Goal: Book appointment/travel/reservation: Book appointment/travel/reservation

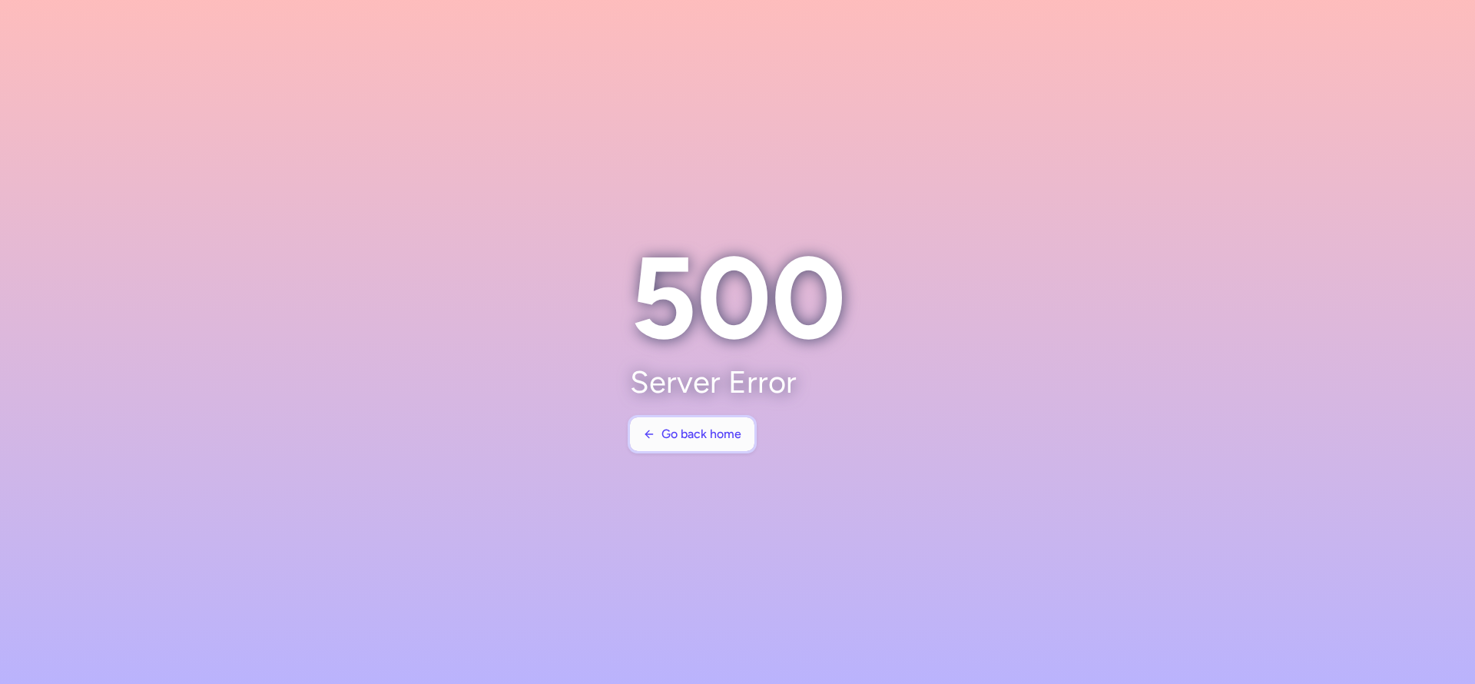
click at [634, 437] on button "Go back home" at bounding box center [692, 434] width 124 height 34
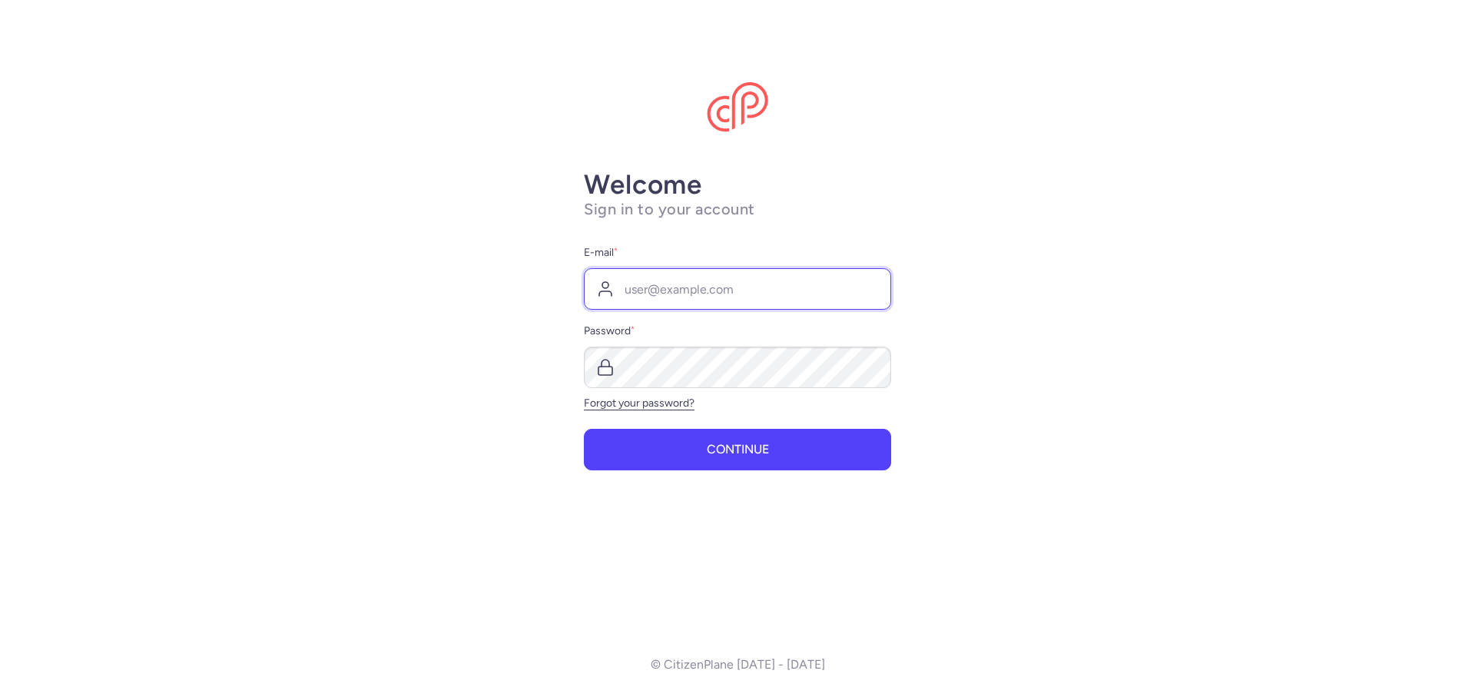
type input "[PERSON_NAME][EMAIL_ADDRESS][DOMAIN_NAME]"
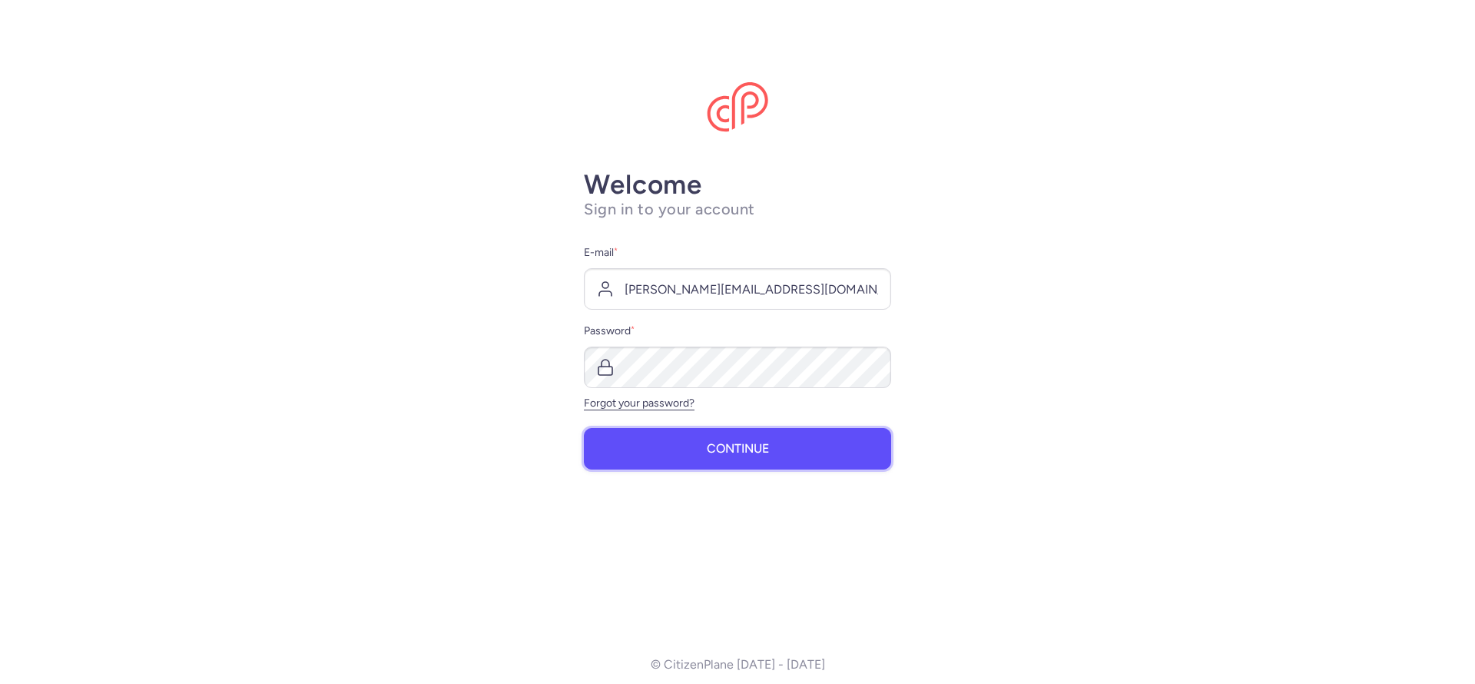
click at [648, 444] on button "Continue" at bounding box center [737, 448] width 307 height 41
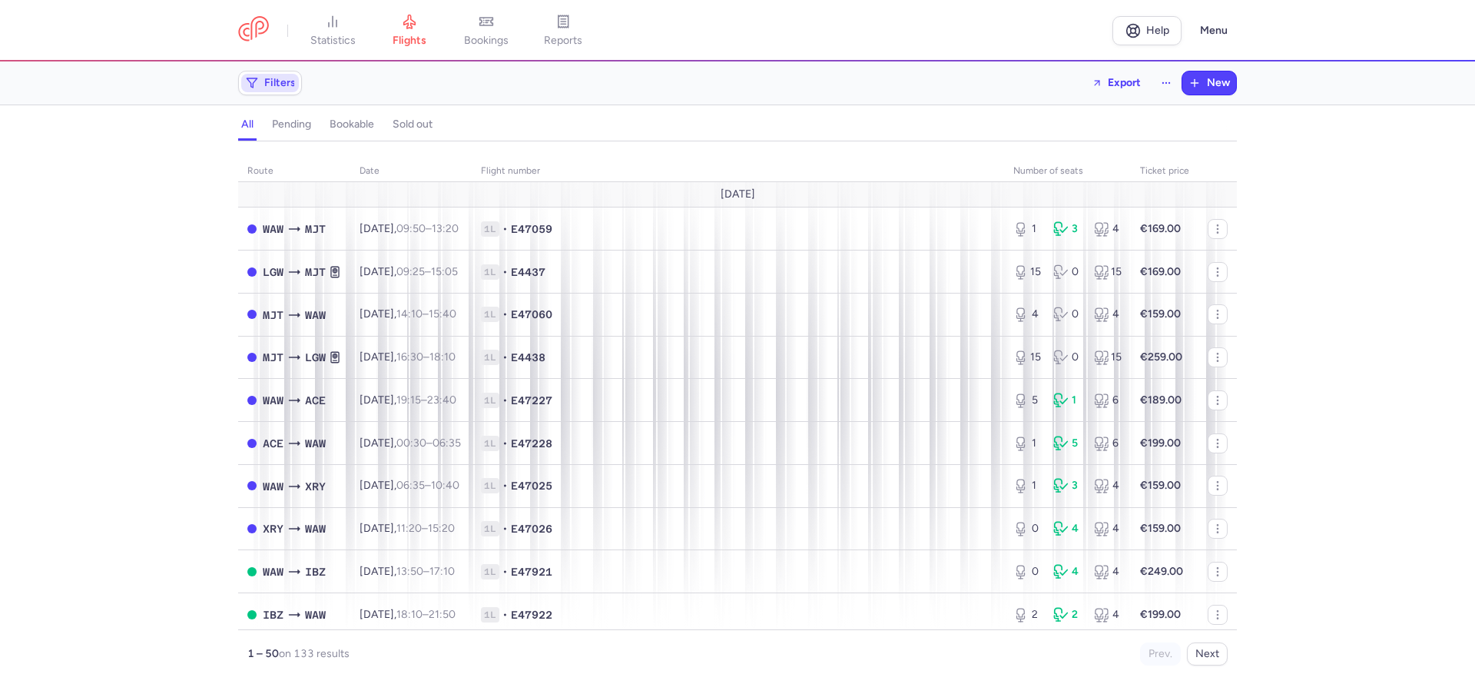
click at [278, 72] on button "Filters" at bounding box center [270, 82] width 62 height 23
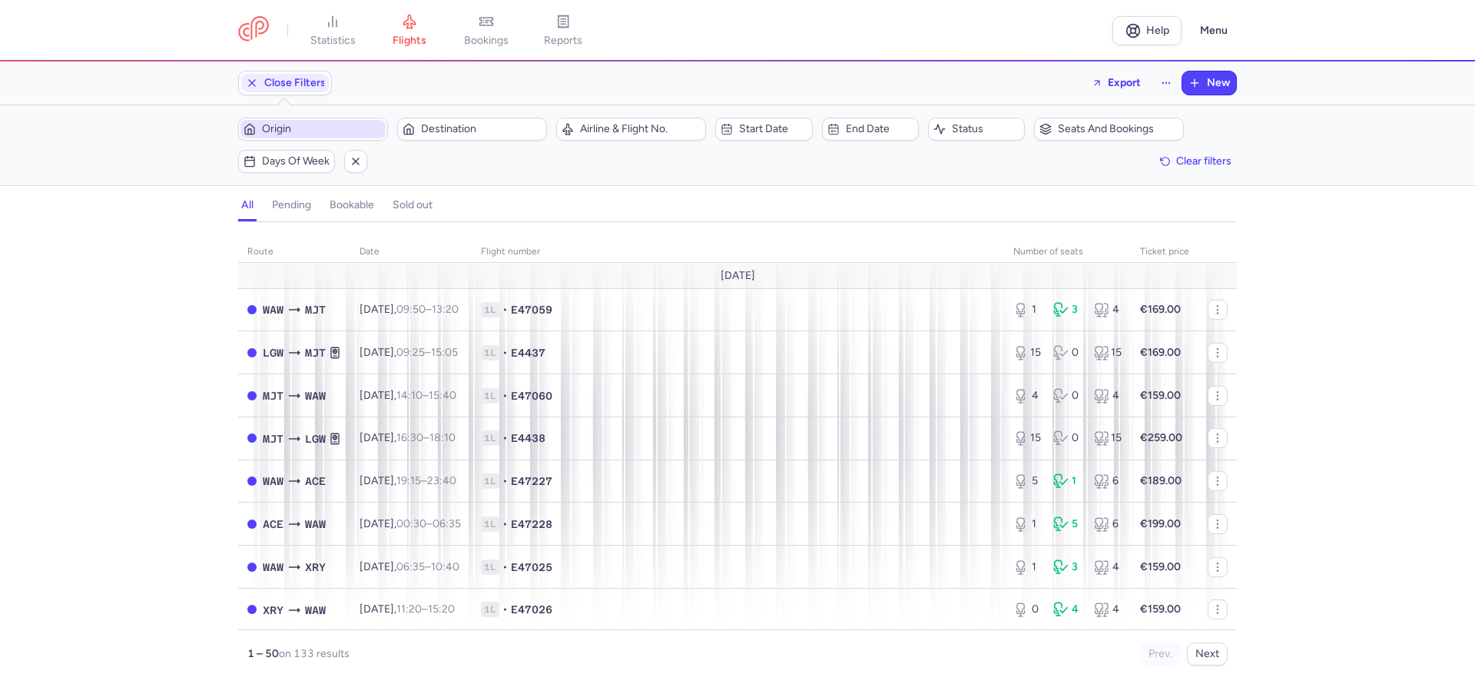
click at [340, 127] on span "Origin" at bounding box center [322, 129] width 121 height 12
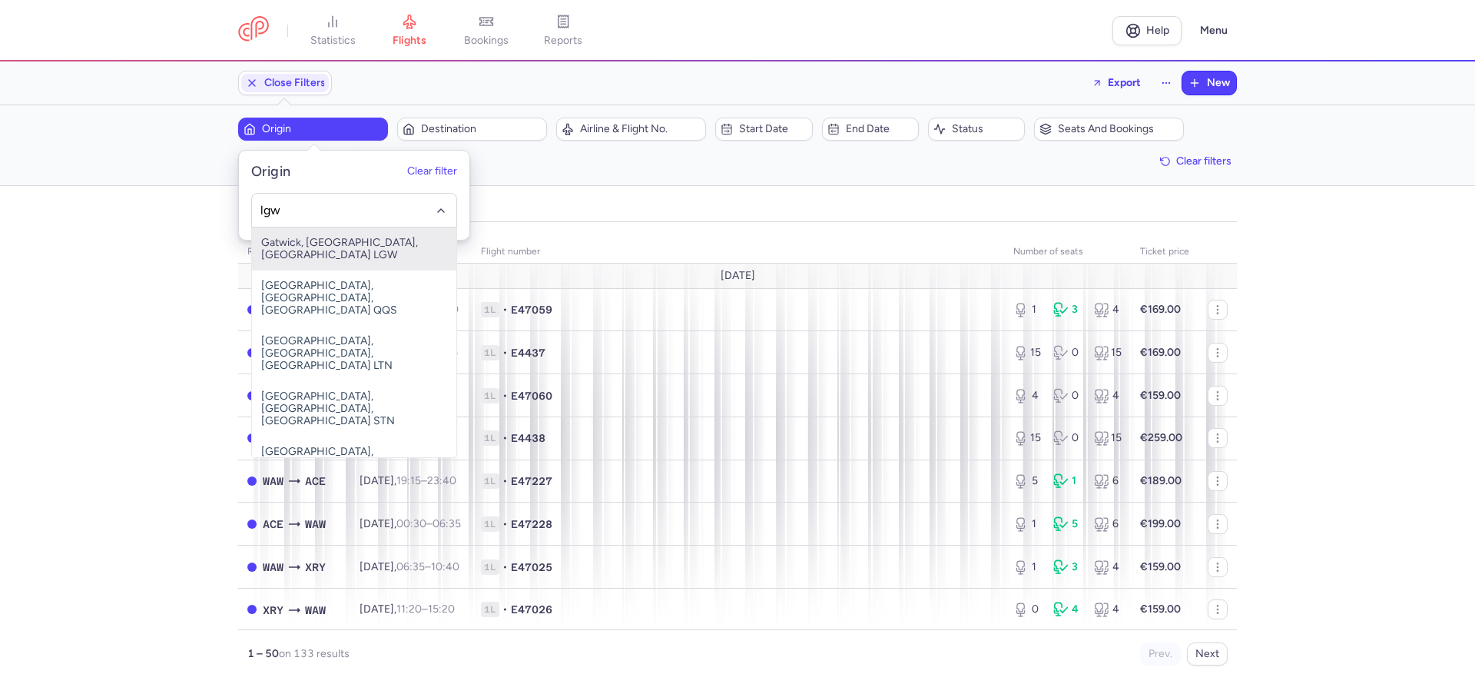
click at [358, 251] on span "Gatwick, [GEOGRAPHIC_DATA], [GEOGRAPHIC_DATA] LGW" at bounding box center [354, 248] width 204 height 43
type input "lgw"
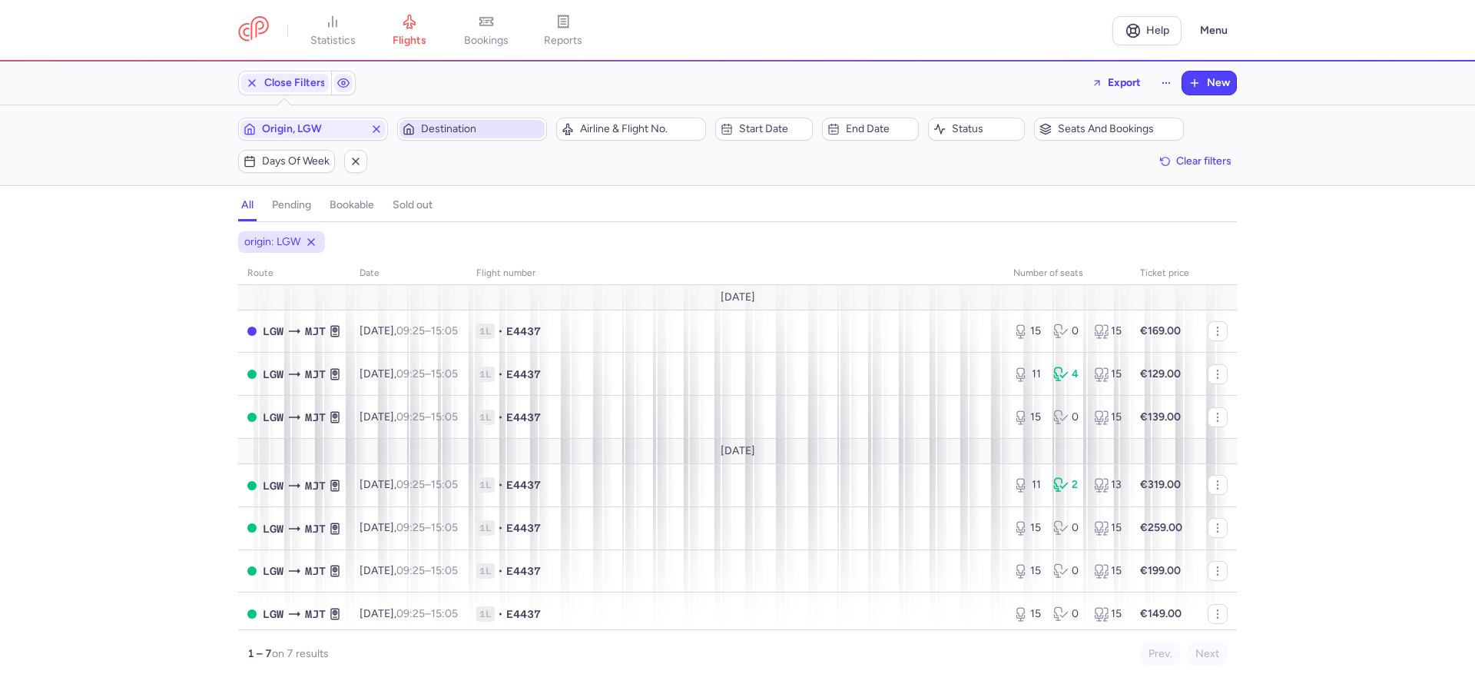
click at [457, 128] on span "Destination" at bounding box center [481, 129] width 121 height 12
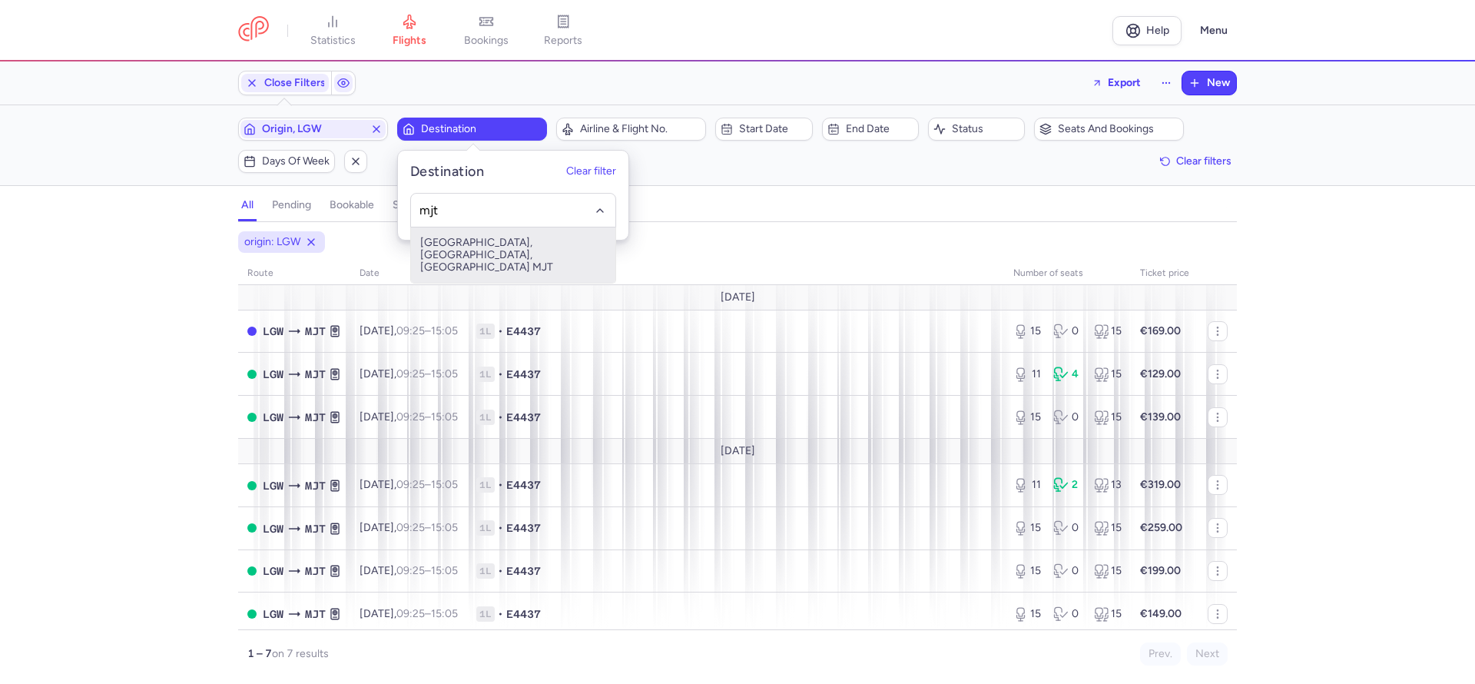
click at [466, 244] on span "[GEOGRAPHIC_DATA], [GEOGRAPHIC_DATA], [GEOGRAPHIC_DATA] MJT" at bounding box center [513, 254] width 204 height 55
type input "mjt"
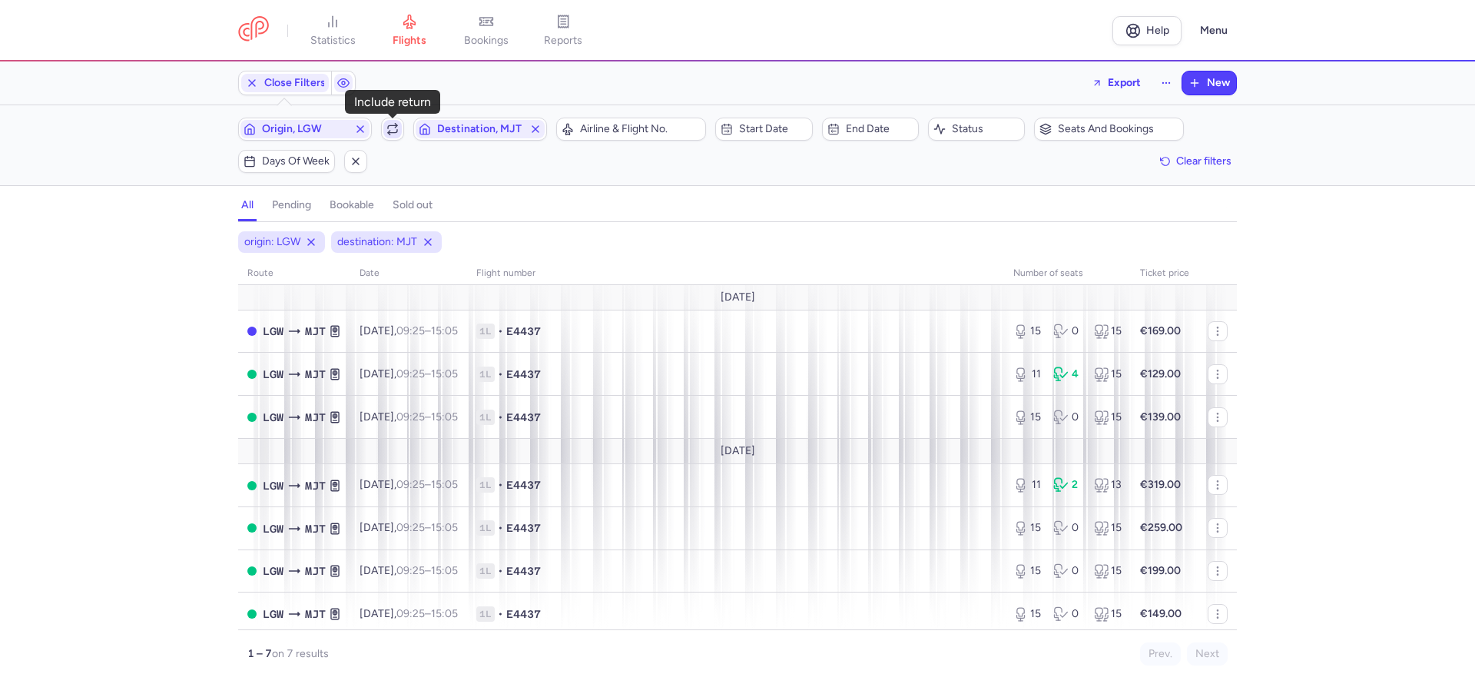
click at [400, 130] on span "button" at bounding box center [392, 129] width 18 height 18
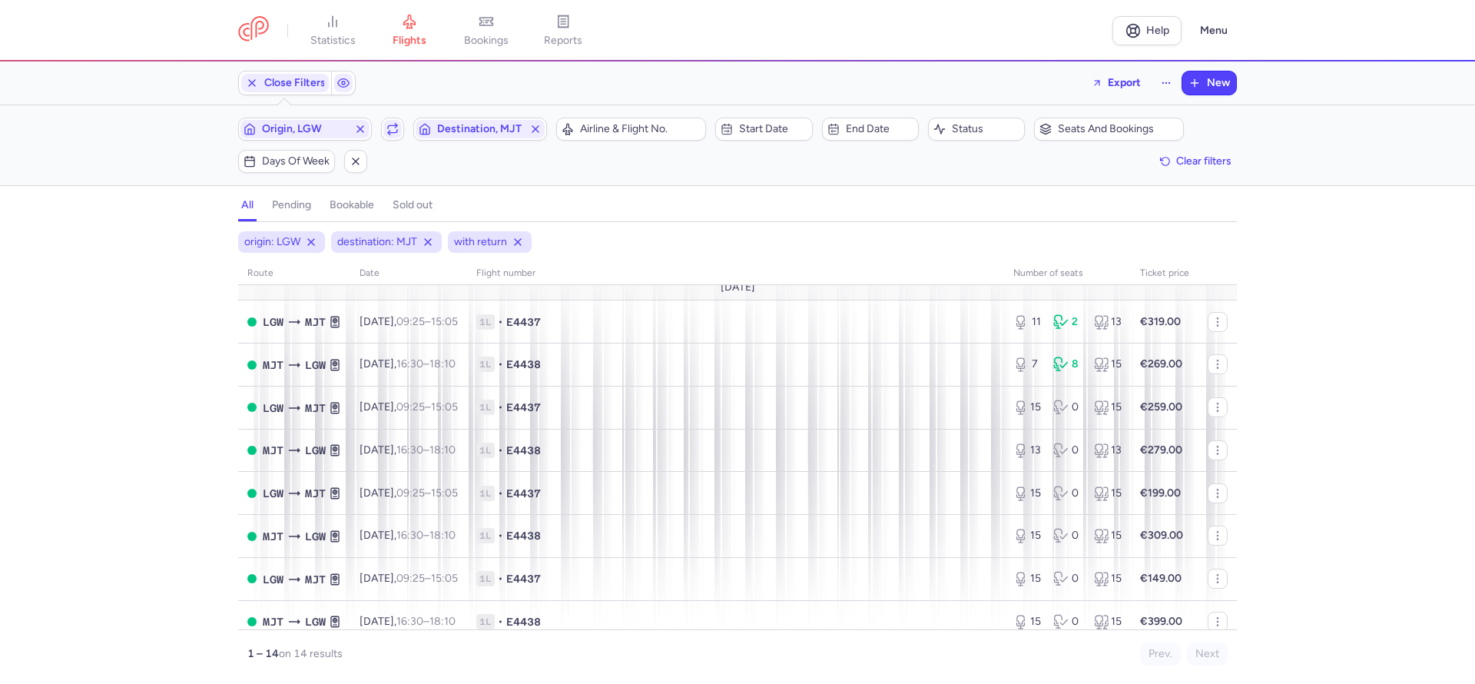
scroll to position [305, 0]
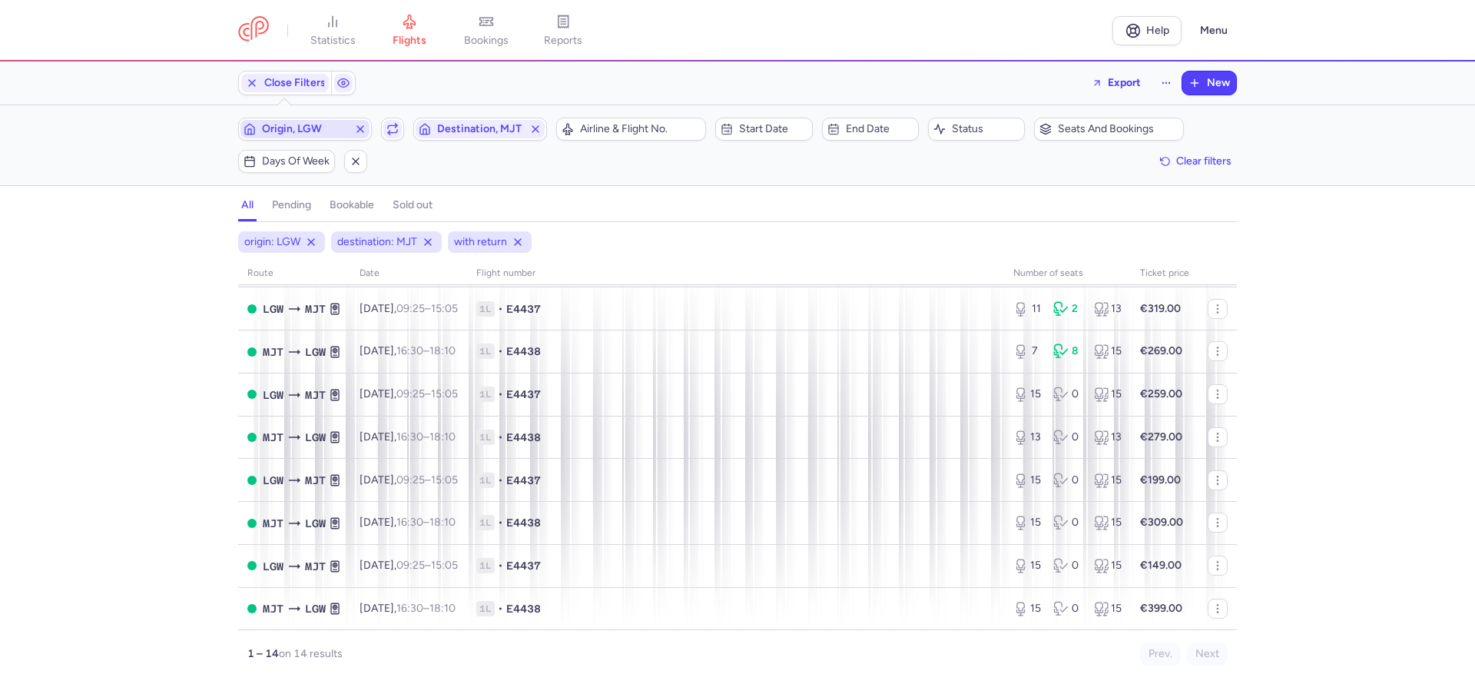
click at [359, 124] on icon "button" at bounding box center [360, 129] width 12 height 12
click at [291, 134] on span "Origin" at bounding box center [322, 129] width 121 height 12
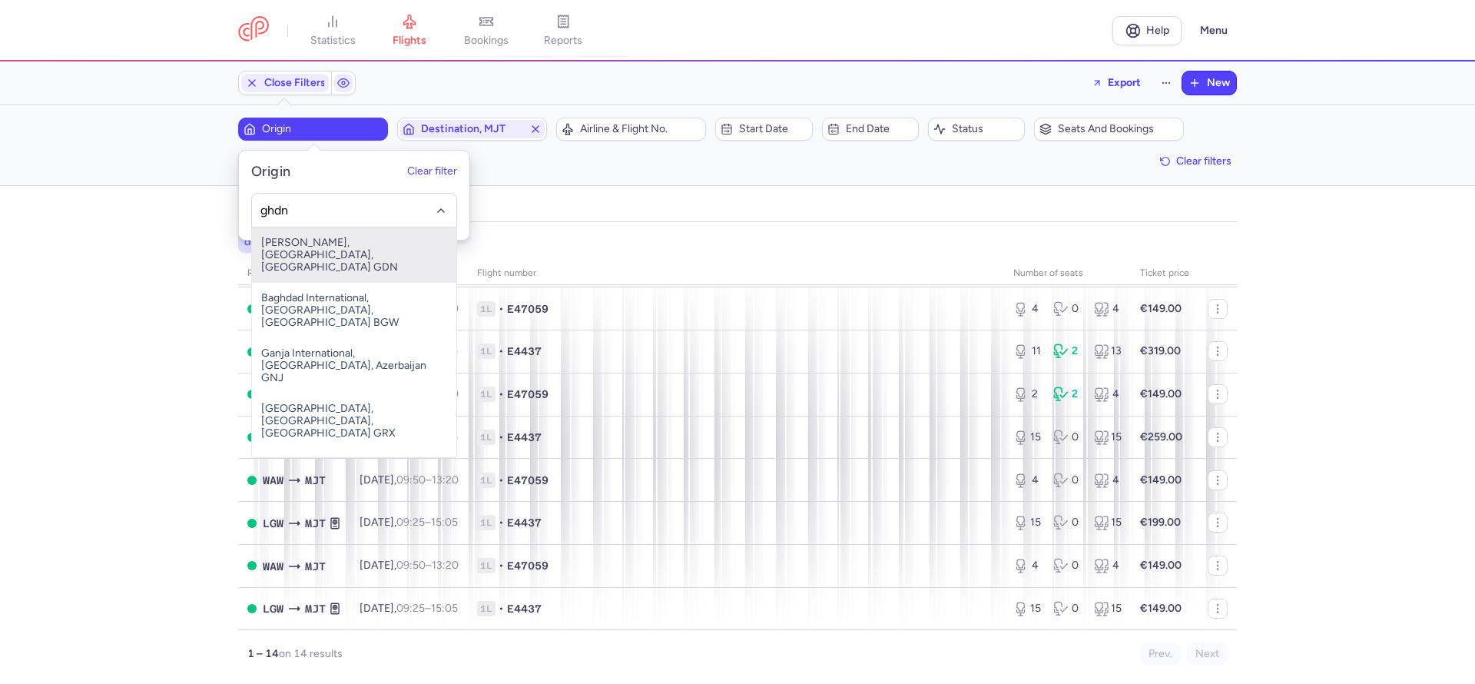
click at [324, 237] on span "[PERSON_NAME], [GEOGRAPHIC_DATA], [GEOGRAPHIC_DATA] GDN" at bounding box center [354, 254] width 204 height 55
type input "ghdn"
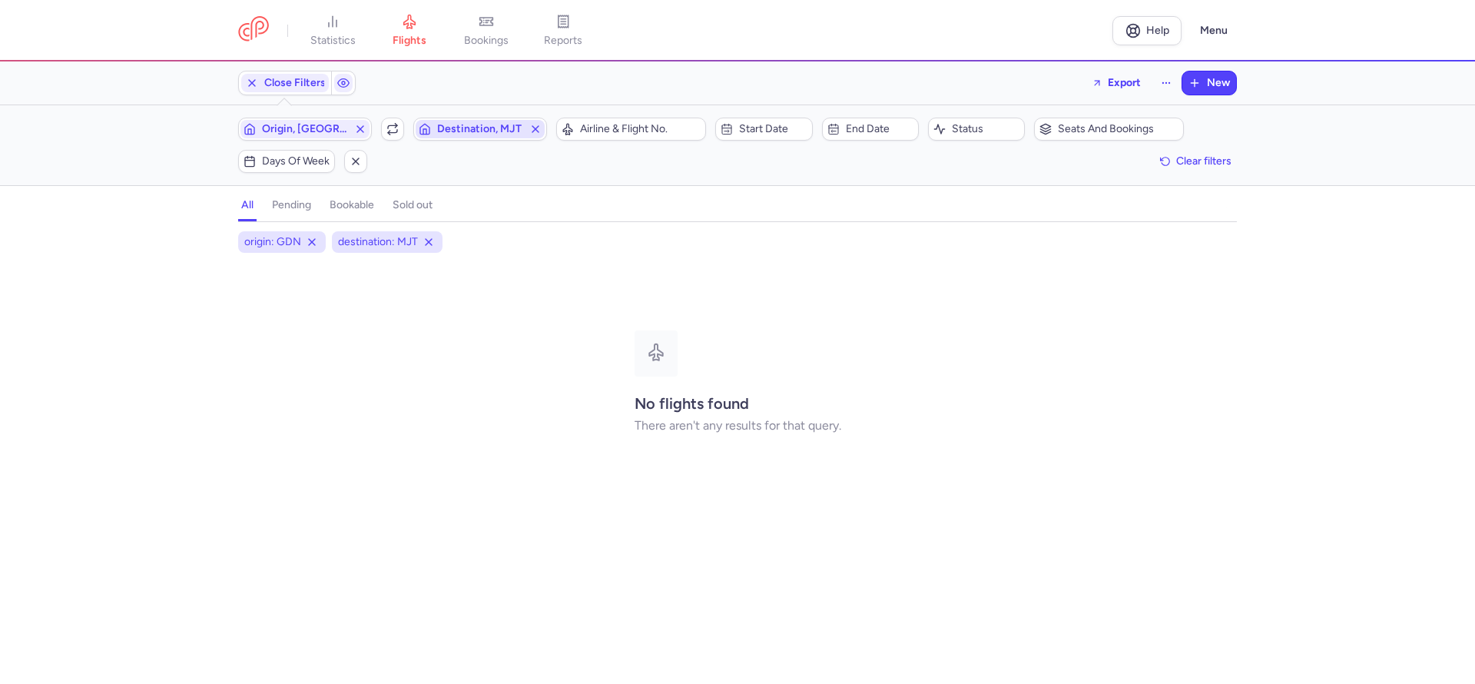
click at [536, 130] on icon "button" at bounding box center [535, 129] width 12 height 12
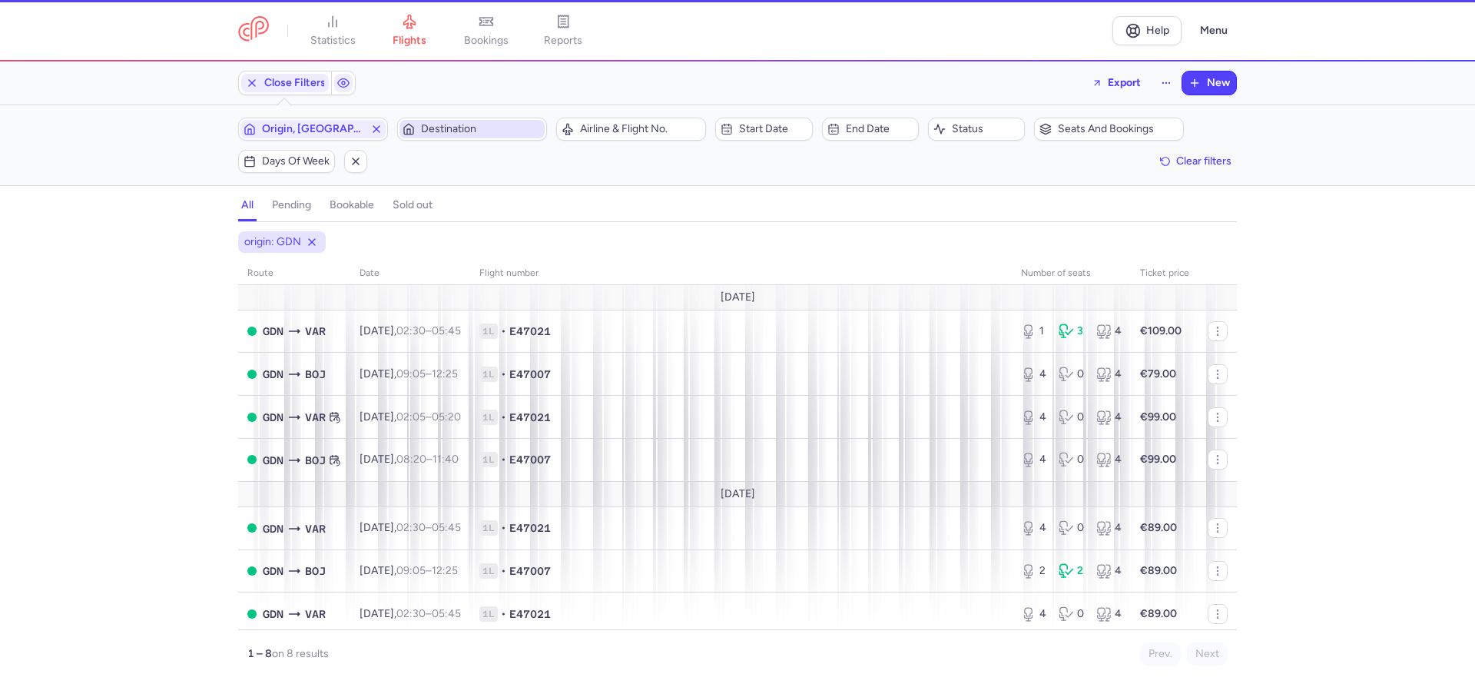
click at [489, 128] on span "Destination" at bounding box center [481, 129] width 121 height 12
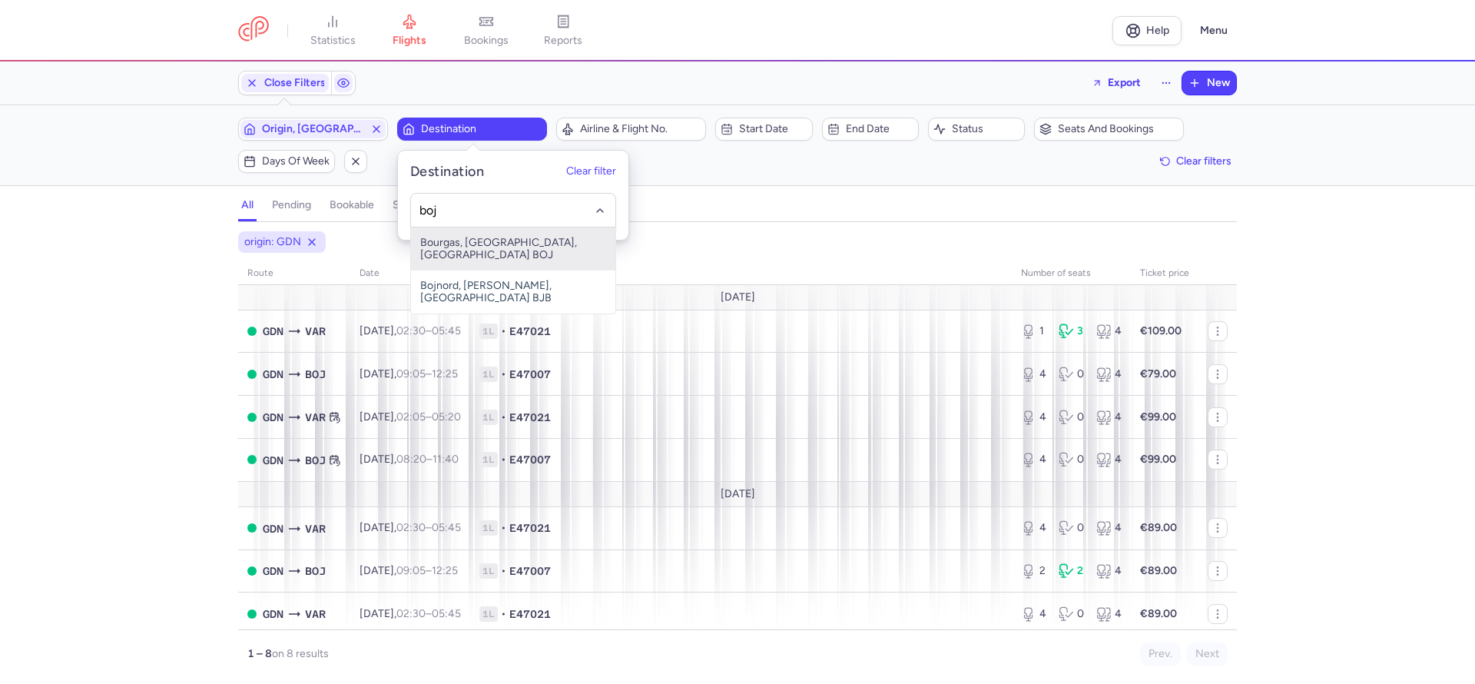
click at [522, 241] on span "Bourgas, [GEOGRAPHIC_DATA], [GEOGRAPHIC_DATA] BOJ" at bounding box center [513, 248] width 204 height 43
type input "boj"
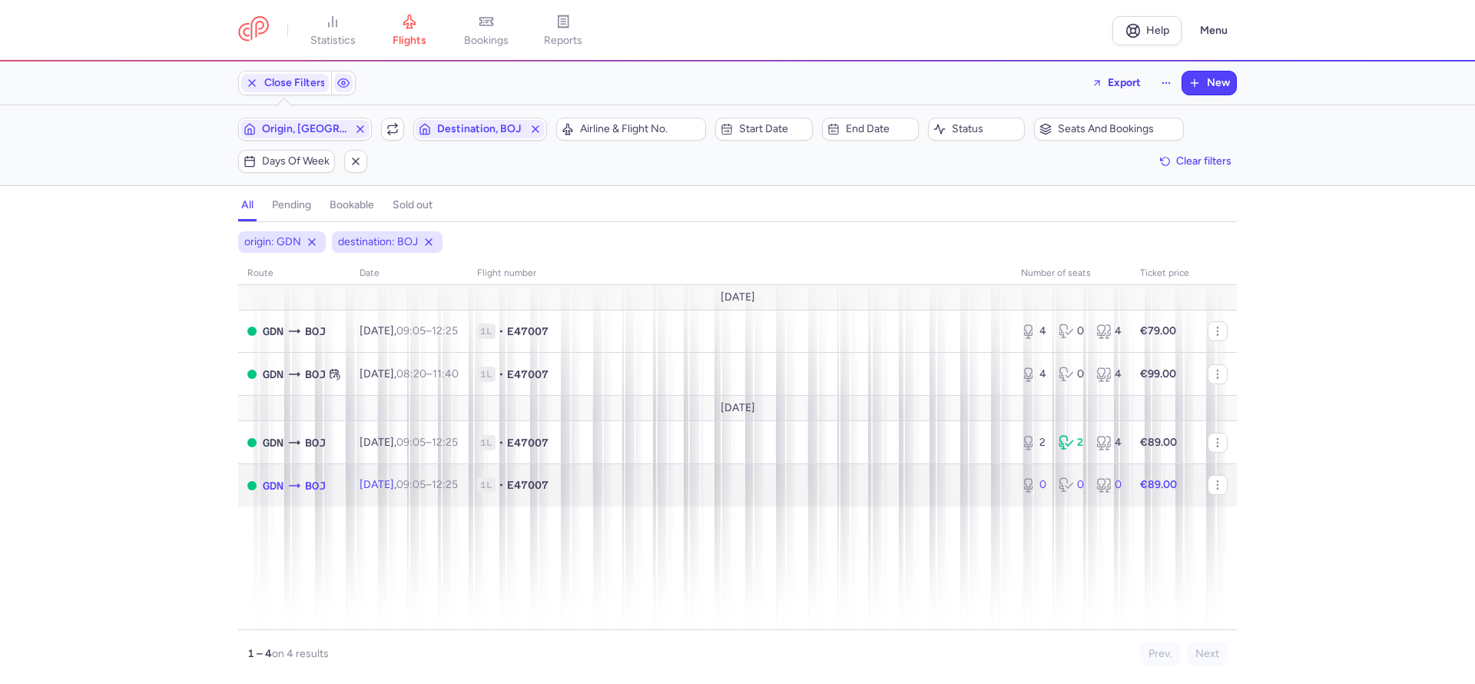
click at [496, 481] on span "1L" at bounding box center [486, 484] width 18 height 15
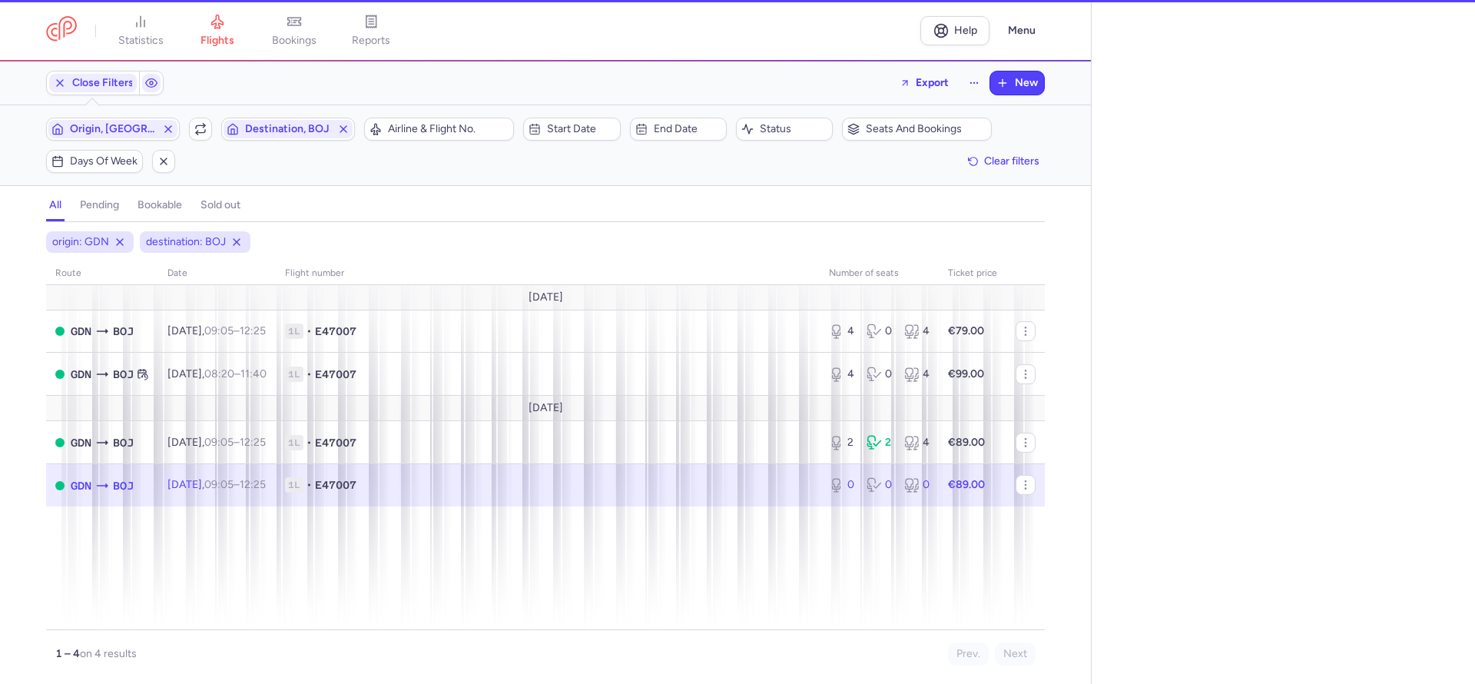
select select "days"
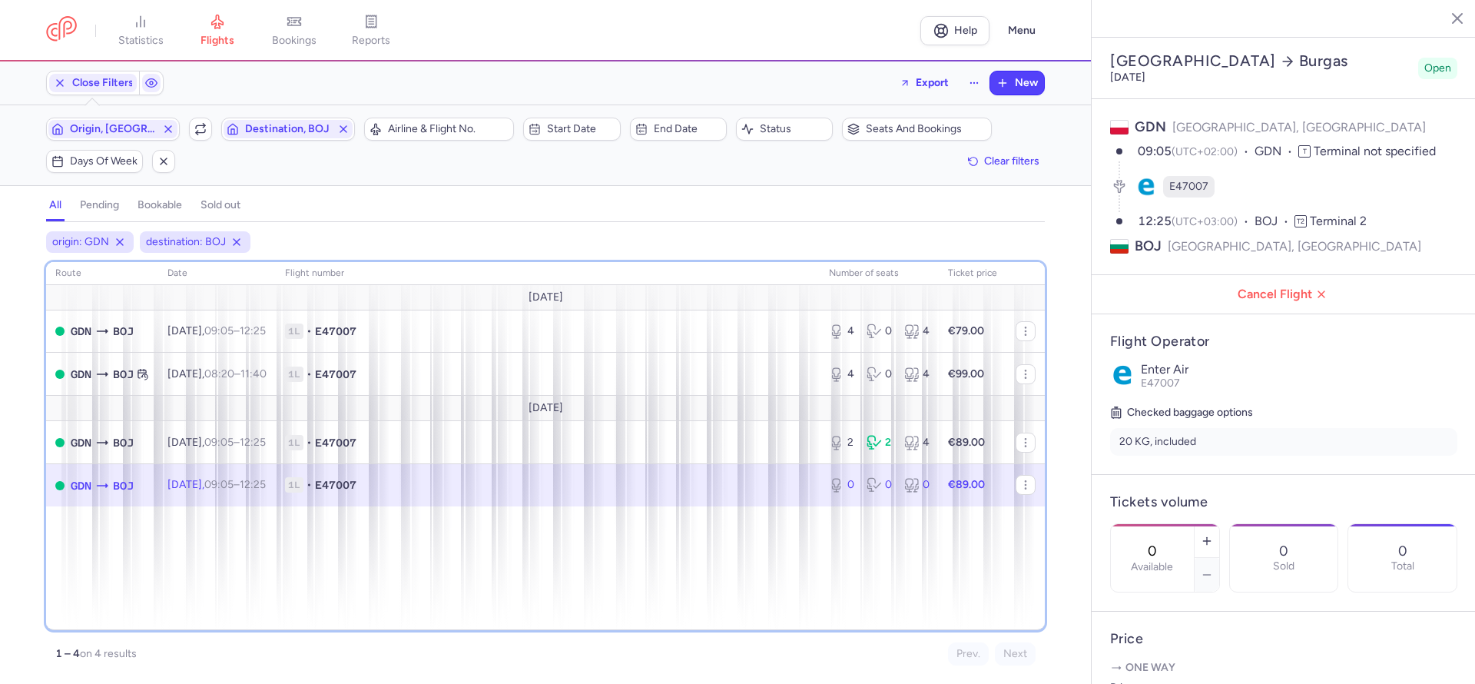
click at [81, 562] on div "route date Flight number number of seats Ticket price [DATE] GDN BOJ [DATE] 09:…" at bounding box center [545, 446] width 999 height 368
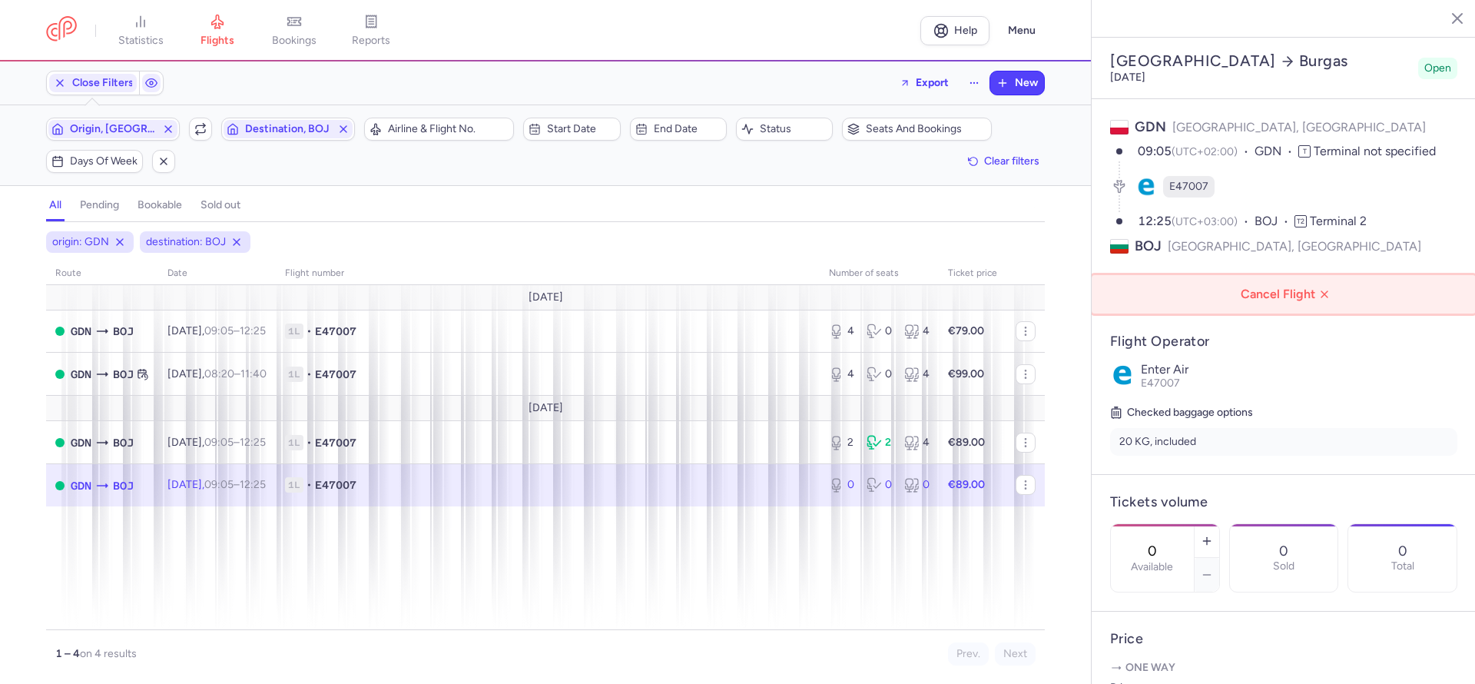
click at [1285, 275] on button "Cancel Flight" at bounding box center [1284, 294] width 384 height 38
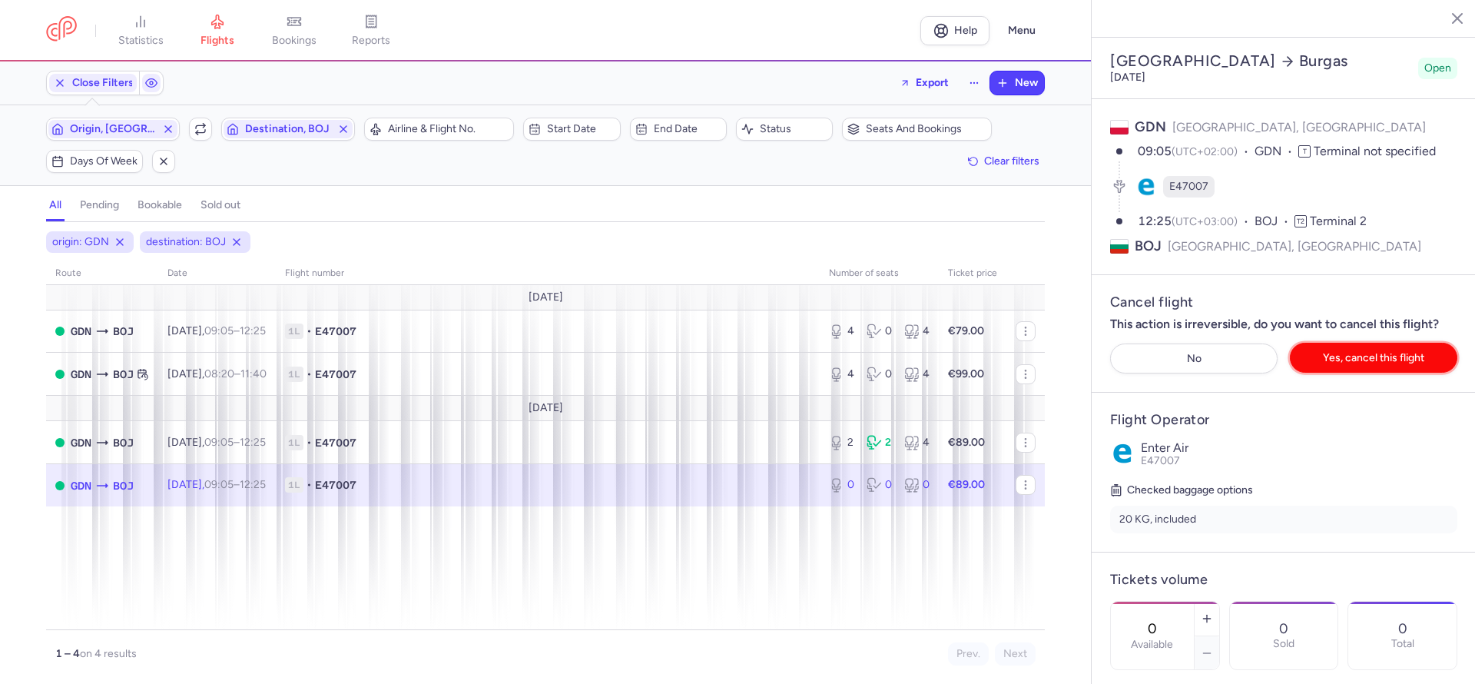
click at [1406, 352] on span "Yes, cancel this flight" at bounding box center [1373, 358] width 101 height 12
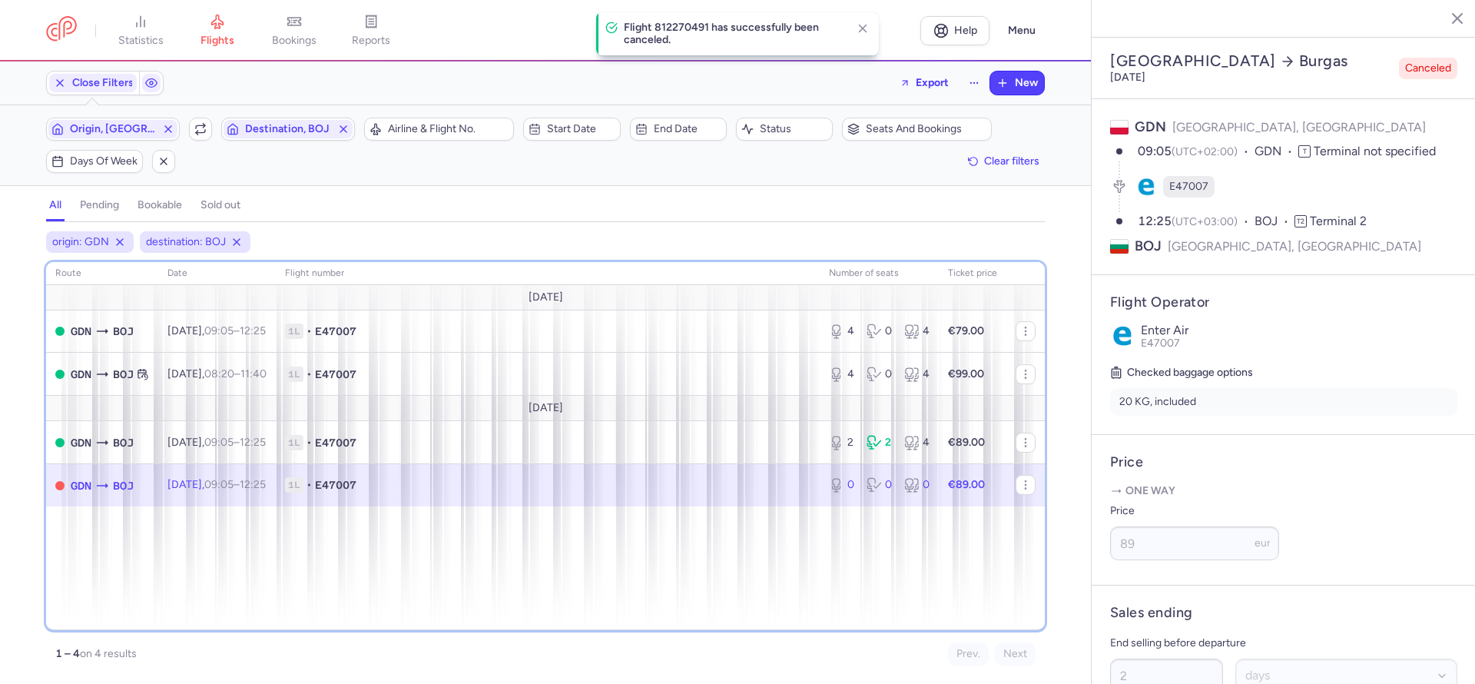
click at [428, 533] on div "route date Flight number number of seats Ticket price [DATE] GDN BOJ [DATE] 09:…" at bounding box center [545, 446] width 999 height 368
click at [470, 554] on div "route date Flight number number of seats Ticket price [DATE] GDN BOJ [DATE] 09:…" at bounding box center [545, 446] width 999 height 368
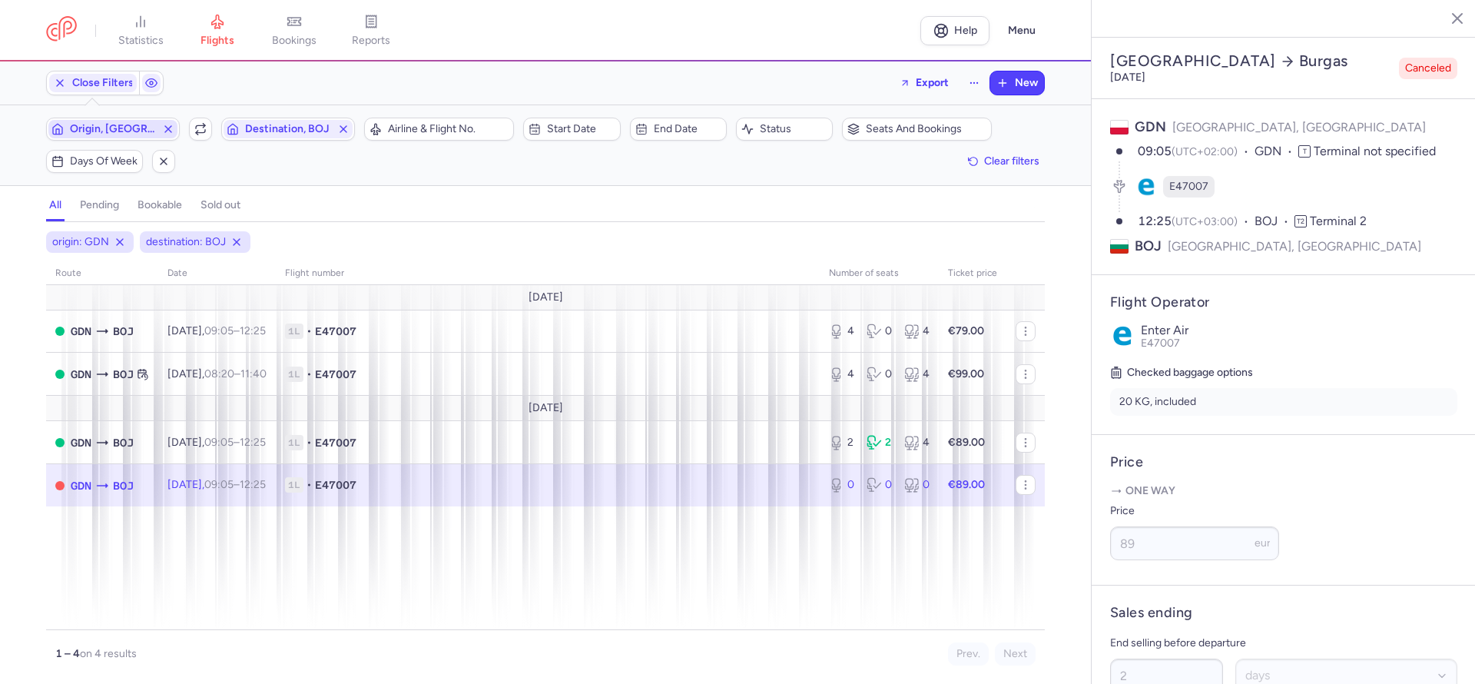
click at [156, 129] on span "Origin, [GEOGRAPHIC_DATA]" at bounding box center [113, 129] width 86 height 12
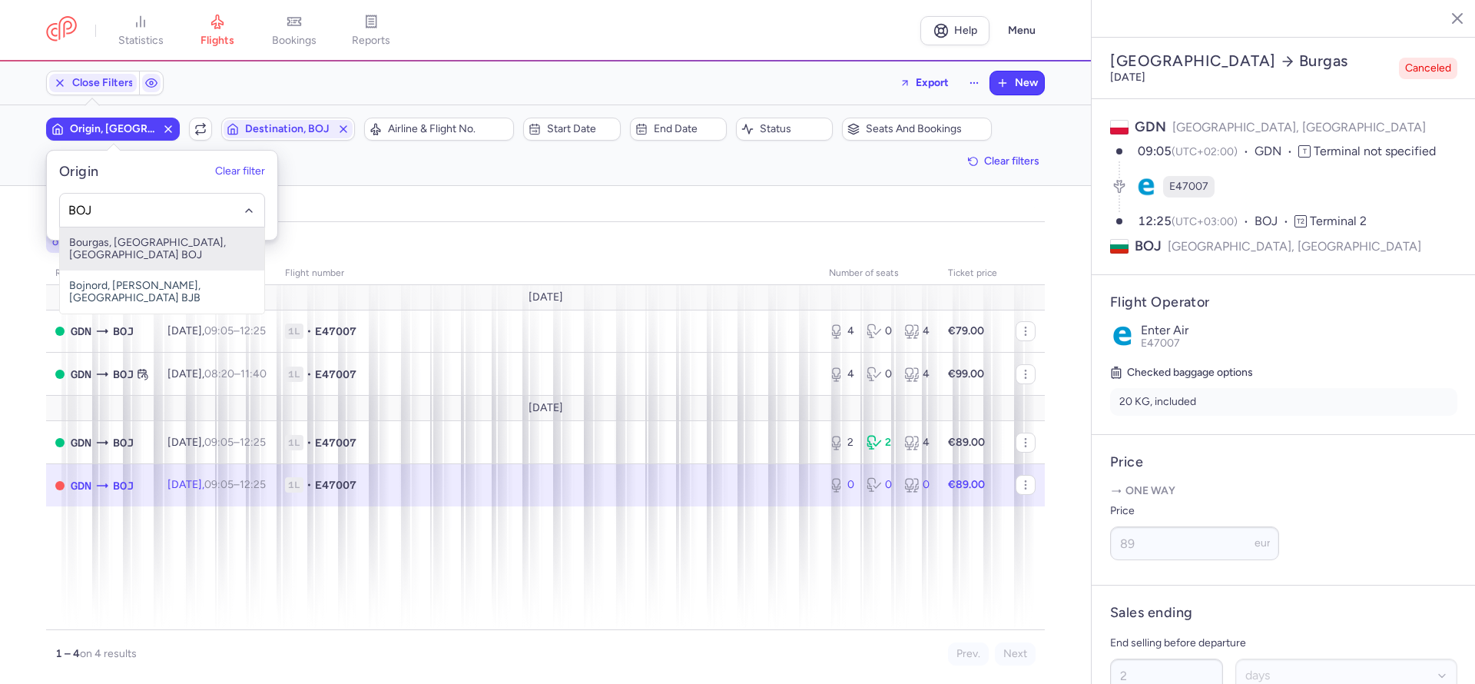
click at [159, 243] on span "Bourgas, [GEOGRAPHIC_DATA], [GEOGRAPHIC_DATA] BOJ" at bounding box center [162, 248] width 204 height 43
type input "BOJ"
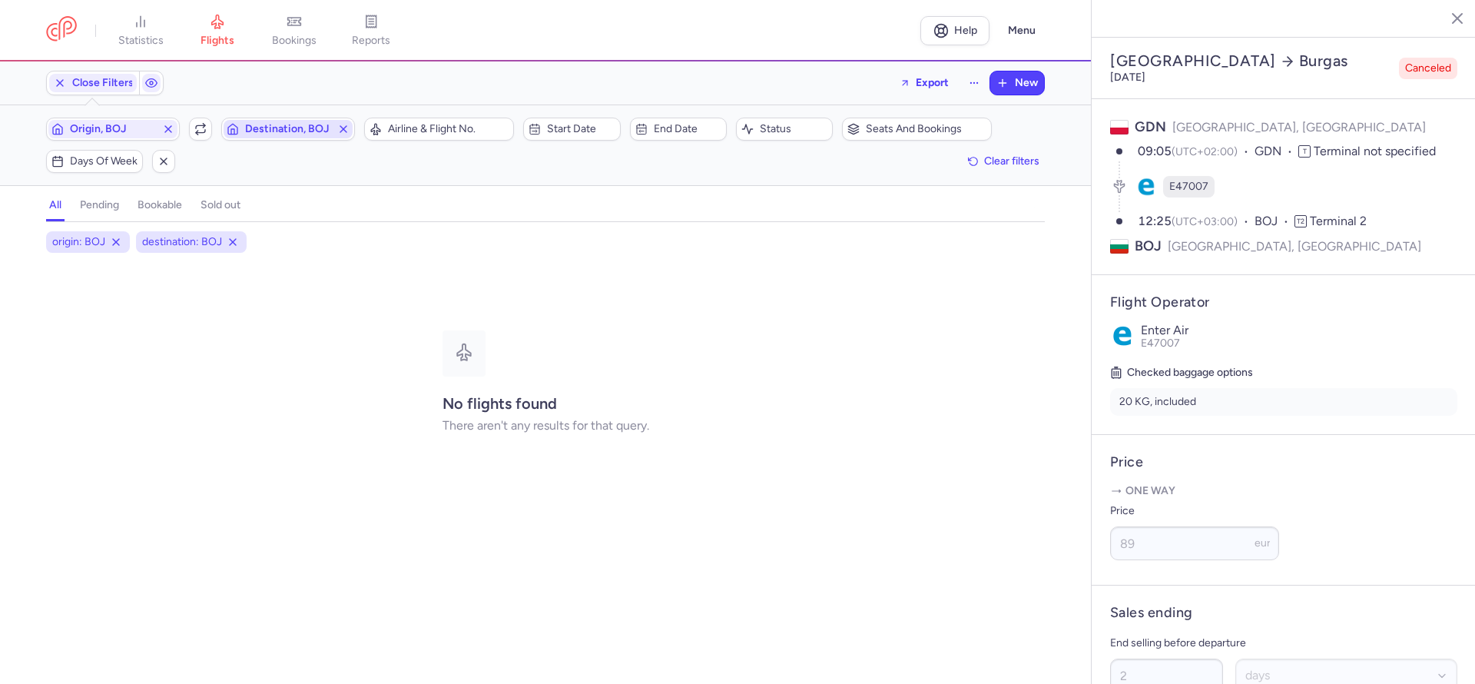
click at [276, 130] on span "Destination, BOJ" at bounding box center [288, 129] width 86 height 12
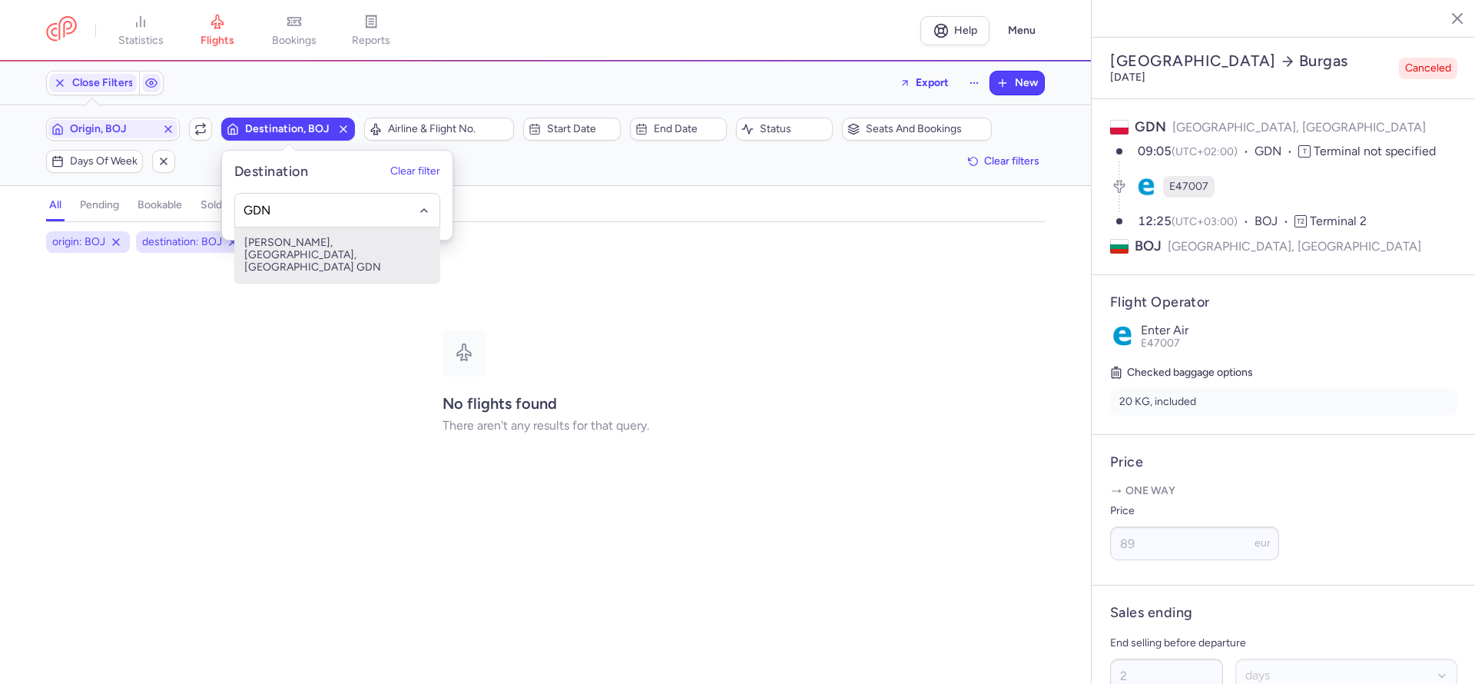
click at [295, 240] on span "[PERSON_NAME], [GEOGRAPHIC_DATA], [GEOGRAPHIC_DATA] GDN" at bounding box center [337, 254] width 204 height 55
type input "GDN"
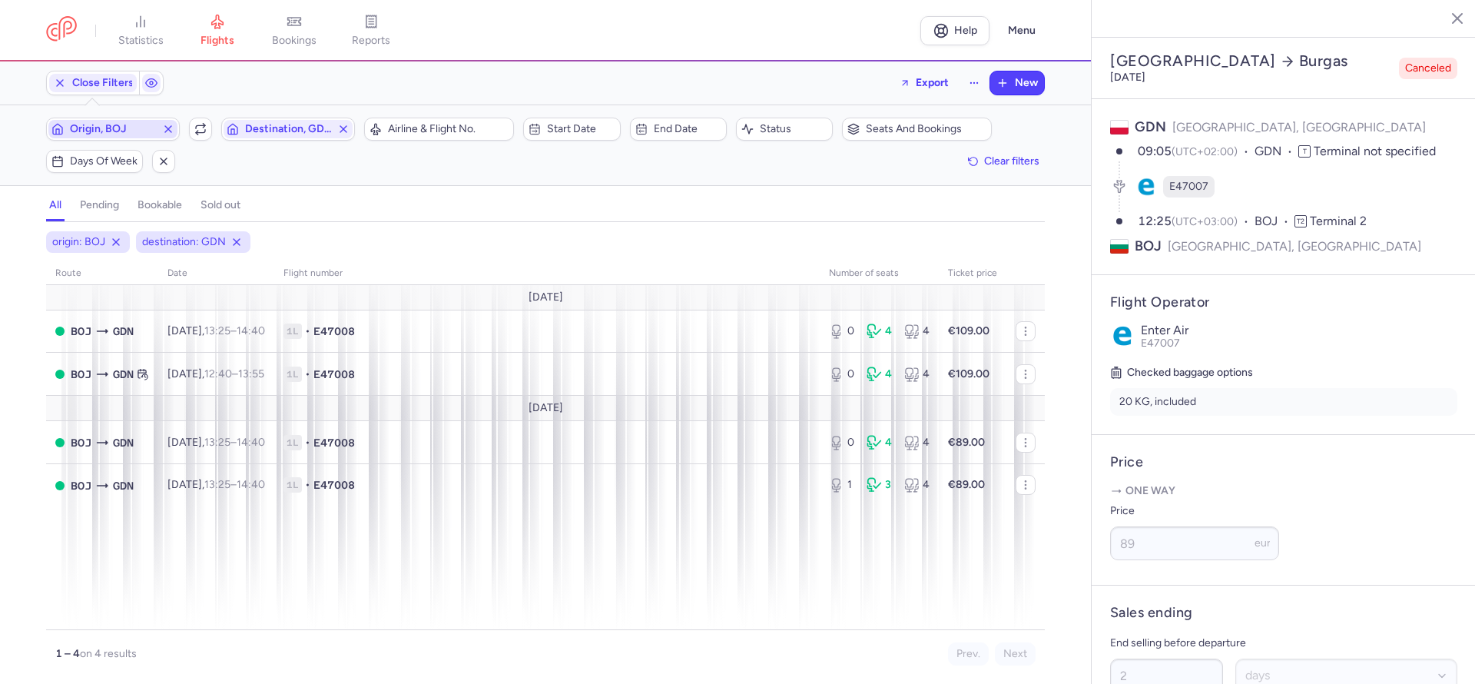
click at [165, 132] on line "button" at bounding box center [168, 129] width 6 height 6
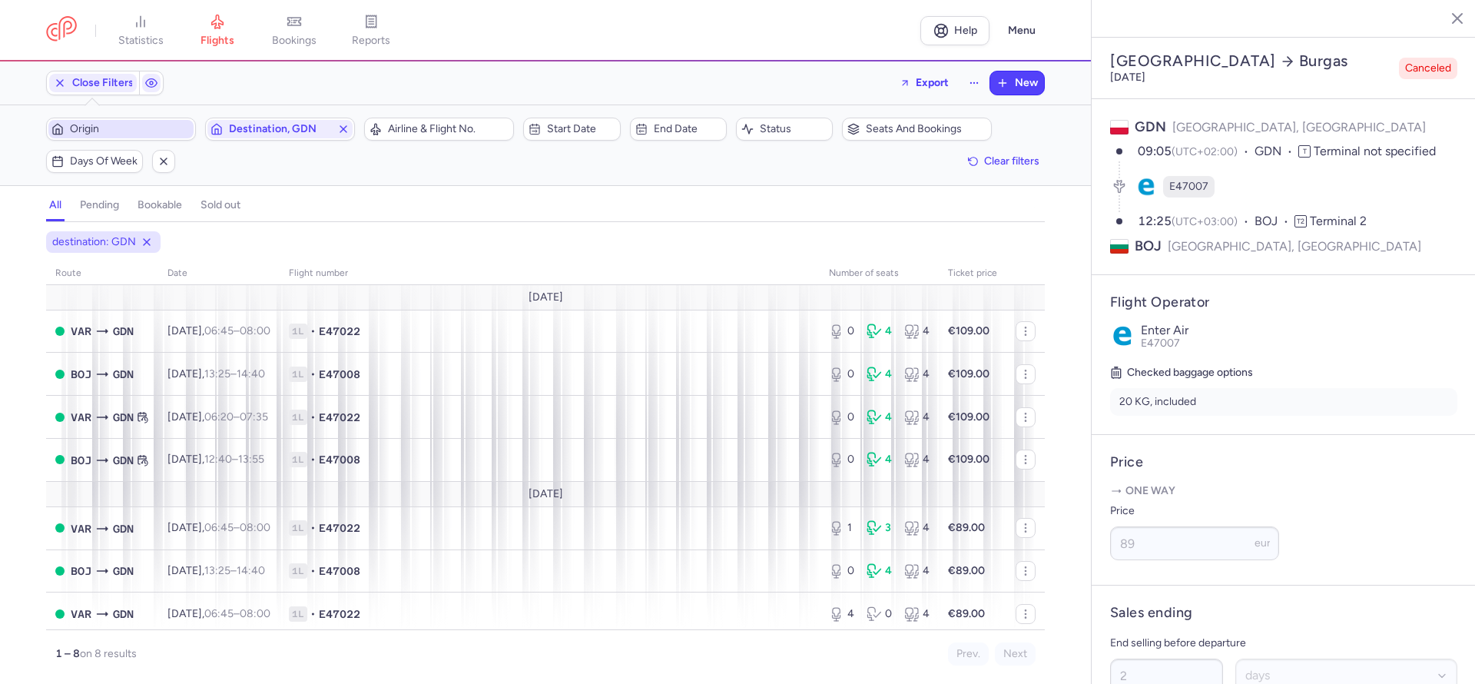
click at [85, 131] on span "Origin" at bounding box center [130, 129] width 121 height 12
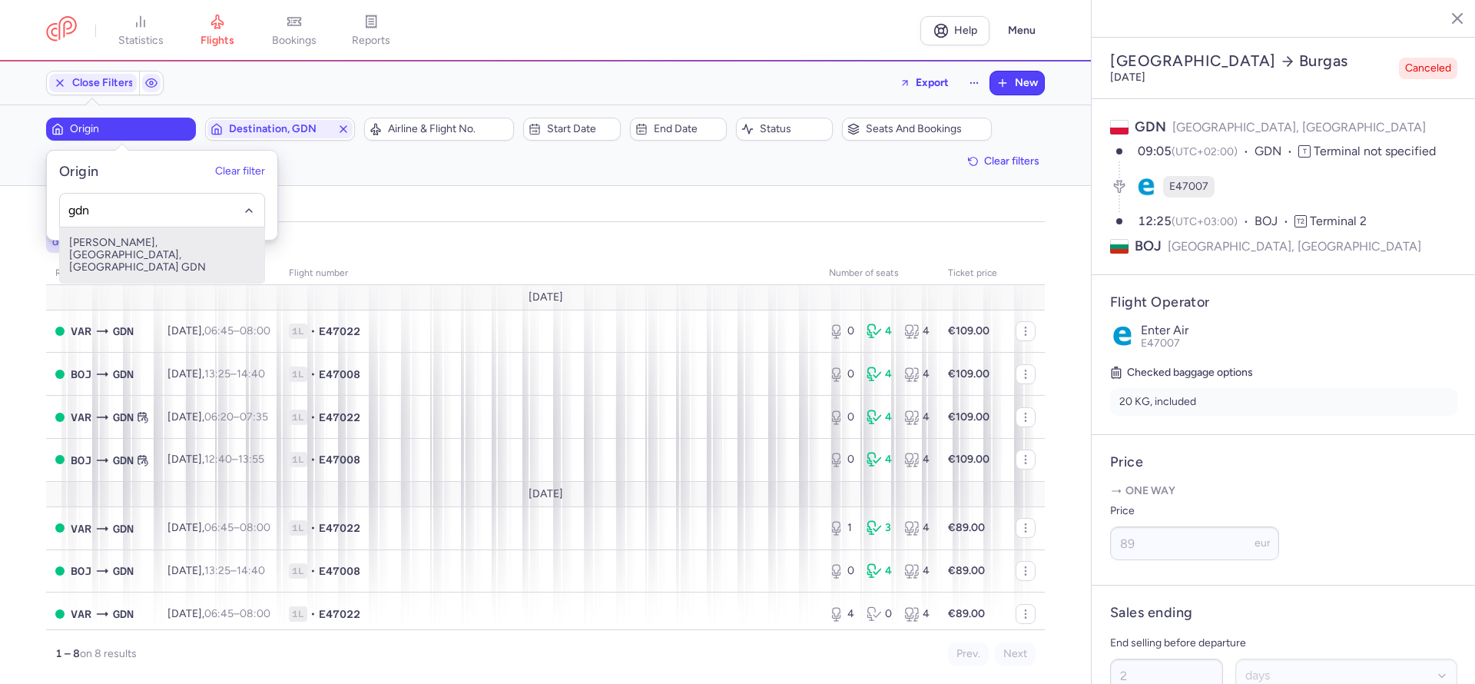
click at [103, 237] on span "[PERSON_NAME], [GEOGRAPHIC_DATA], [GEOGRAPHIC_DATA] GDN" at bounding box center [162, 254] width 204 height 55
type input "gdn"
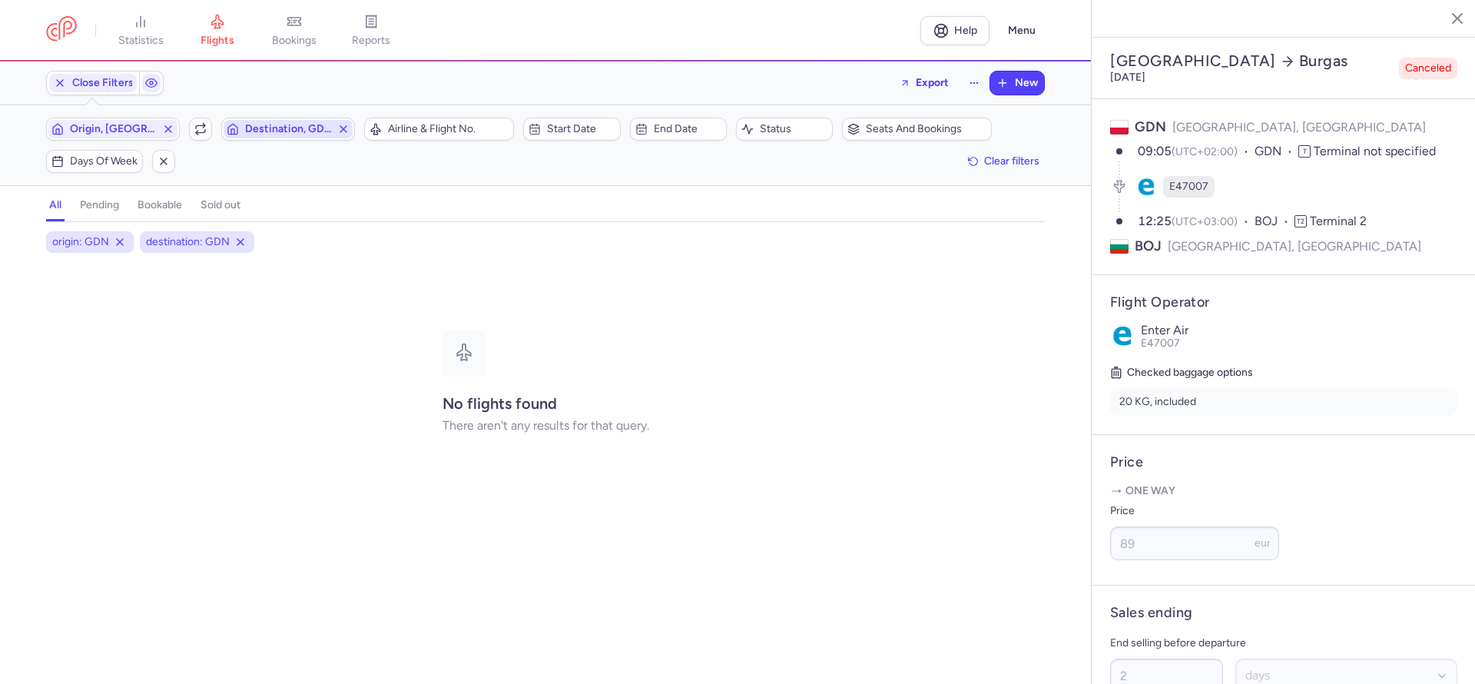
click at [297, 128] on span "Destination, GDN" at bounding box center [288, 129] width 86 height 12
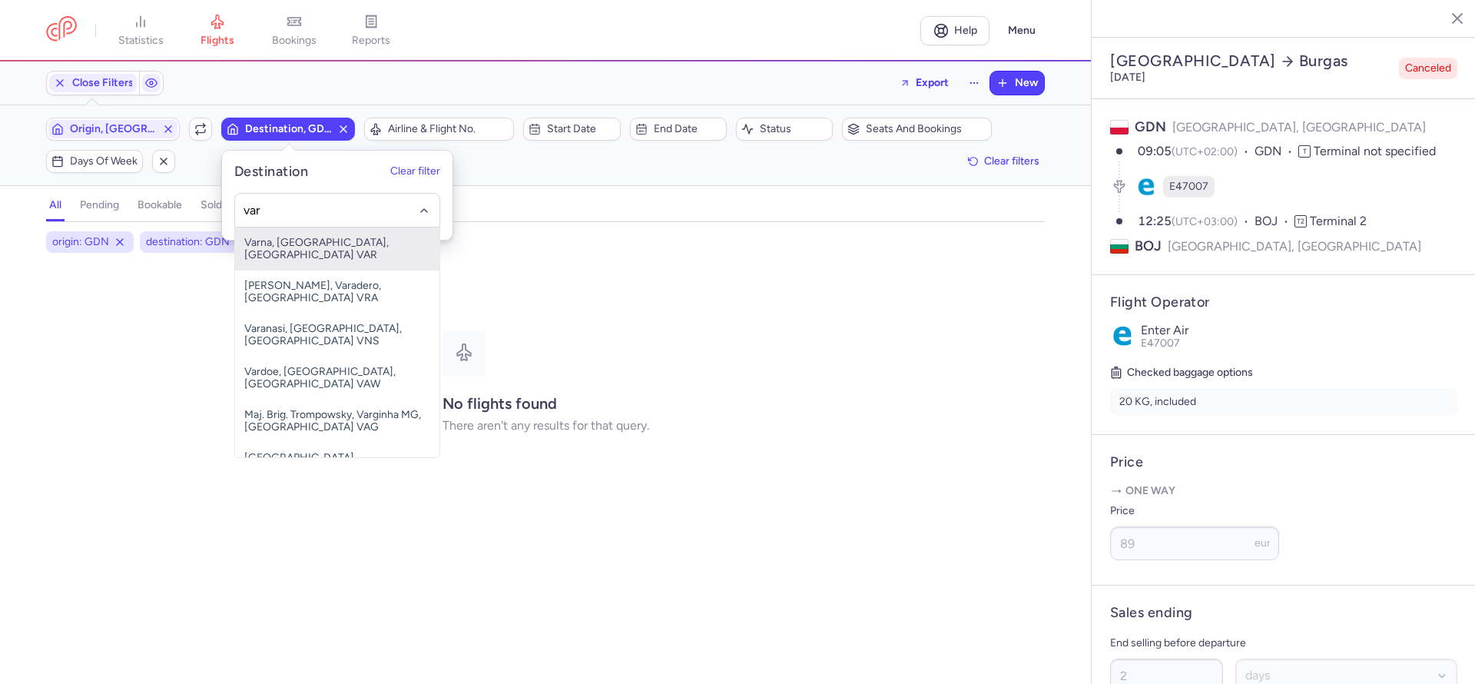
click at [292, 245] on span "Varna, [GEOGRAPHIC_DATA], [GEOGRAPHIC_DATA] VAR" at bounding box center [337, 248] width 204 height 43
type input "var"
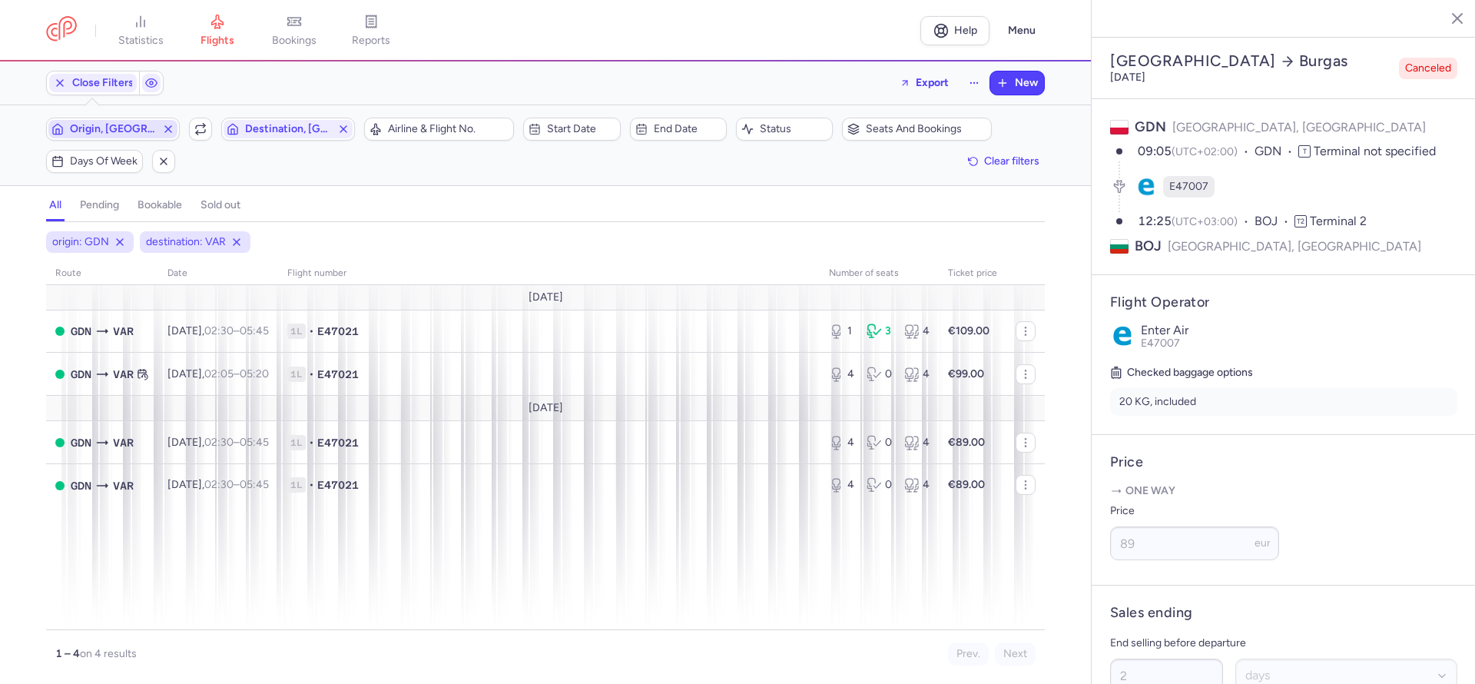
click at [142, 128] on span "Origin, [GEOGRAPHIC_DATA]" at bounding box center [113, 129] width 86 height 12
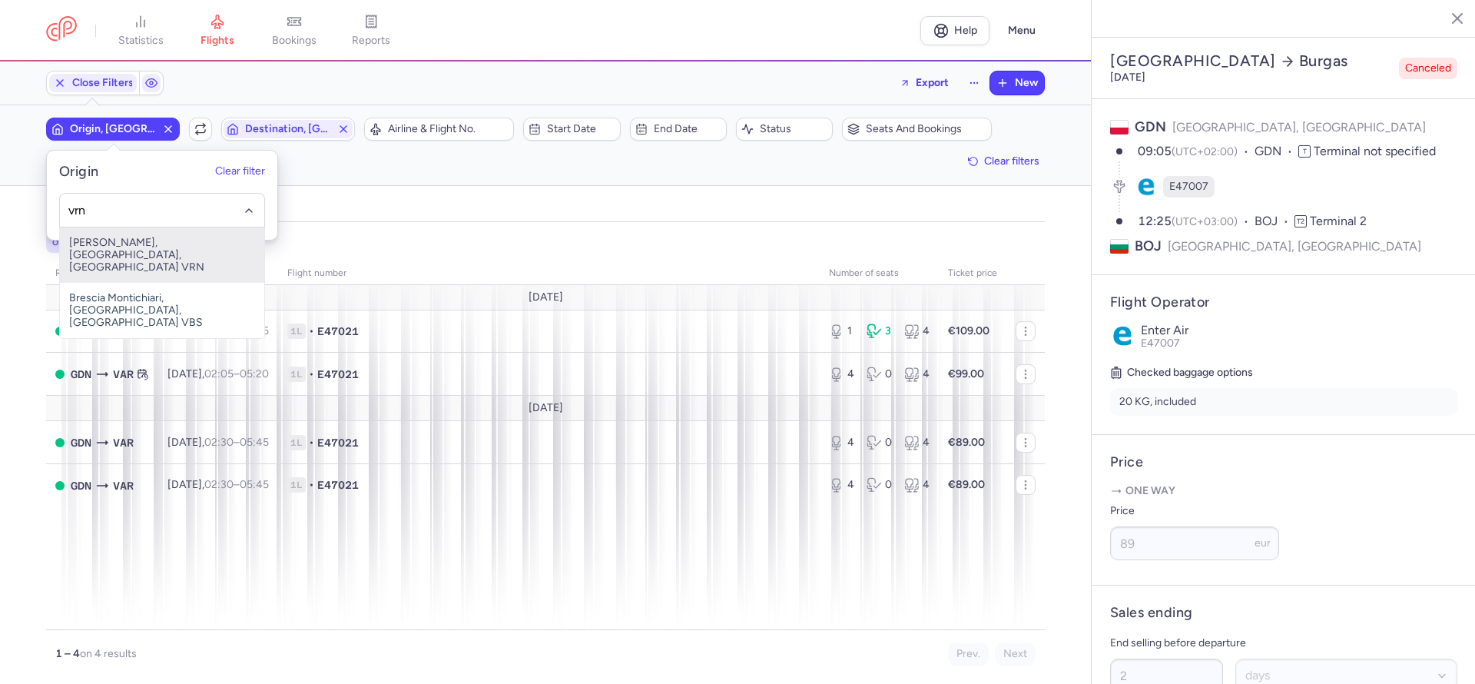
click at [166, 246] on span "[PERSON_NAME], [GEOGRAPHIC_DATA], [GEOGRAPHIC_DATA] VRN" at bounding box center [162, 254] width 204 height 55
type input "vrn"
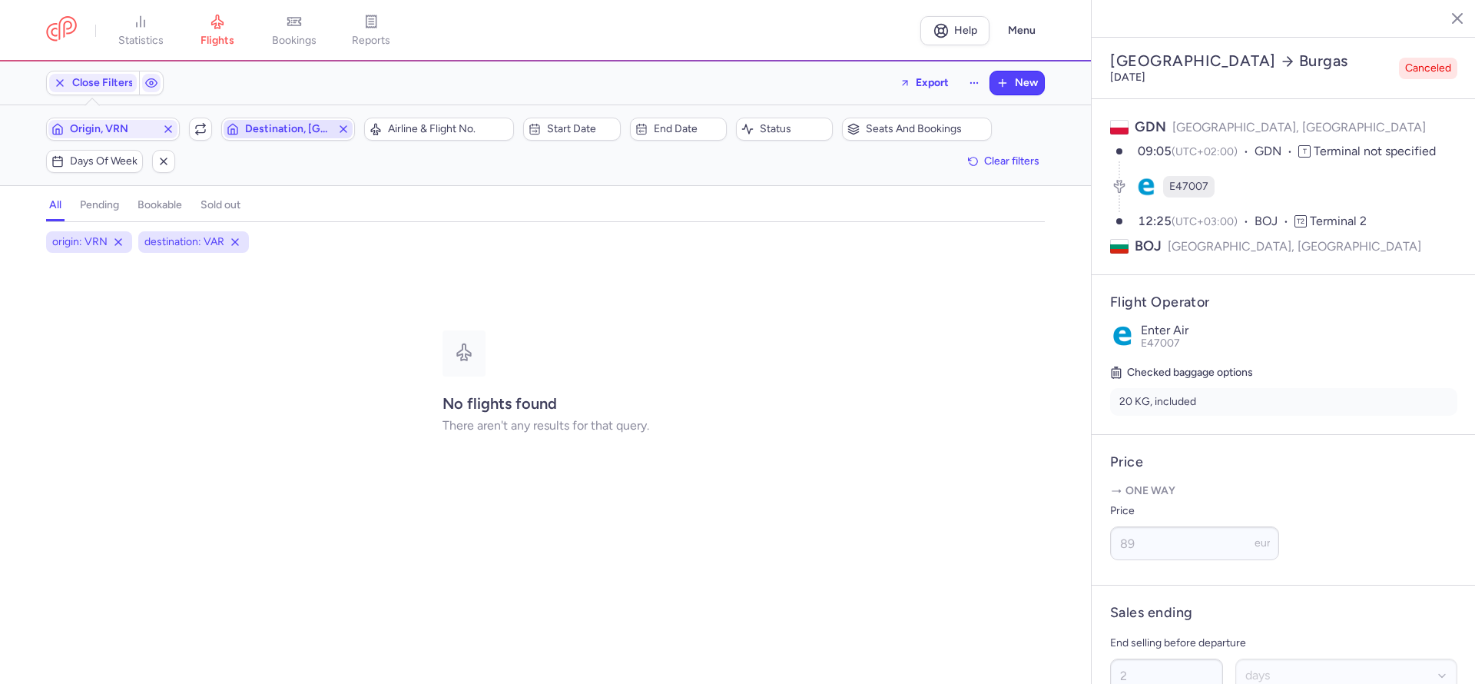
click at [279, 127] on span "Destination, [GEOGRAPHIC_DATA]" at bounding box center [288, 129] width 86 height 12
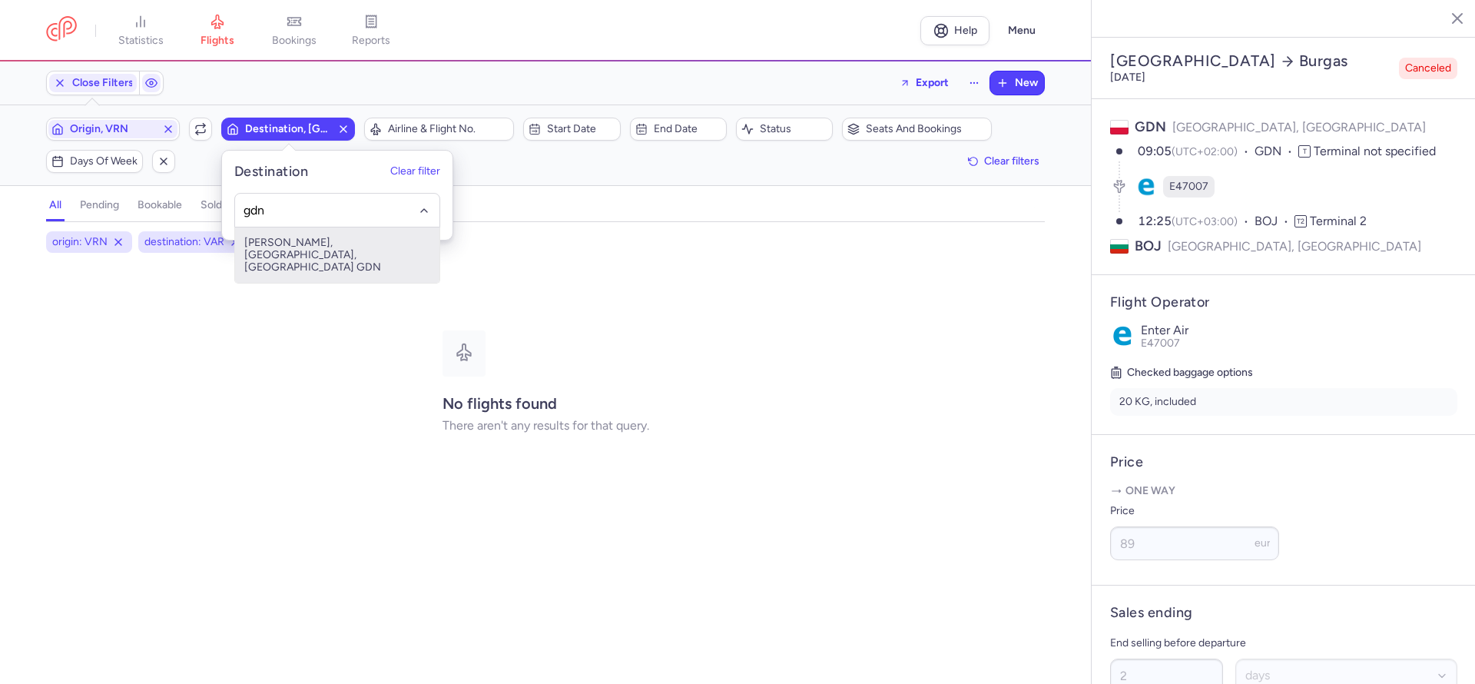
click at [324, 241] on span "[PERSON_NAME], [GEOGRAPHIC_DATA], [GEOGRAPHIC_DATA] GDN" at bounding box center [337, 254] width 204 height 55
type input "gdn"
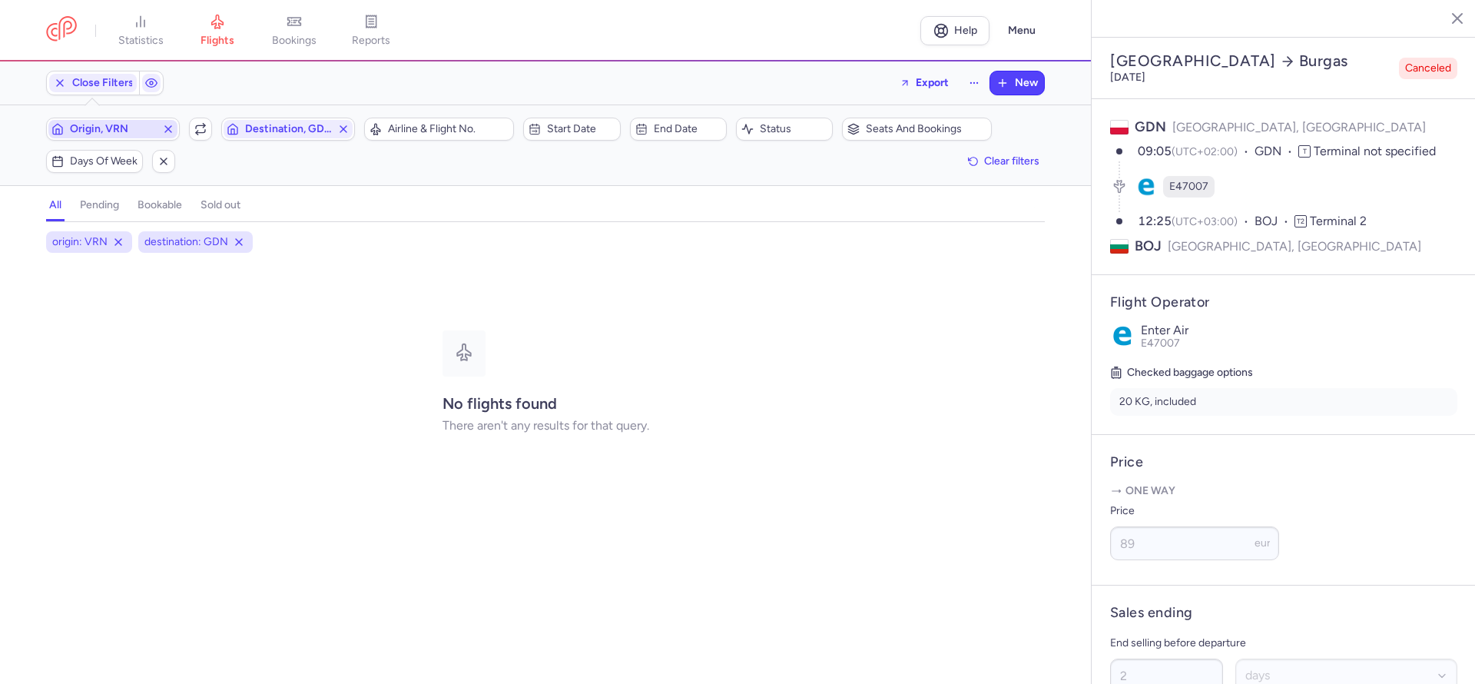
click at [125, 121] on span "Origin, VRN" at bounding box center [112, 129] width 129 height 18
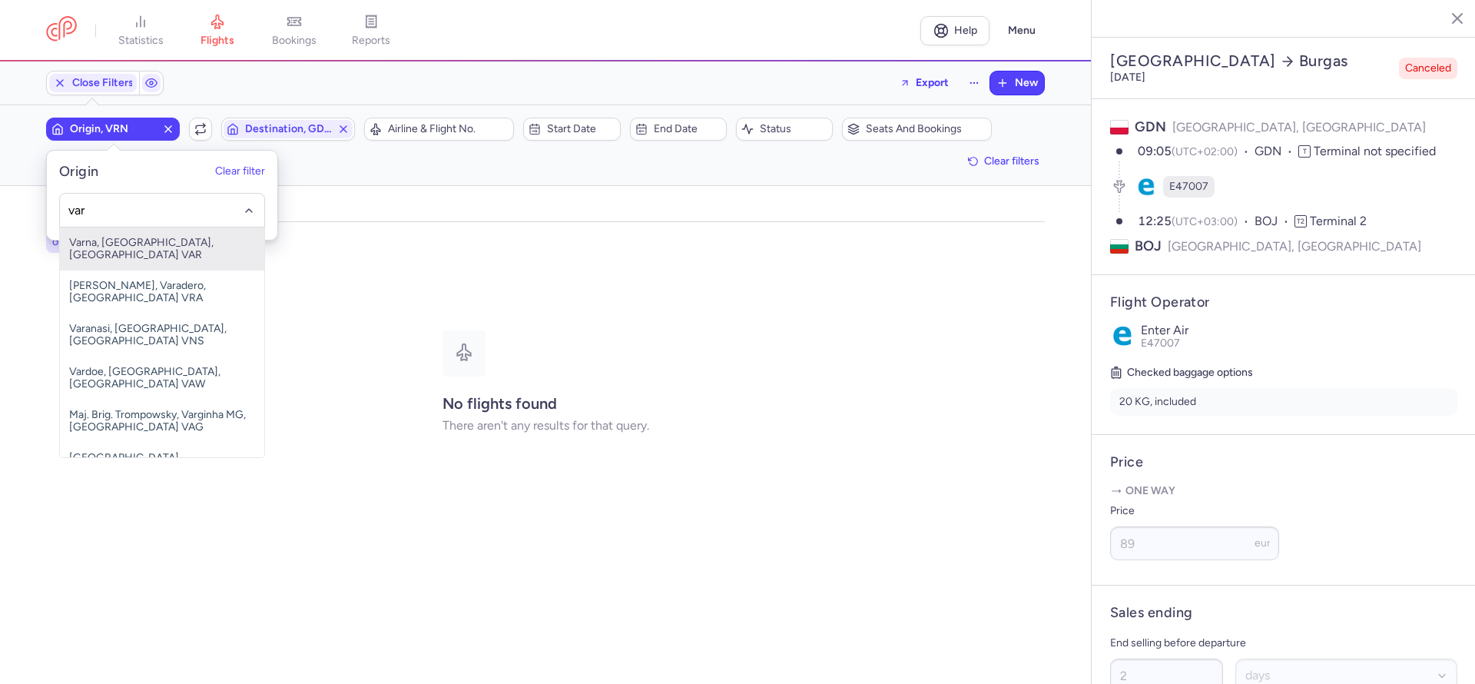
click at [197, 240] on span "Varna, [GEOGRAPHIC_DATA], [GEOGRAPHIC_DATA] VAR" at bounding box center [162, 248] width 204 height 43
type input "var"
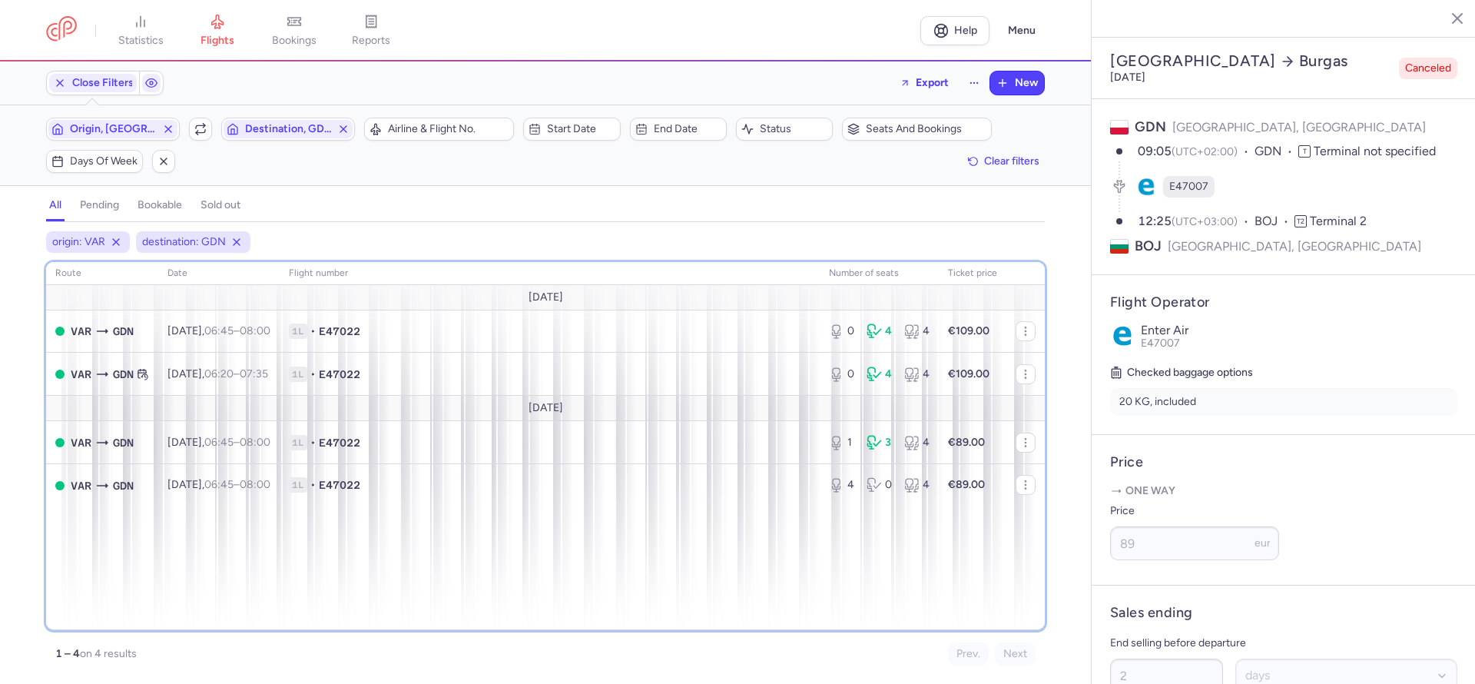
click at [612, 560] on div "route date Flight number number of seats Ticket price [DATE] VAR GDN [DATE] 06:…" at bounding box center [545, 446] width 999 height 368
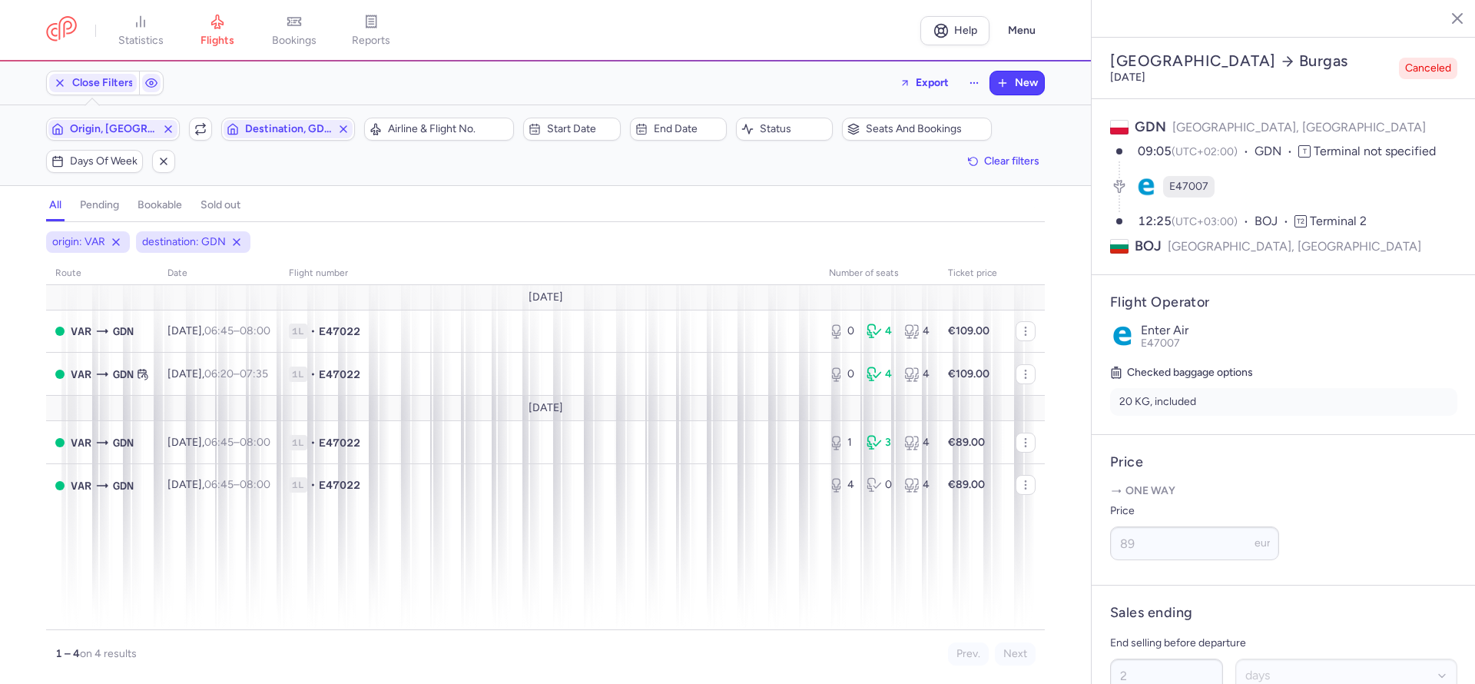
click at [1447, 17] on line "button" at bounding box center [1446, 18] width 8 height 8
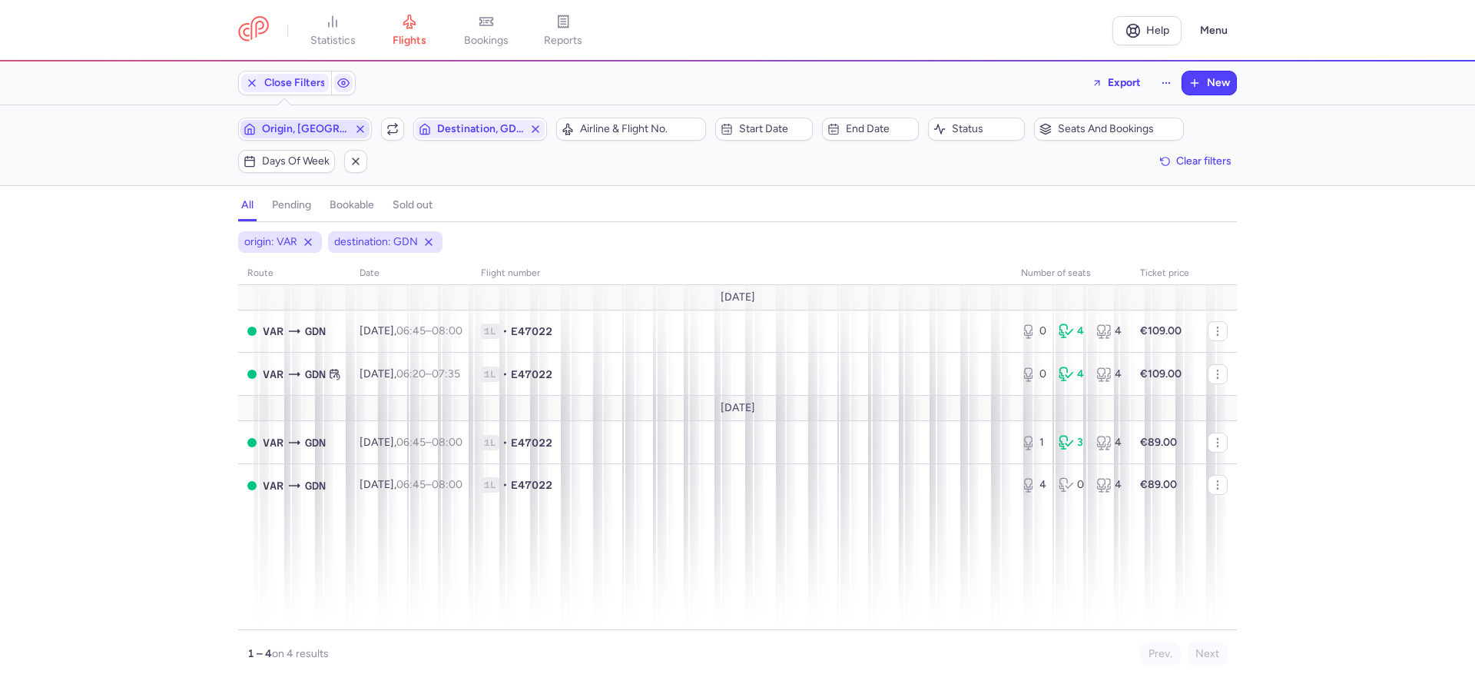
click at [293, 123] on span "Origin, [GEOGRAPHIC_DATA]" at bounding box center [305, 129] width 86 height 12
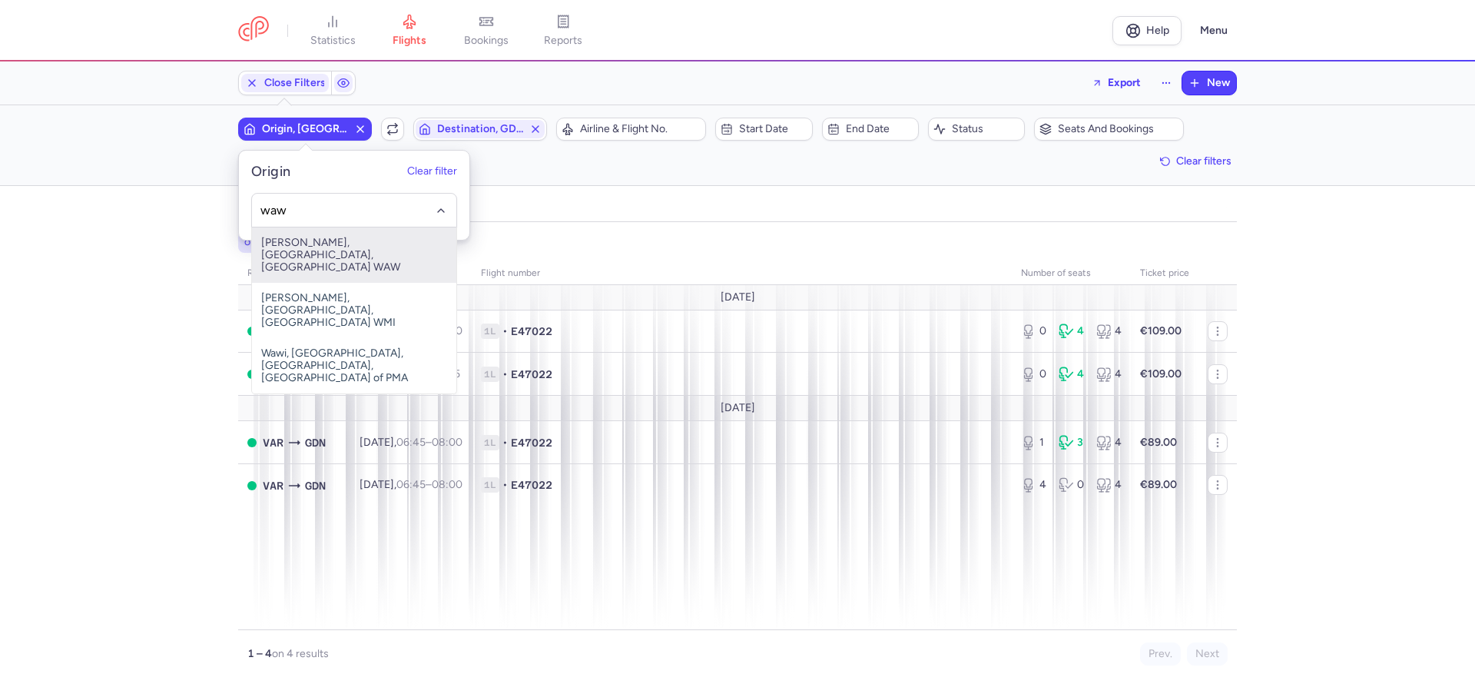
click at [338, 254] on span "[PERSON_NAME], [GEOGRAPHIC_DATA], [GEOGRAPHIC_DATA] WAW" at bounding box center [354, 254] width 204 height 55
type input "waw"
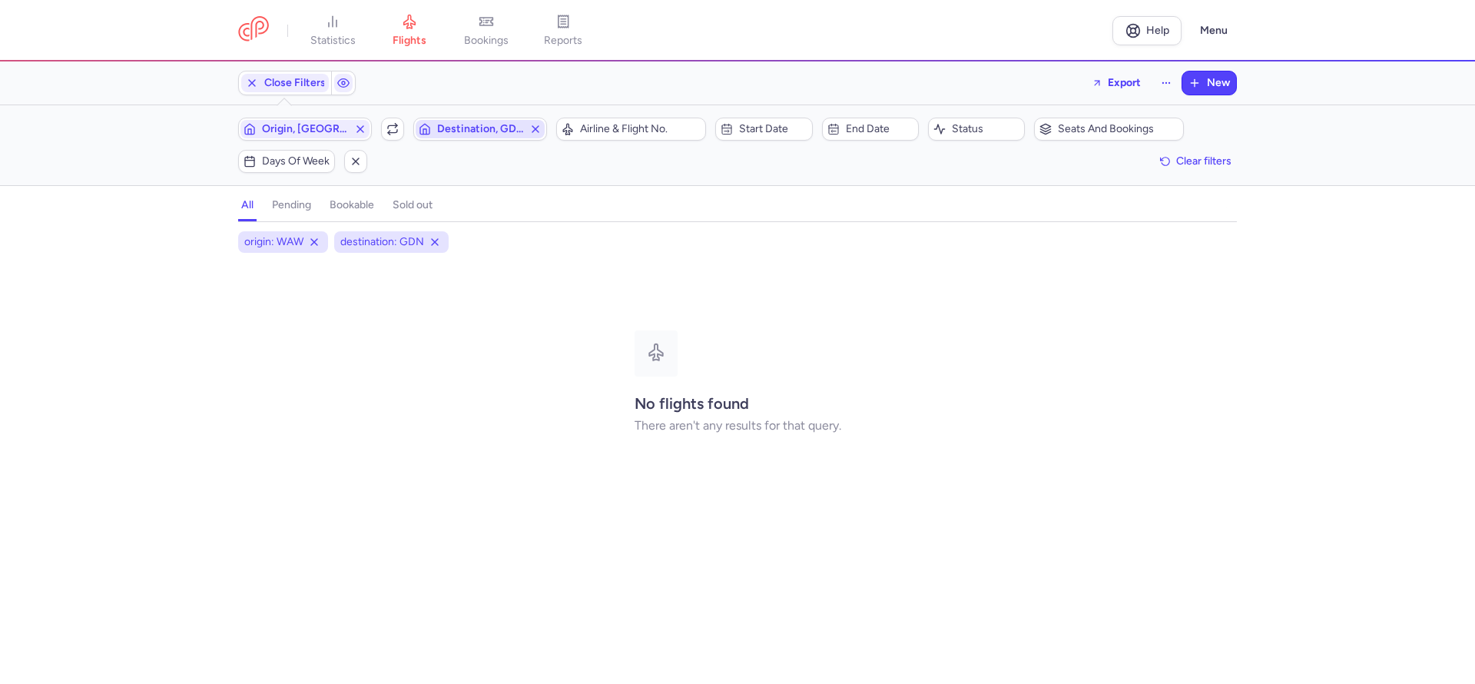
click at [472, 128] on span "Destination, GDN" at bounding box center [480, 129] width 86 height 12
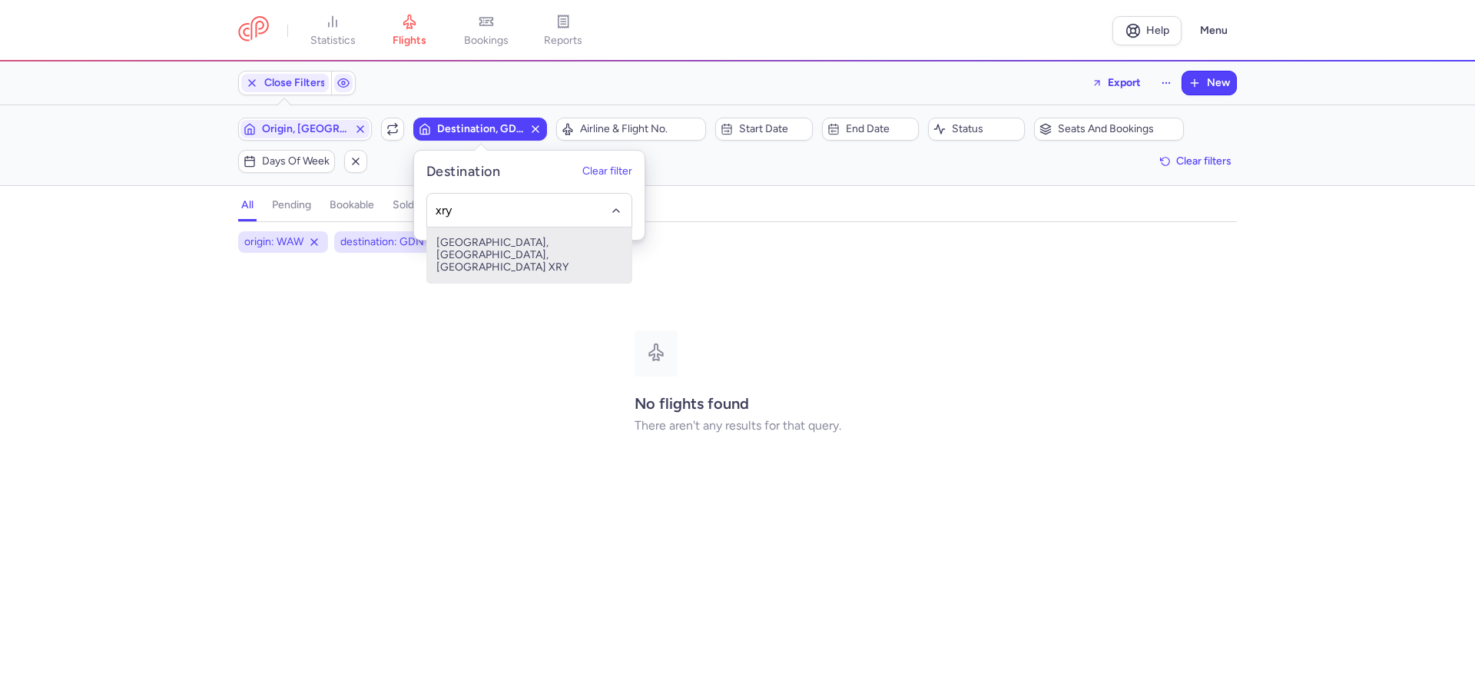
click at [513, 237] on span "[GEOGRAPHIC_DATA], [GEOGRAPHIC_DATA], [GEOGRAPHIC_DATA] XRY" at bounding box center [529, 254] width 204 height 55
type input "xry"
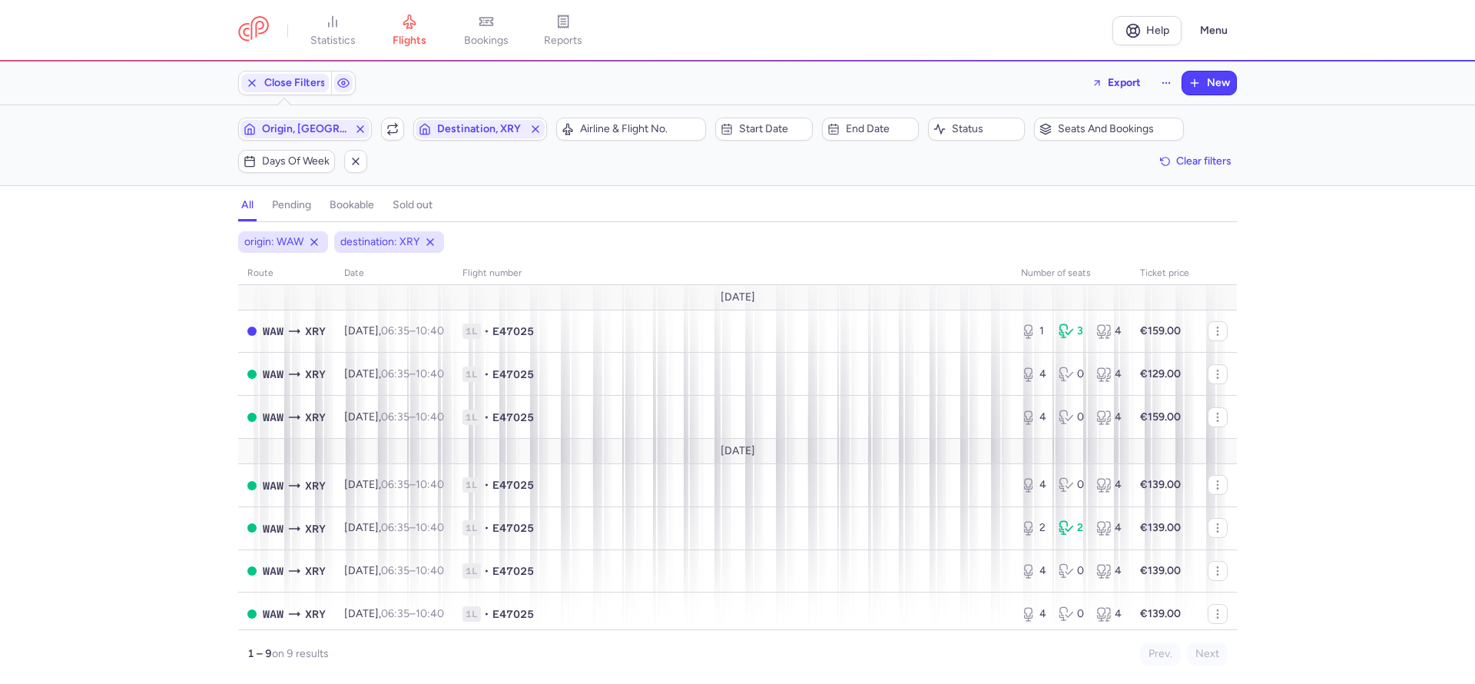
click at [170, 330] on div "origin: WAW destination: XRY route date Flight number number of seats Ticket pr…" at bounding box center [737, 457] width 1475 height 453
click at [330, 127] on span "Origin, [GEOGRAPHIC_DATA]" at bounding box center [305, 129] width 86 height 12
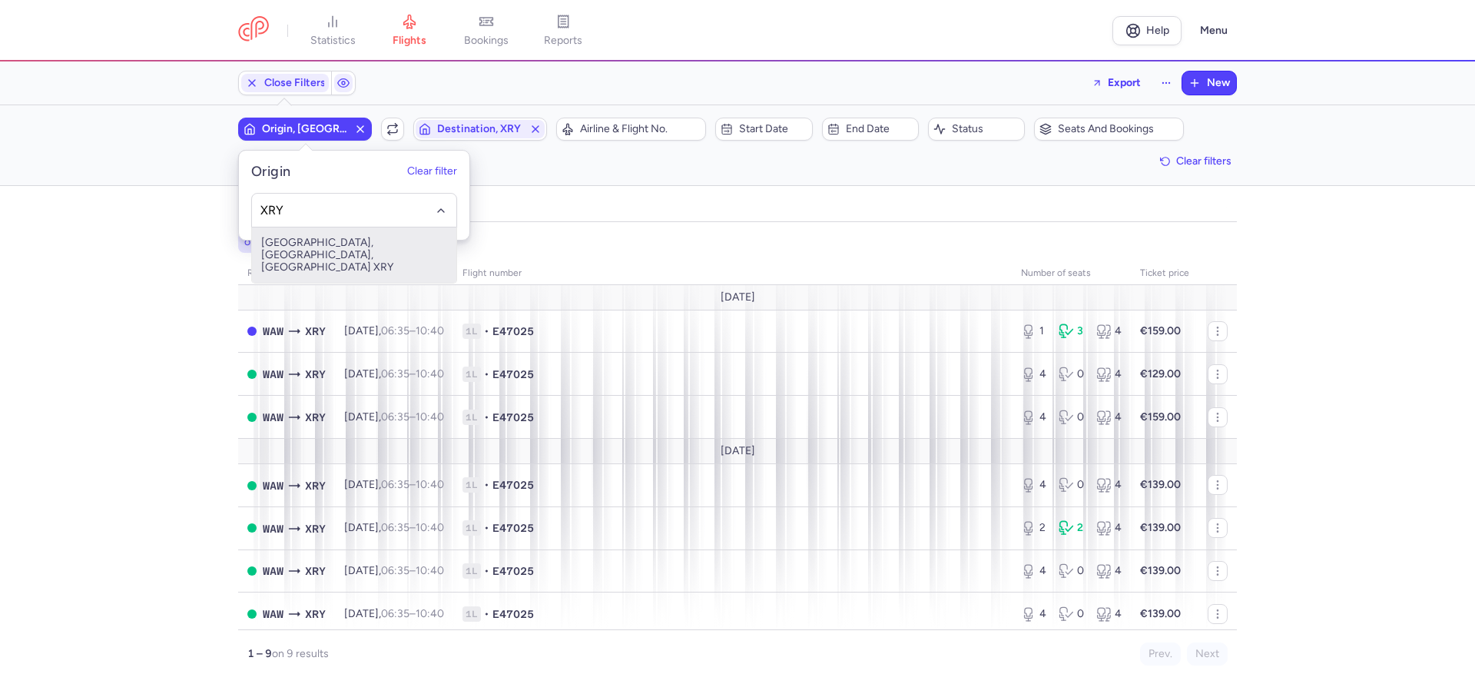
click at [318, 246] on span "[GEOGRAPHIC_DATA], [GEOGRAPHIC_DATA], [GEOGRAPHIC_DATA] XRY" at bounding box center [354, 254] width 204 height 55
type input "XRY"
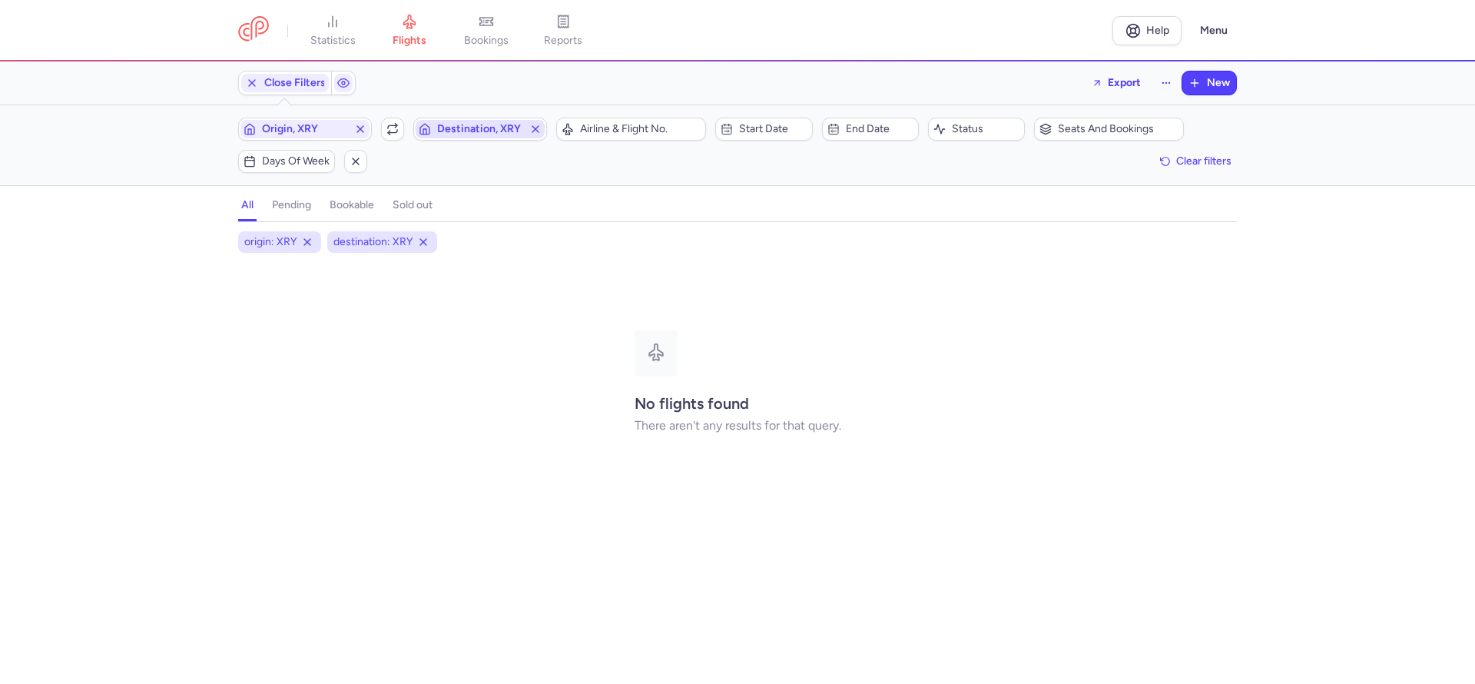
click at [453, 131] on span "Destination, XRY" at bounding box center [480, 129] width 86 height 12
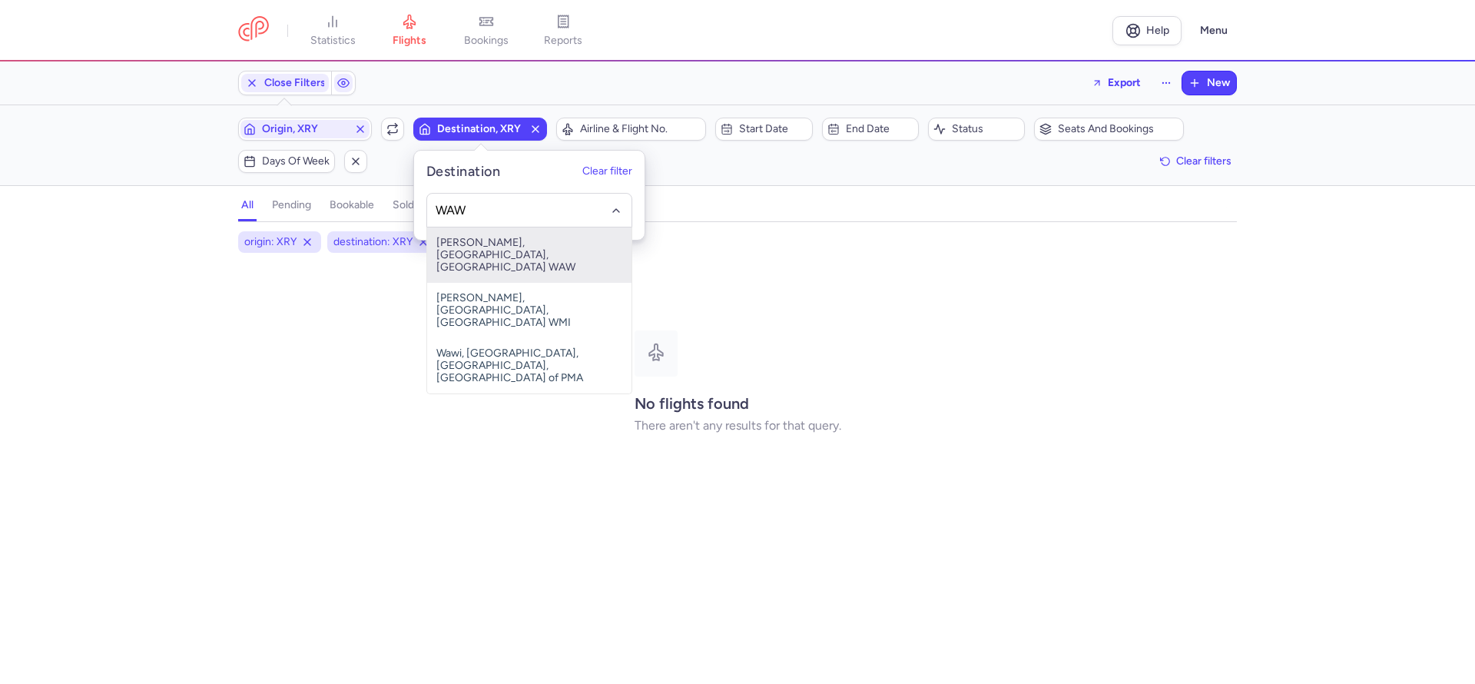
click at [476, 262] on span "[PERSON_NAME], [GEOGRAPHIC_DATA], [GEOGRAPHIC_DATA] WAW" at bounding box center [529, 254] width 204 height 55
type input "WAW"
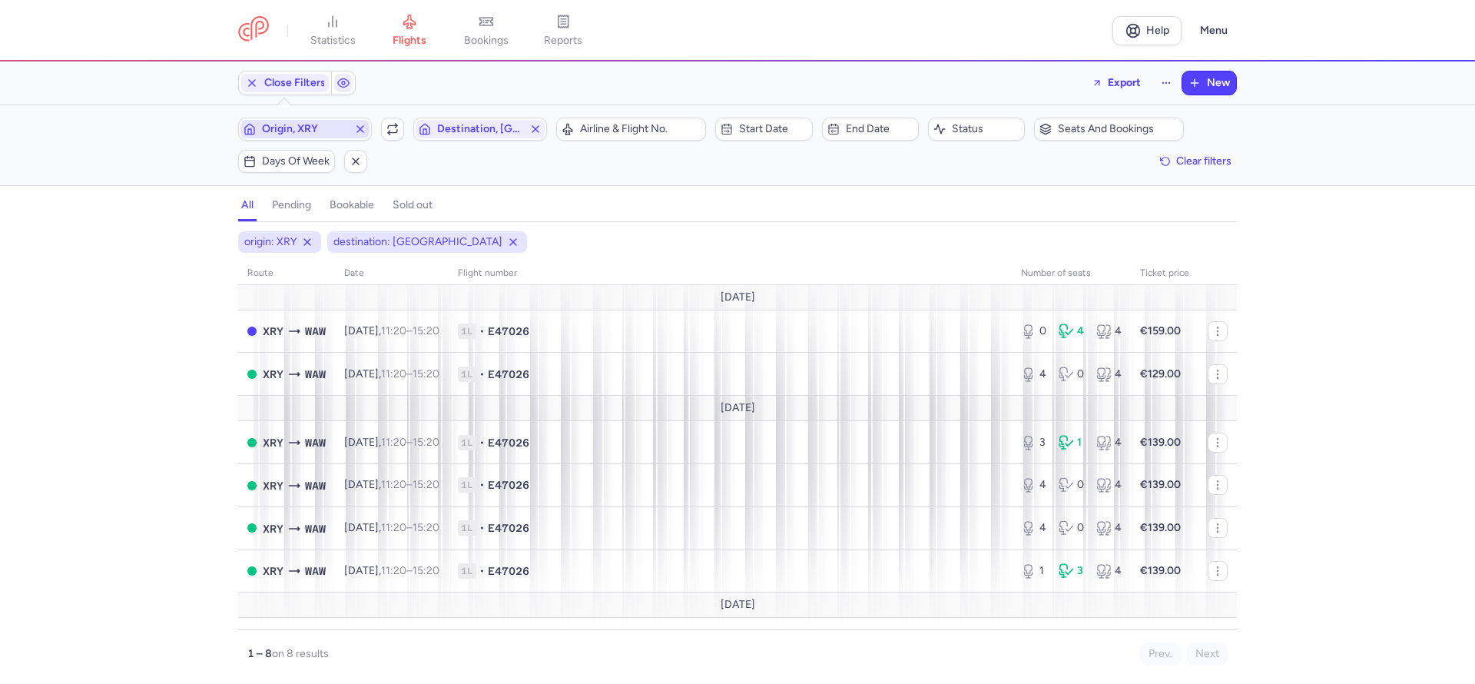
click at [277, 132] on span "Origin, XRY" at bounding box center [305, 129] width 86 height 12
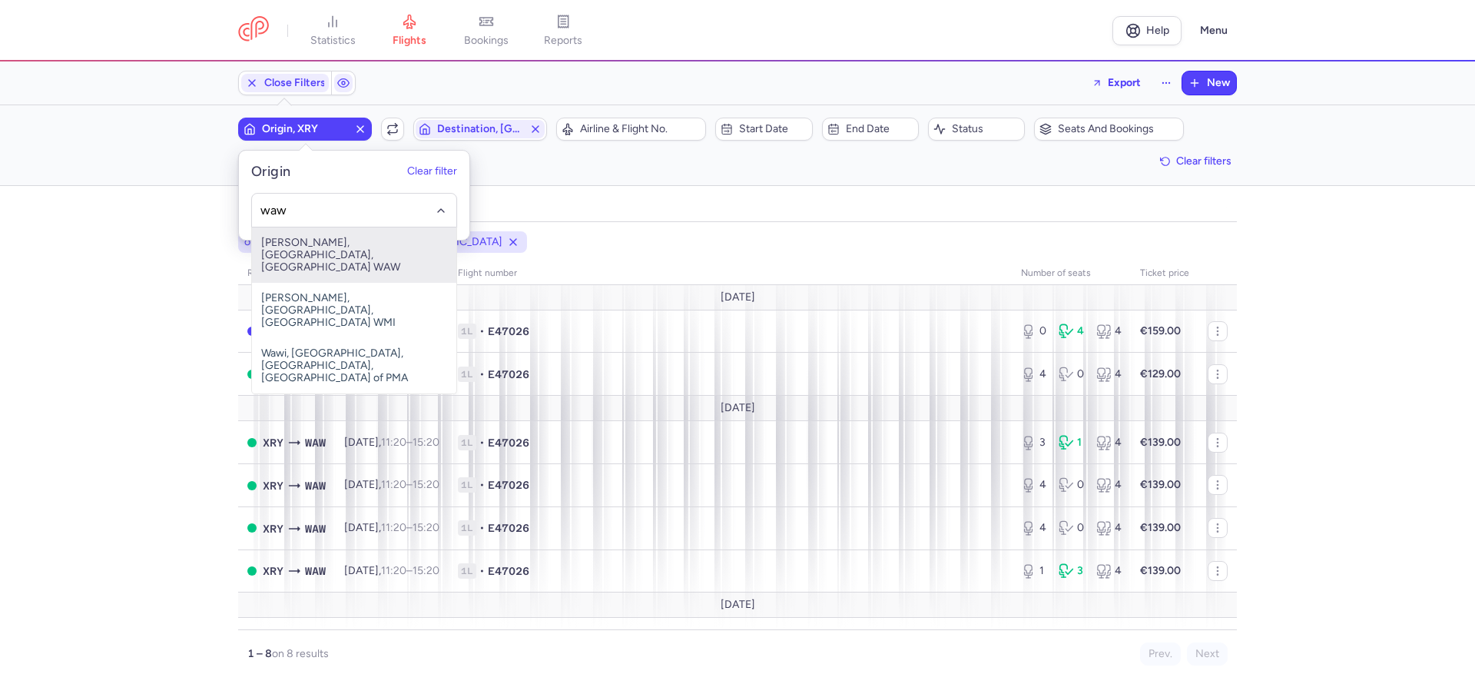
click at [313, 235] on span "[PERSON_NAME], [GEOGRAPHIC_DATA], [GEOGRAPHIC_DATA] WAW" at bounding box center [354, 254] width 204 height 55
type input "waw"
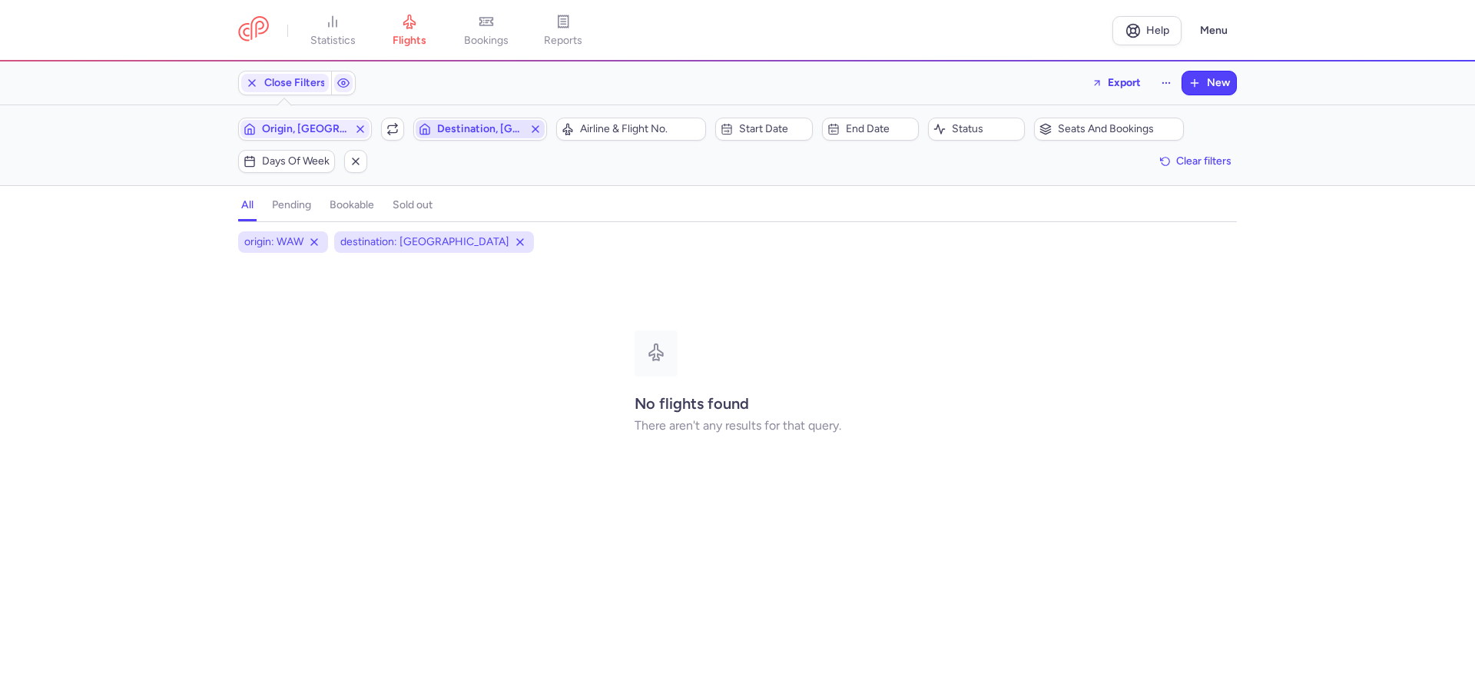
click at [487, 129] on span "Destination, [GEOGRAPHIC_DATA]" at bounding box center [480, 129] width 86 height 12
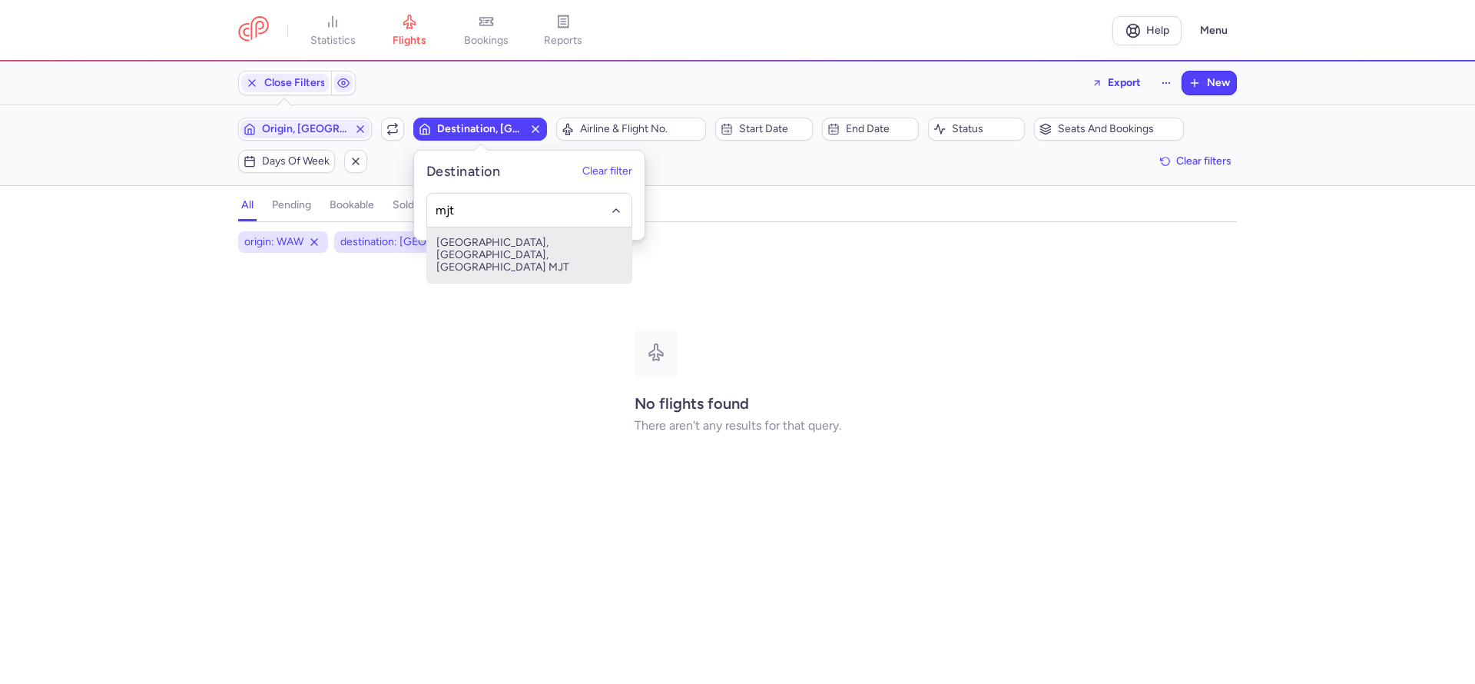
click at [497, 252] on span "[GEOGRAPHIC_DATA], [GEOGRAPHIC_DATA], [GEOGRAPHIC_DATA] MJT" at bounding box center [529, 254] width 204 height 55
type input "mjt"
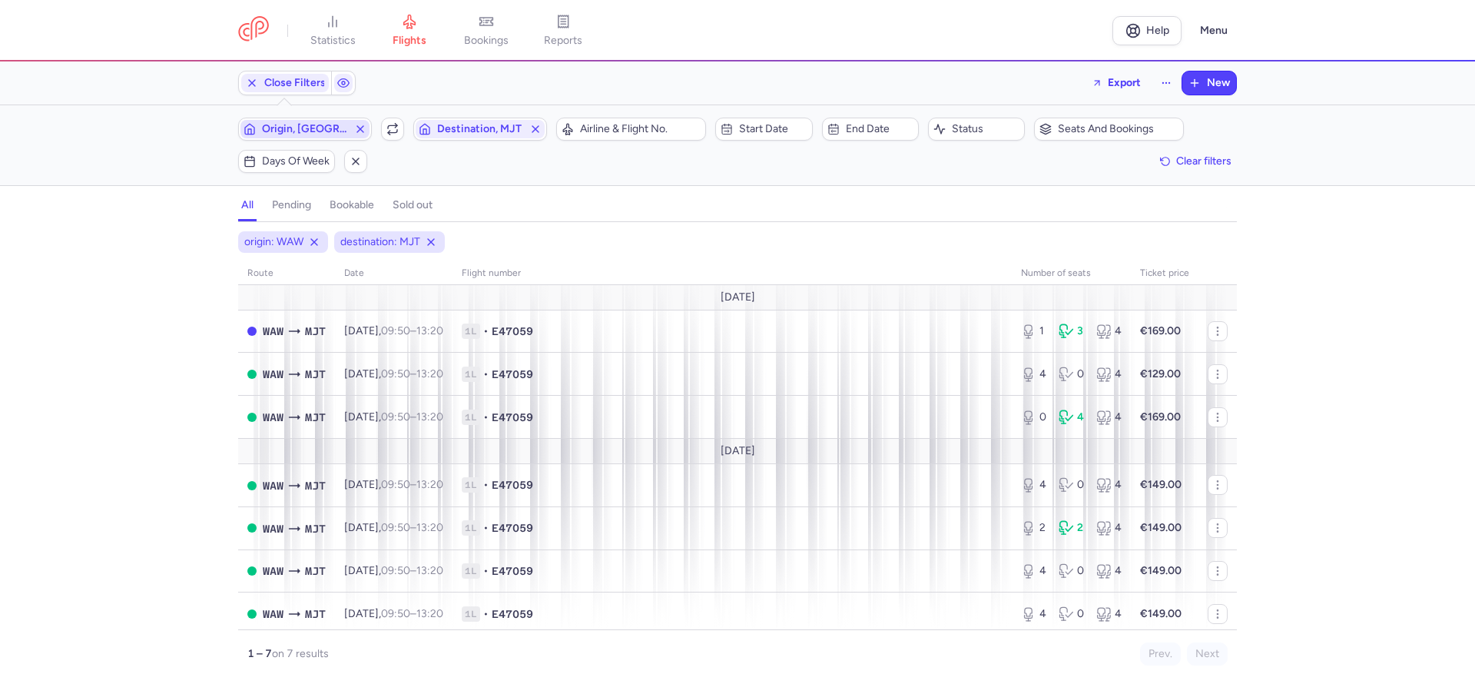
click at [335, 124] on span "Origin, [GEOGRAPHIC_DATA]" at bounding box center [305, 129] width 86 height 12
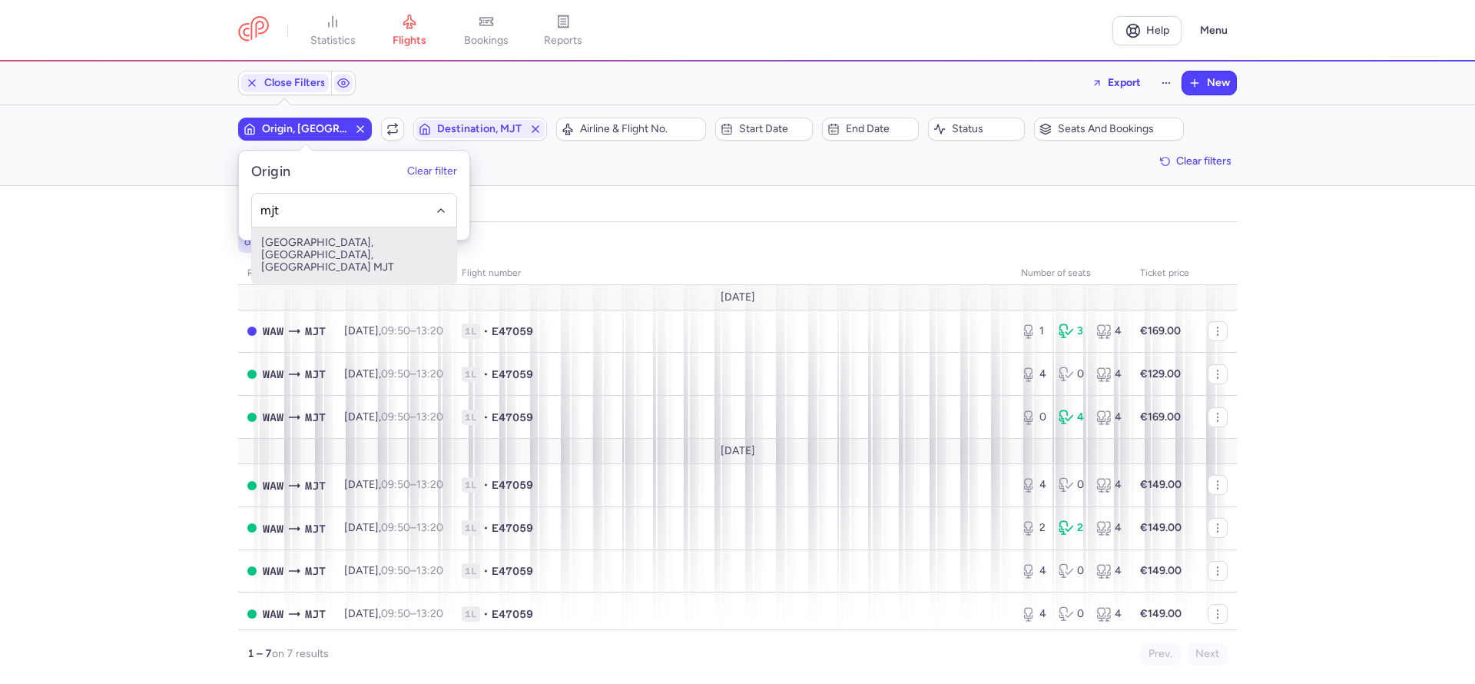
click at [323, 253] on span "[GEOGRAPHIC_DATA], [GEOGRAPHIC_DATA], [GEOGRAPHIC_DATA] MJT" at bounding box center [354, 254] width 204 height 55
type input "mjt"
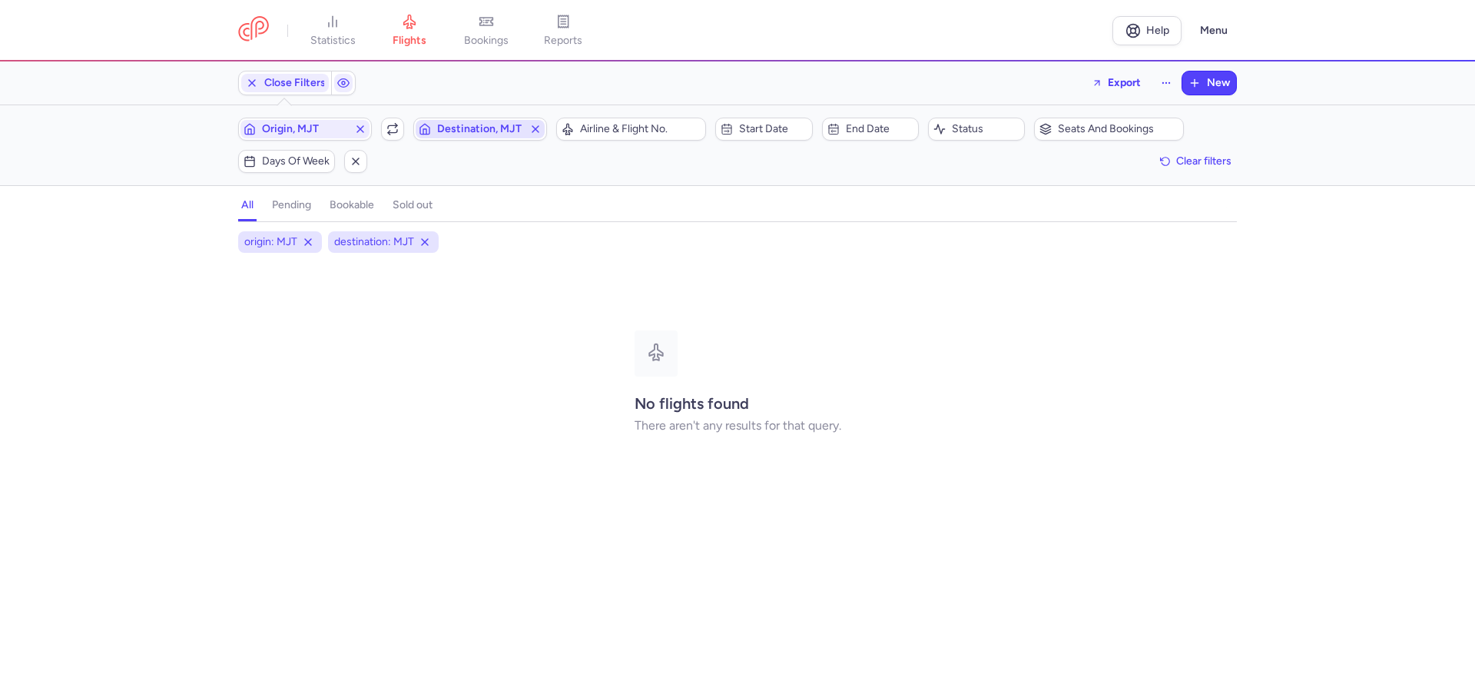
click at [473, 124] on span "Destination, MJT" at bounding box center [480, 129] width 86 height 12
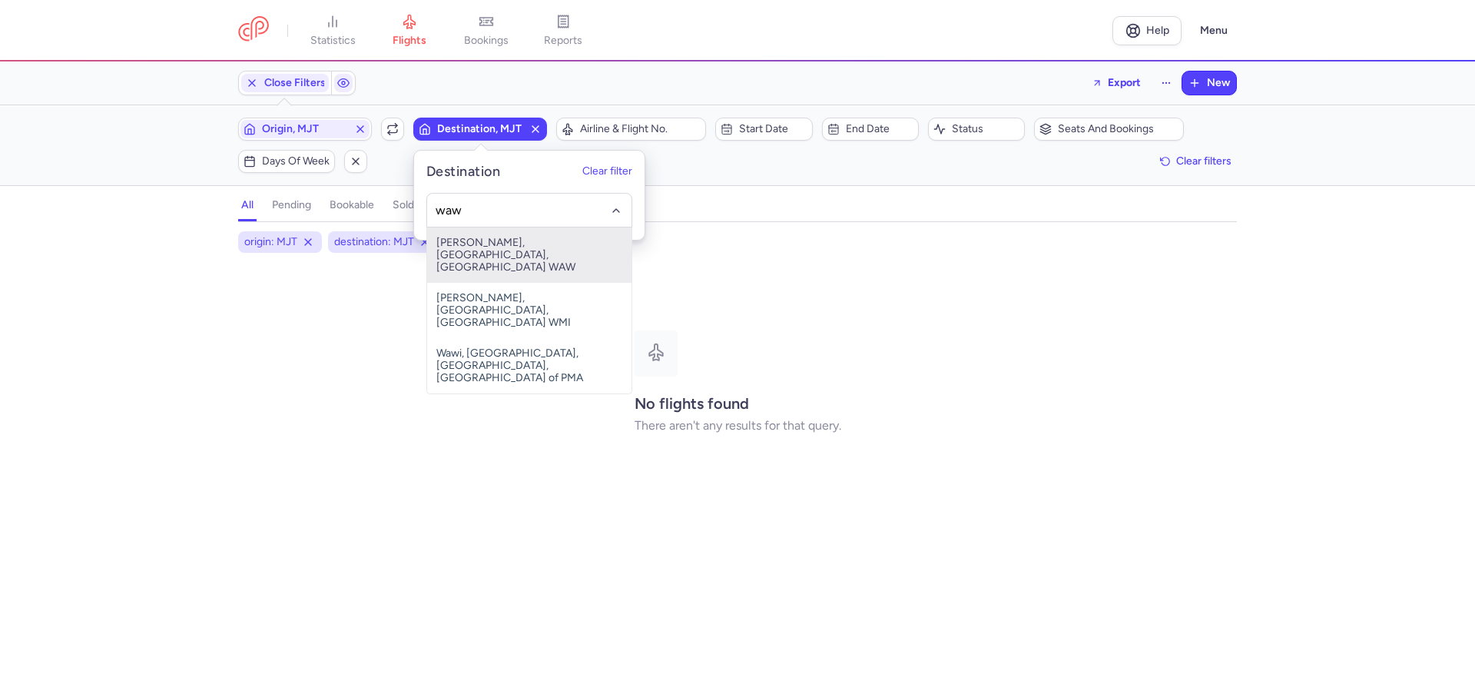
click at [500, 234] on span "[PERSON_NAME], [GEOGRAPHIC_DATA], [GEOGRAPHIC_DATA] WAW" at bounding box center [529, 254] width 204 height 55
type input "waw"
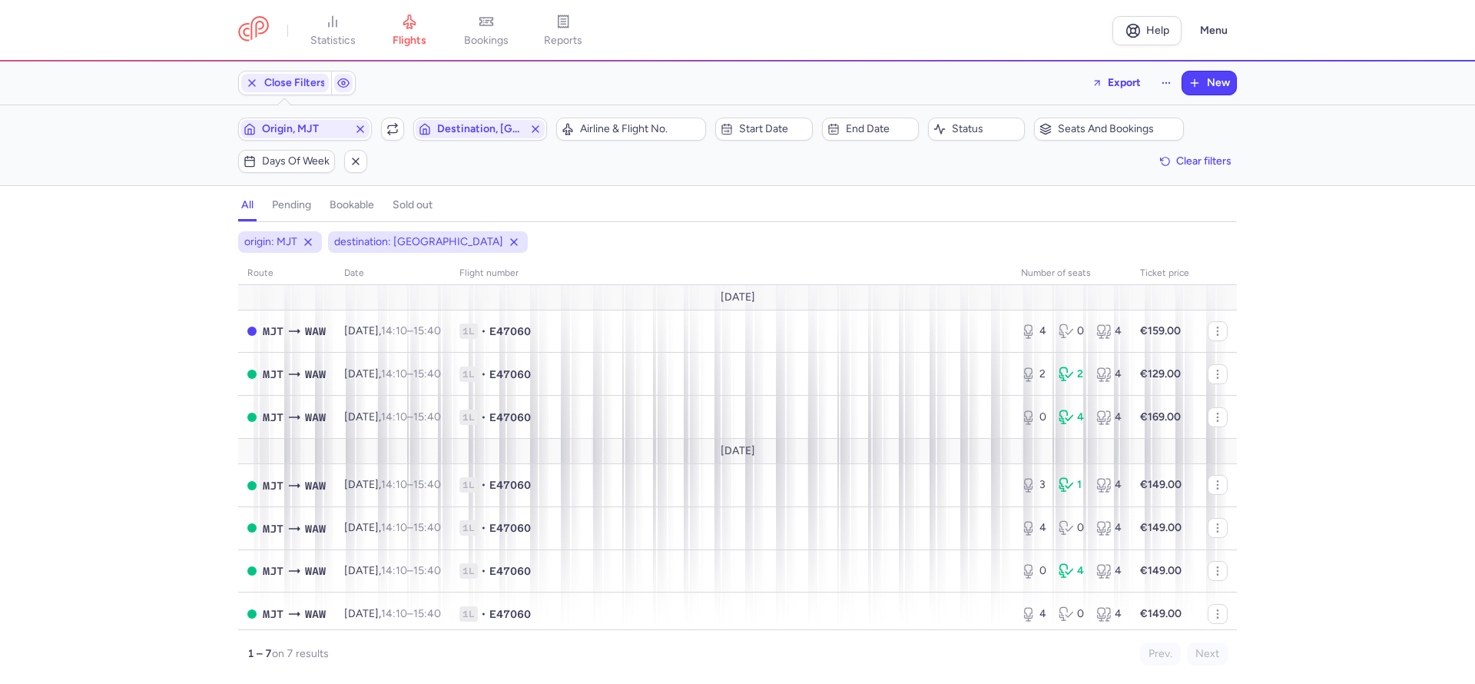
click at [67, 339] on div "origin: MJT destination: WAW route date Flight number number of seats Ticket pr…" at bounding box center [737, 457] width 1475 height 453
click at [303, 131] on span "Origin, MJT" at bounding box center [305, 129] width 86 height 12
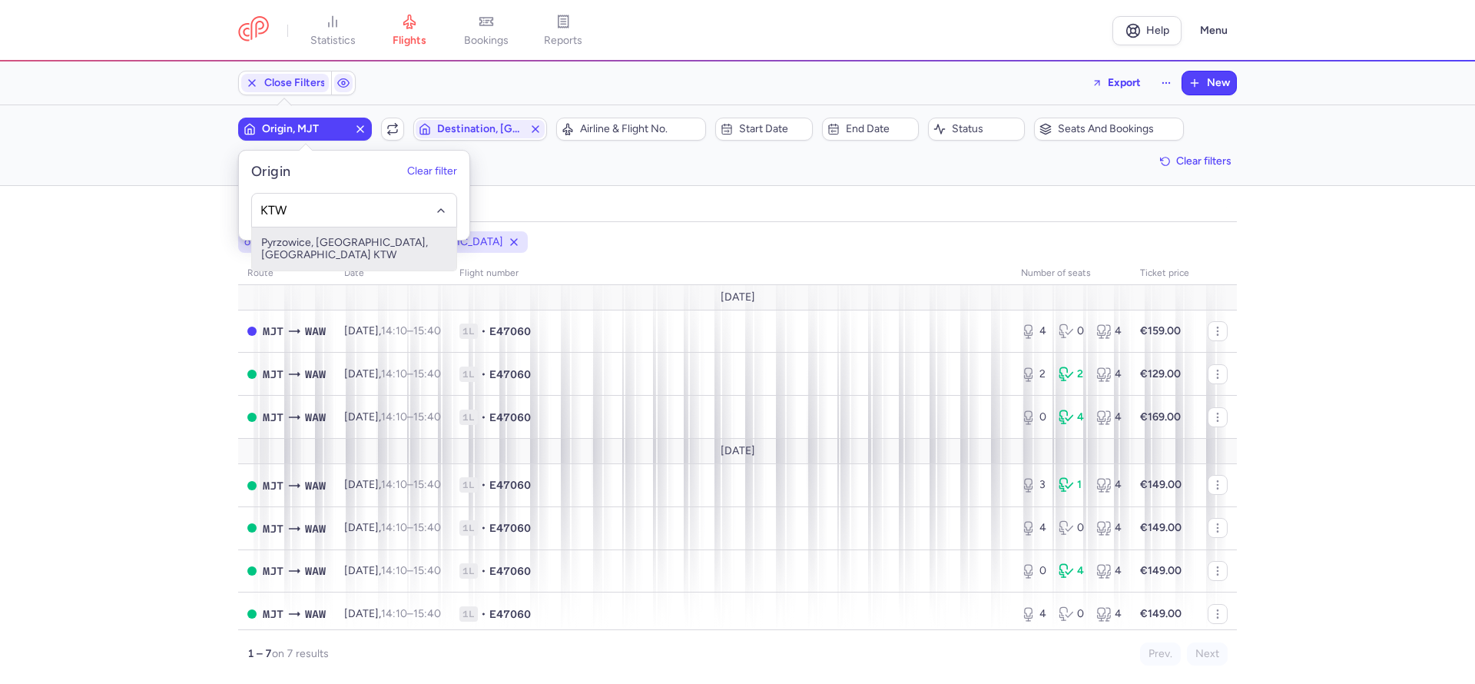
click at [366, 234] on span "Pyrzowice, [GEOGRAPHIC_DATA], [GEOGRAPHIC_DATA] KTW" at bounding box center [354, 248] width 204 height 43
type input "KTW"
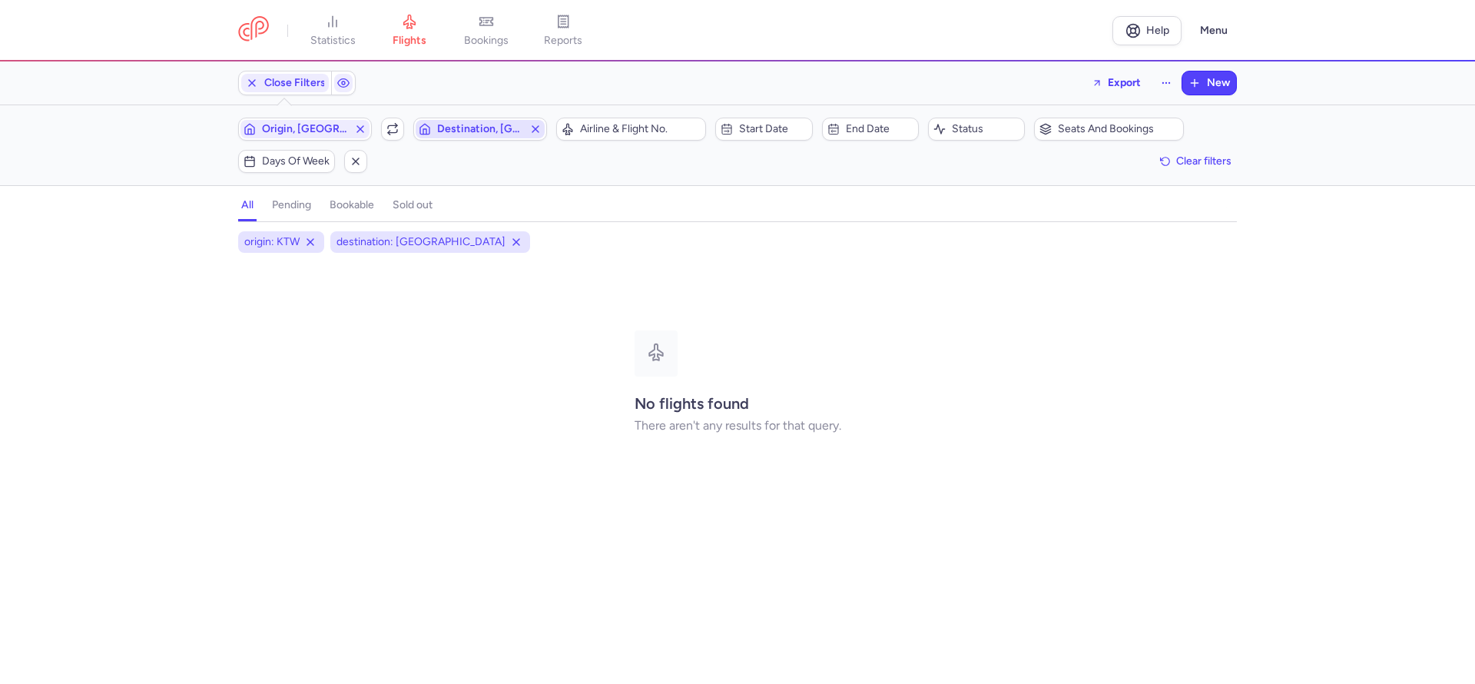
click at [509, 123] on span "Destination, [GEOGRAPHIC_DATA]" at bounding box center [480, 129] width 86 height 12
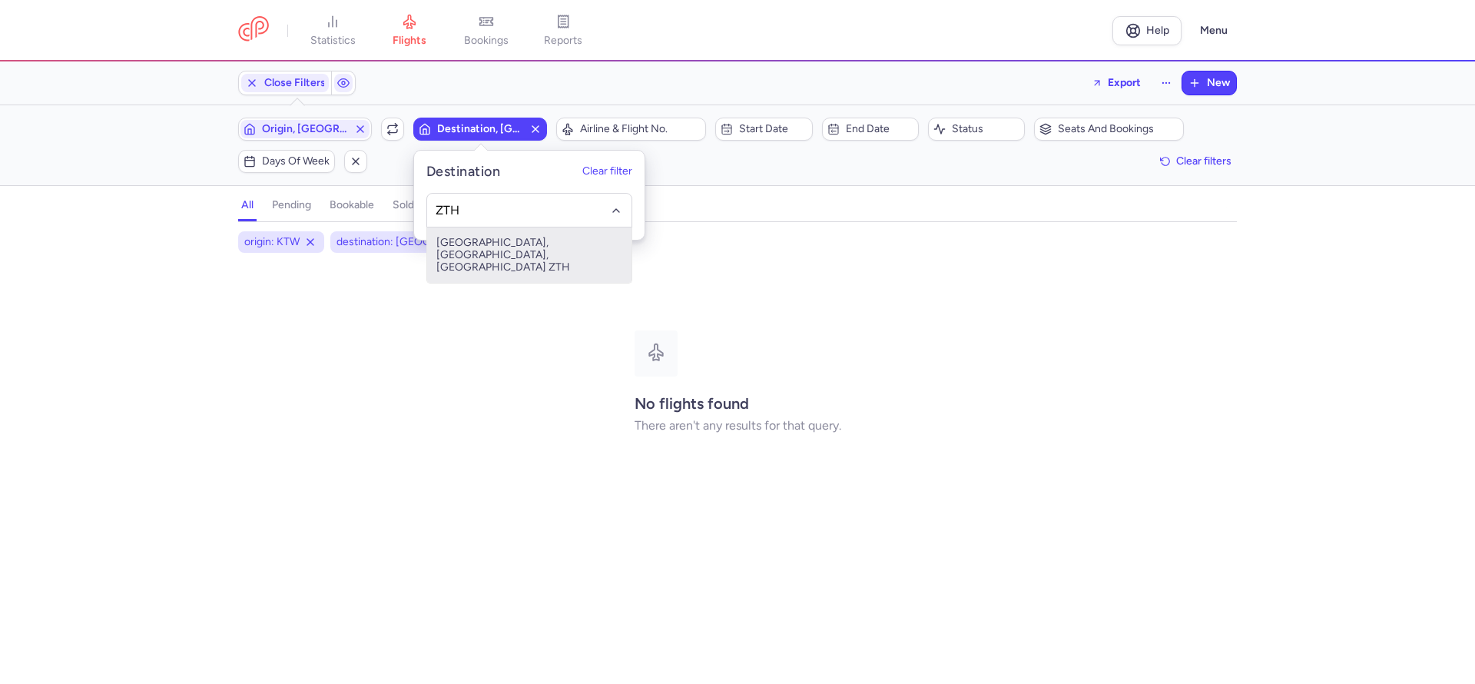
click at [532, 239] on span "[GEOGRAPHIC_DATA], [GEOGRAPHIC_DATA], [GEOGRAPHIC_DATA] ZTH" at bounding box center [529, 254] width 204 height 55
type input "ZTH"
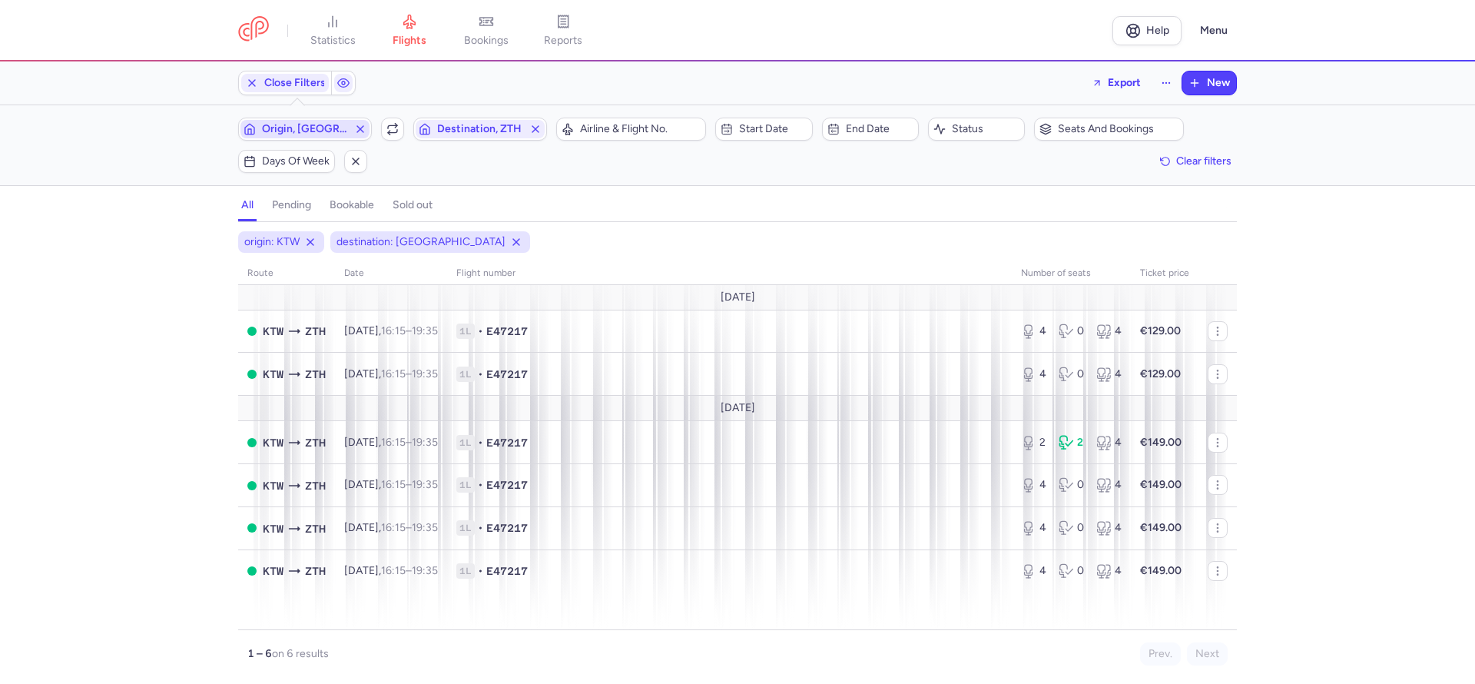
click at [322, 127] on span "Origin, [GEOGRAPHIC_DATA]" at bounding box center [305, 129] width 86 height 12
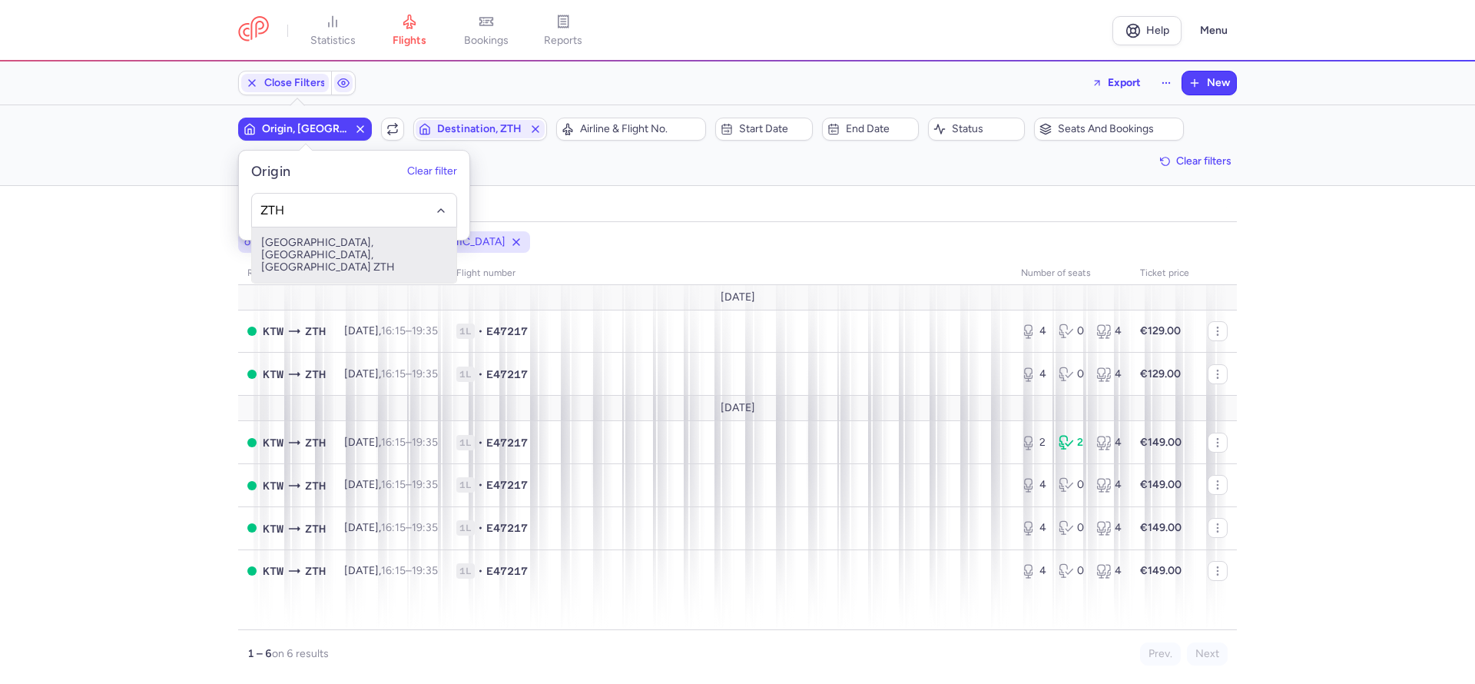
click at [393, 255] on span "Zakinthos International Airport, Zákynthos, Greece ZTH" at bounding box center [354, 254] width 204 height 55
type input "ZTH"
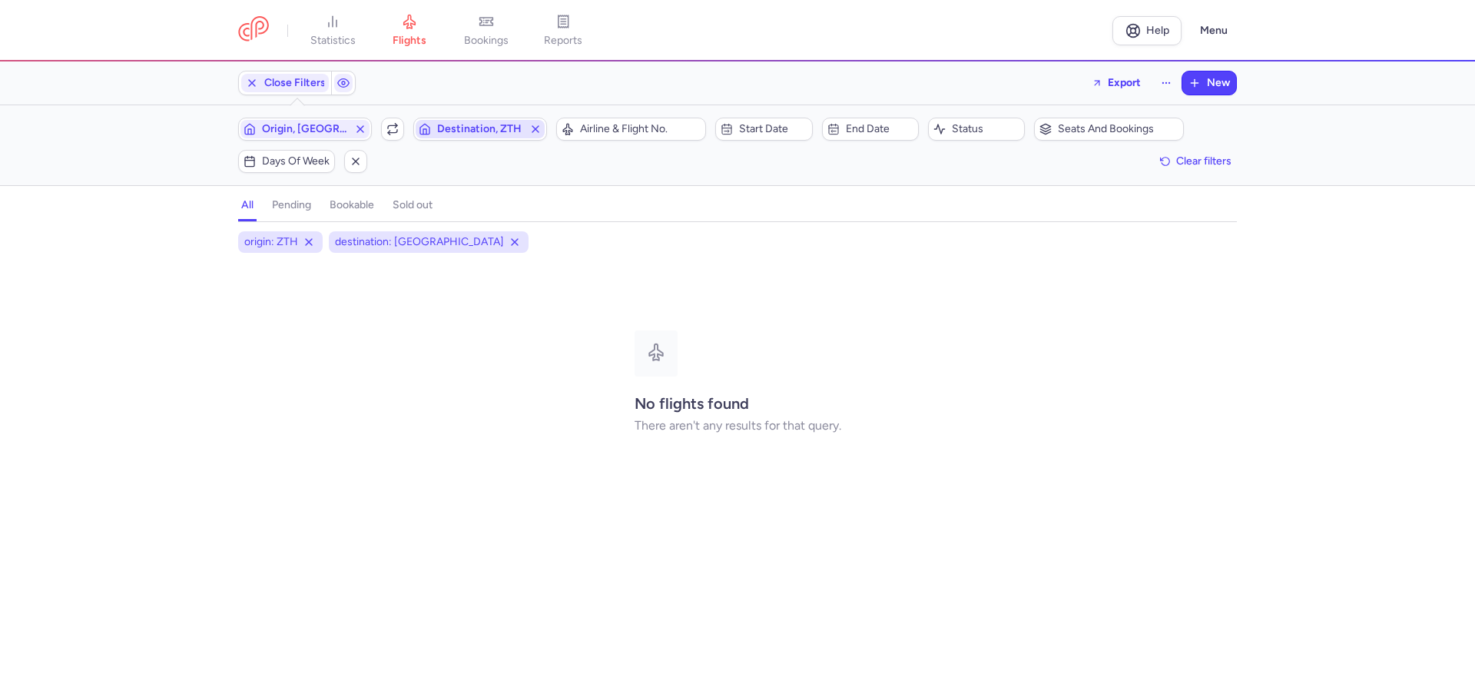
click at [515, 128] on span "Destination, ZTH" at bounding box center [480, 129] width 86 height 12
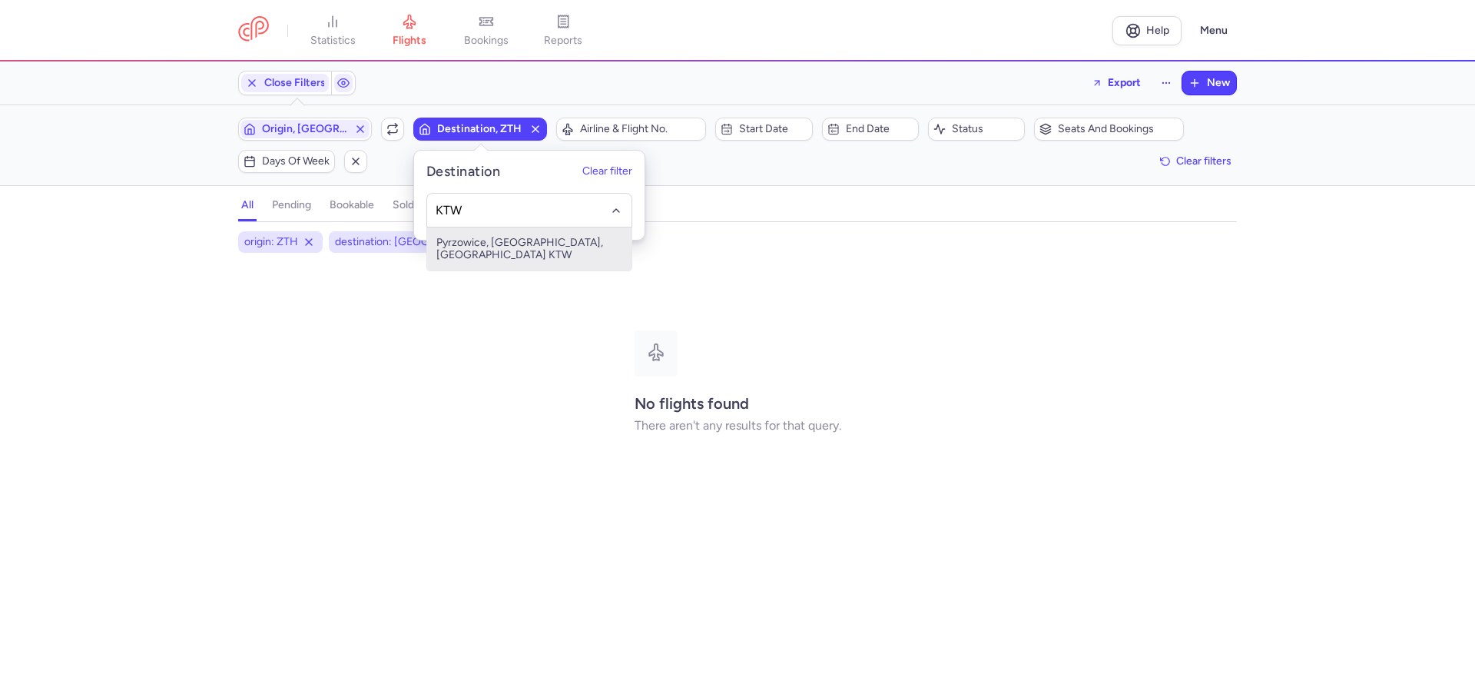
click at [539, 248] on span "Pyrzowice, [GEOGRAPHIC_DATA], [GEOGRAPHIC_DATA] KTW" at bounding box center [529, 248] width 204 height 43
type input "KTW"
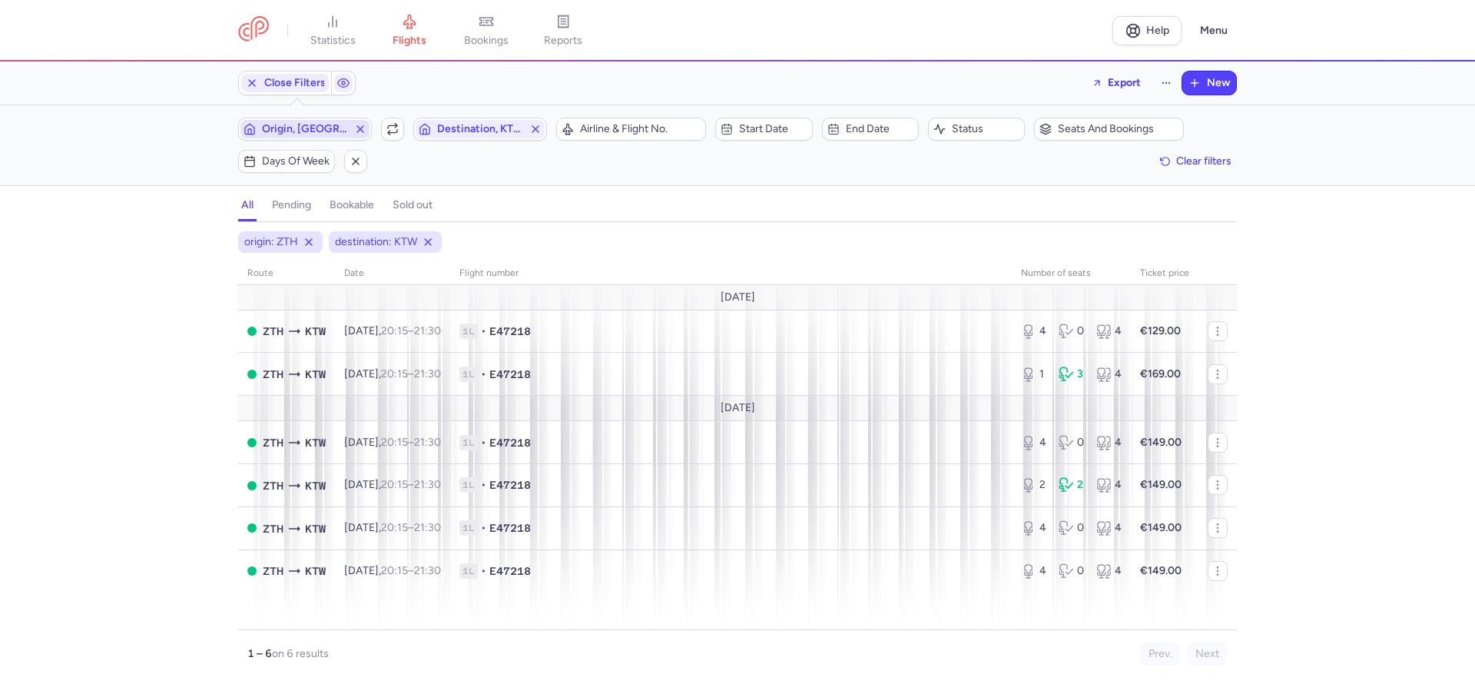
click at [326, 124] on span "Origin, ZTH" at bounding box center [305, 129] width 86 height 12
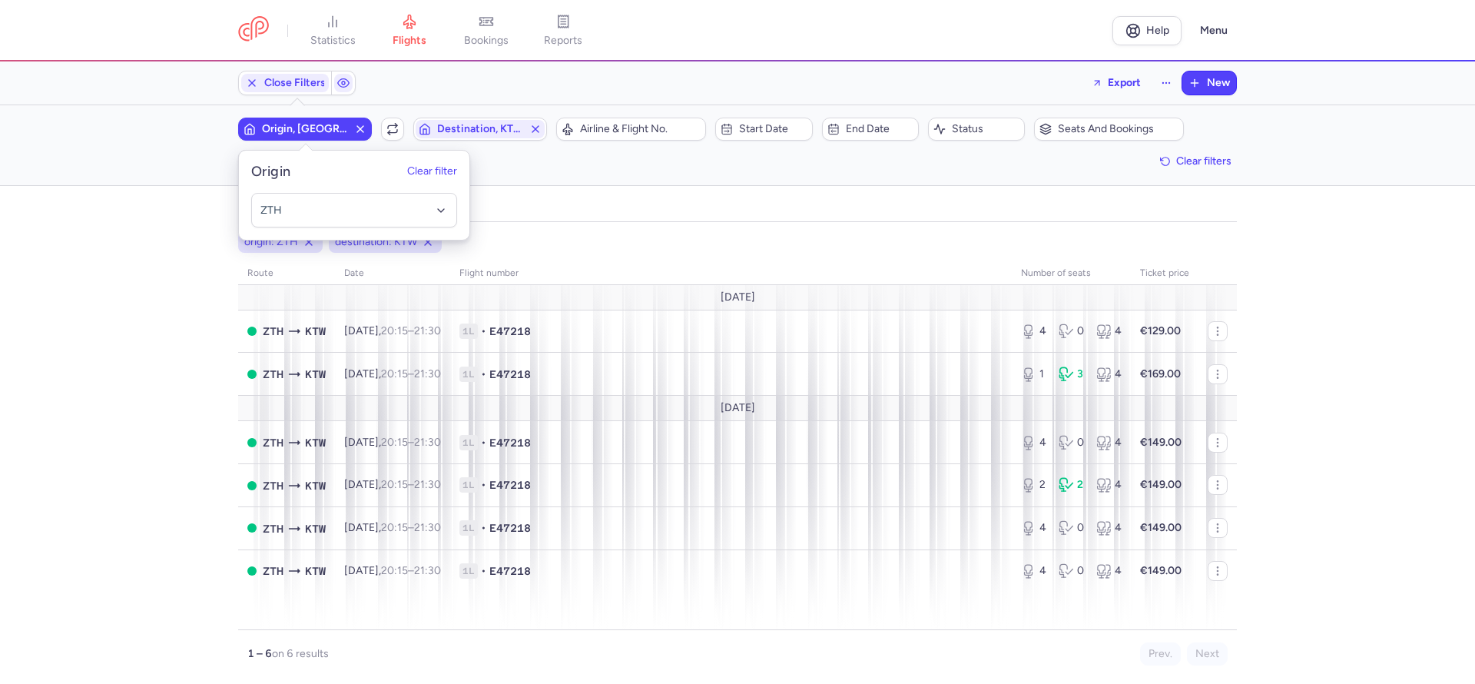
click at [355, 126] on icon "button" at bounding box center [360, 129] width 12 height 12
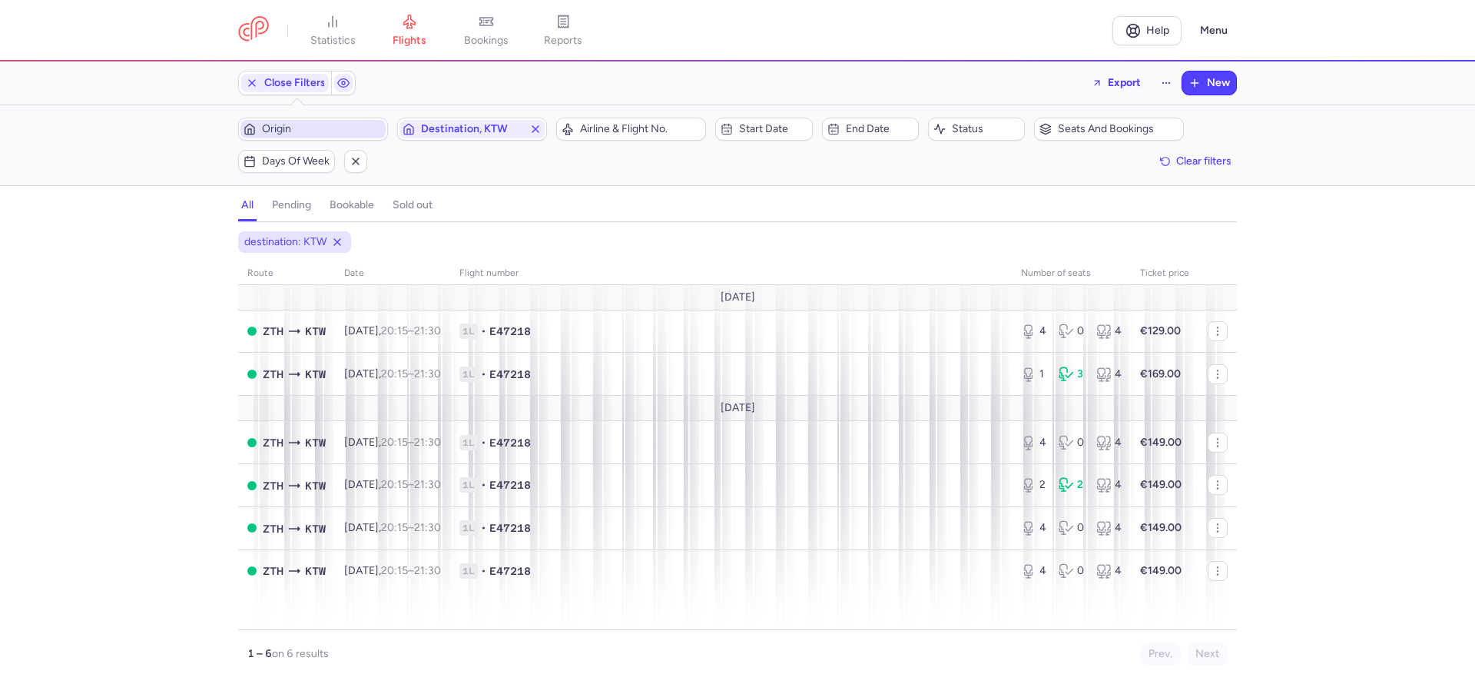
click at [355, 126] on span "Origin" at bounding box center [322, 129] width 121 height 12
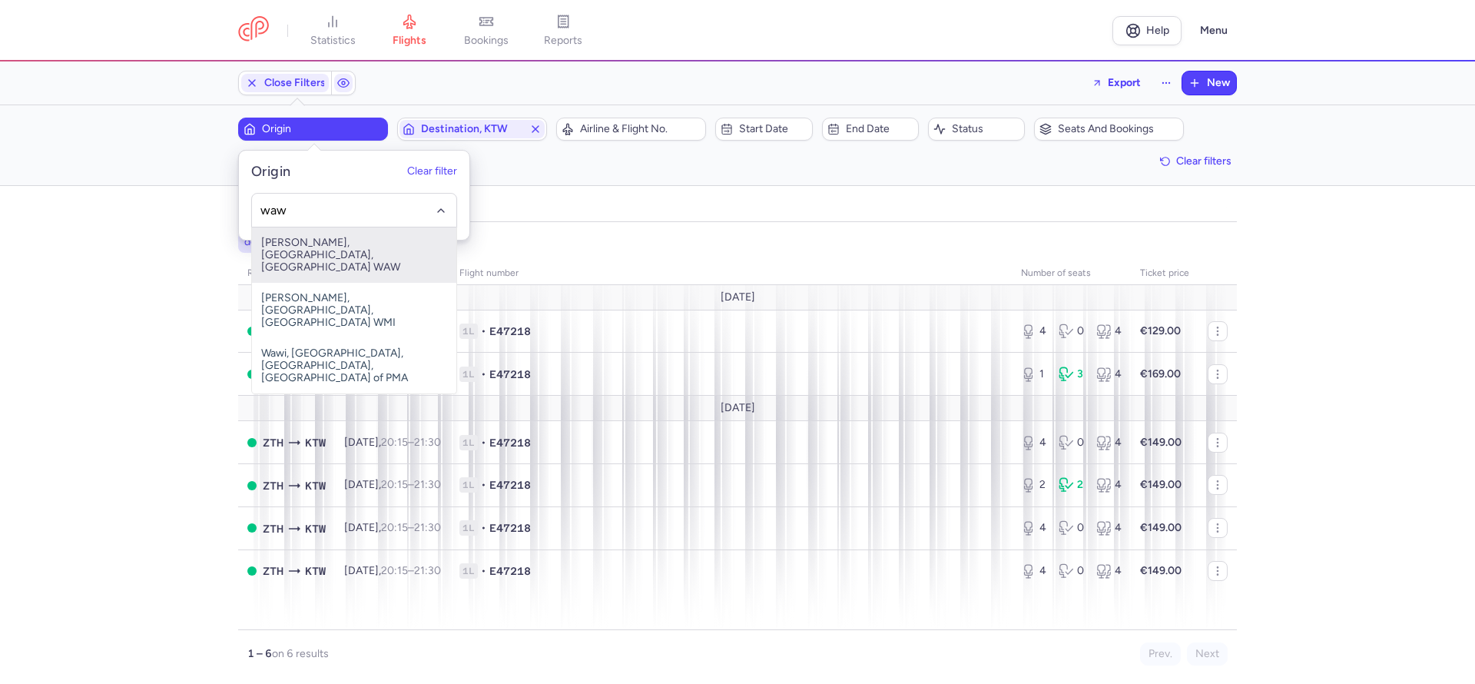
click at [302, 255] on span "[PERSON_NAME], [GEOGRAPHIC_DATA], [GEOGRAPHIC_DATA] WAW" at bounding box center [354, 254] width 204 height 55
type input "waw"
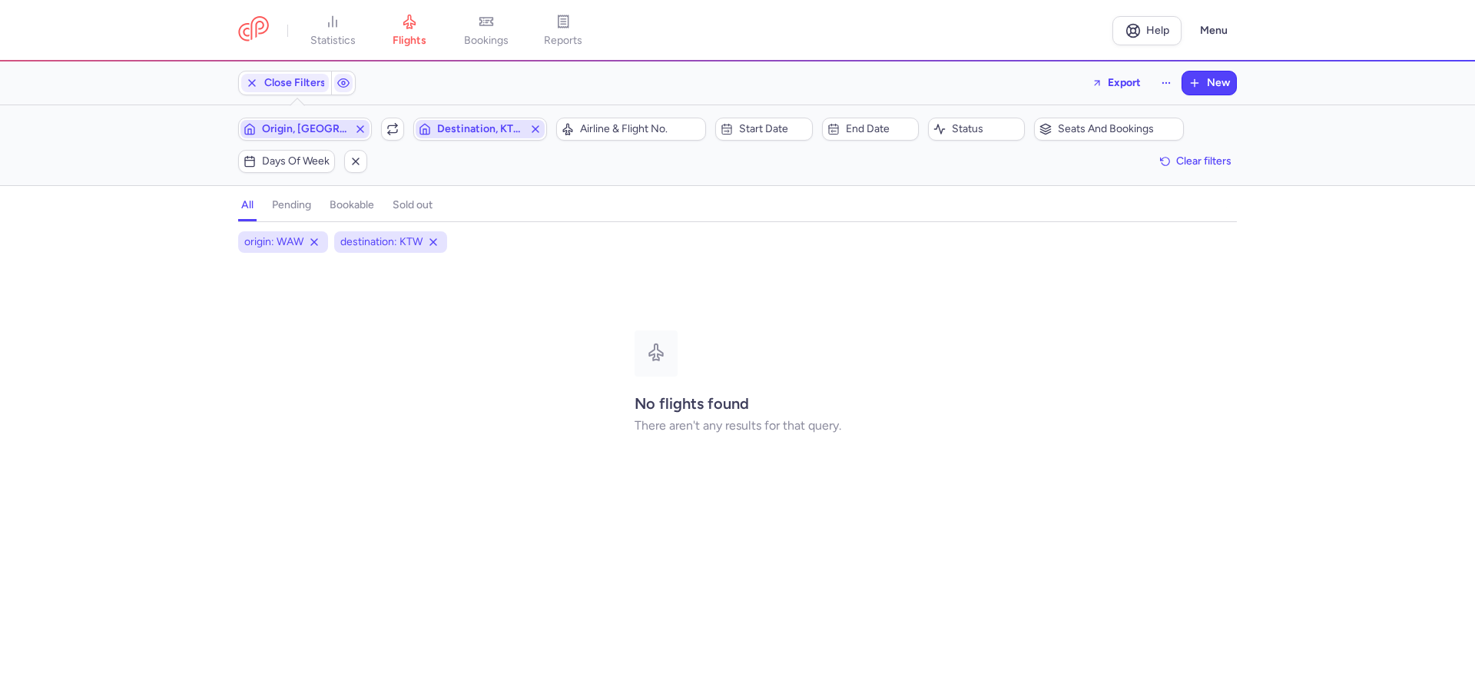
click at [466, 128] on span "Destination, KTW" at bounding box center [480, 129] width 86 height 12
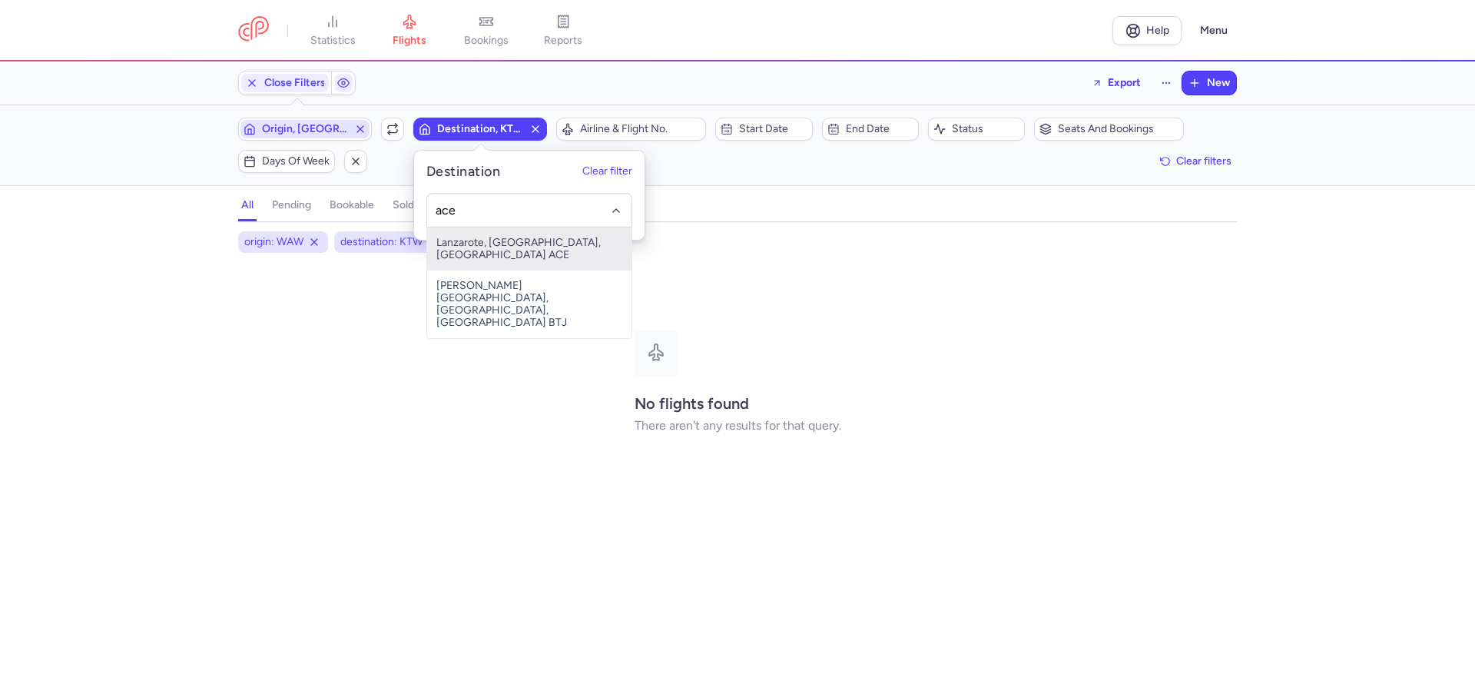
click at [493, 248] on span "Lanzarote, Lanzarote, Spain ACE" at bounding box center [529, 248] width 204 height 43
type input "ace"
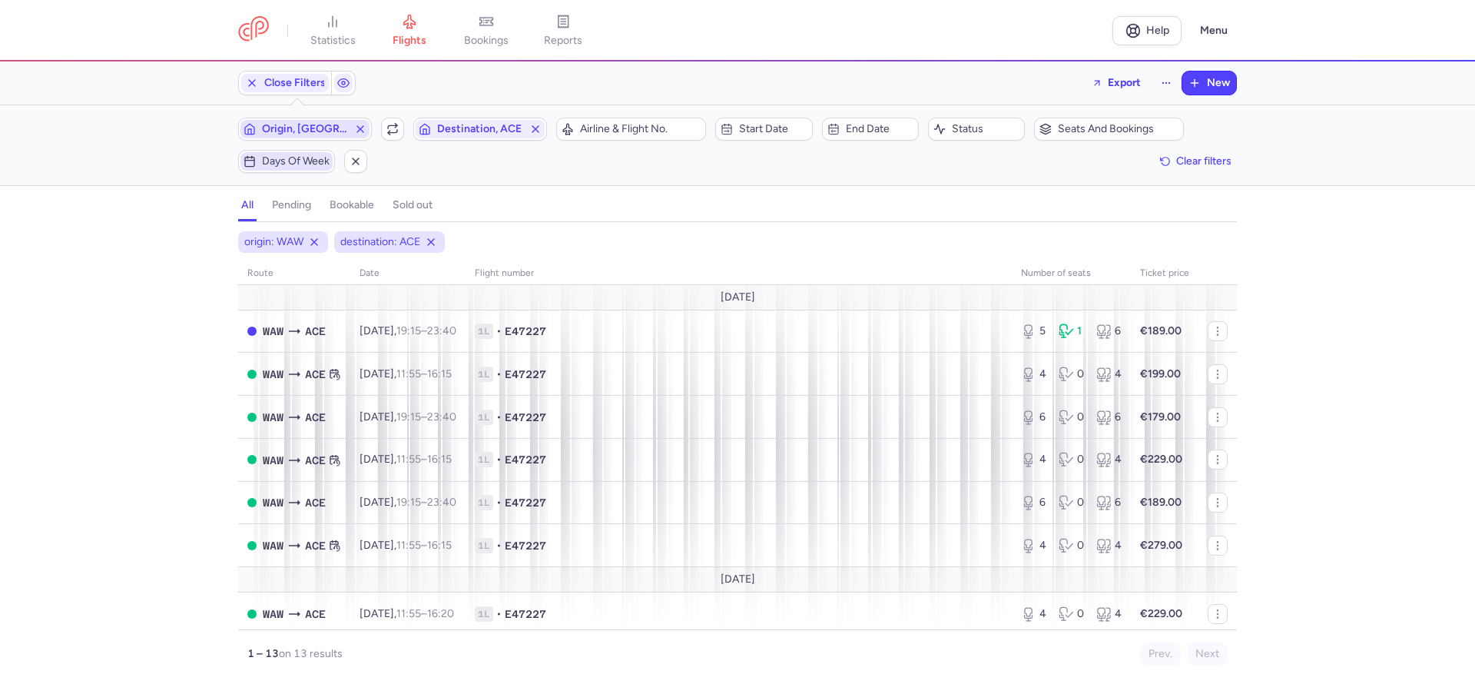
click at [284, 161] on span "Days of week" at bounding box center [296, 161] width 68 height 12
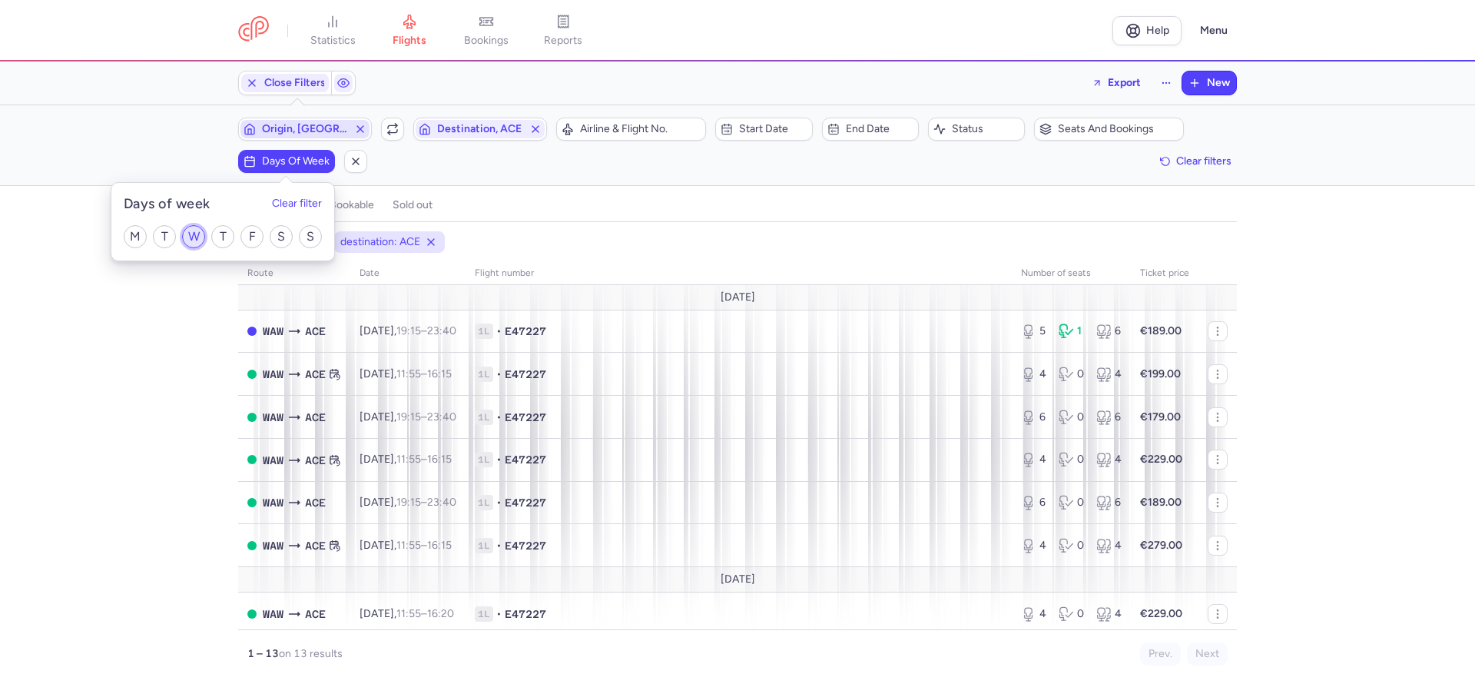
click at [196, 238] on input "W" at bounding box center [193, 236] width 23 height 23
checkbox input "true"
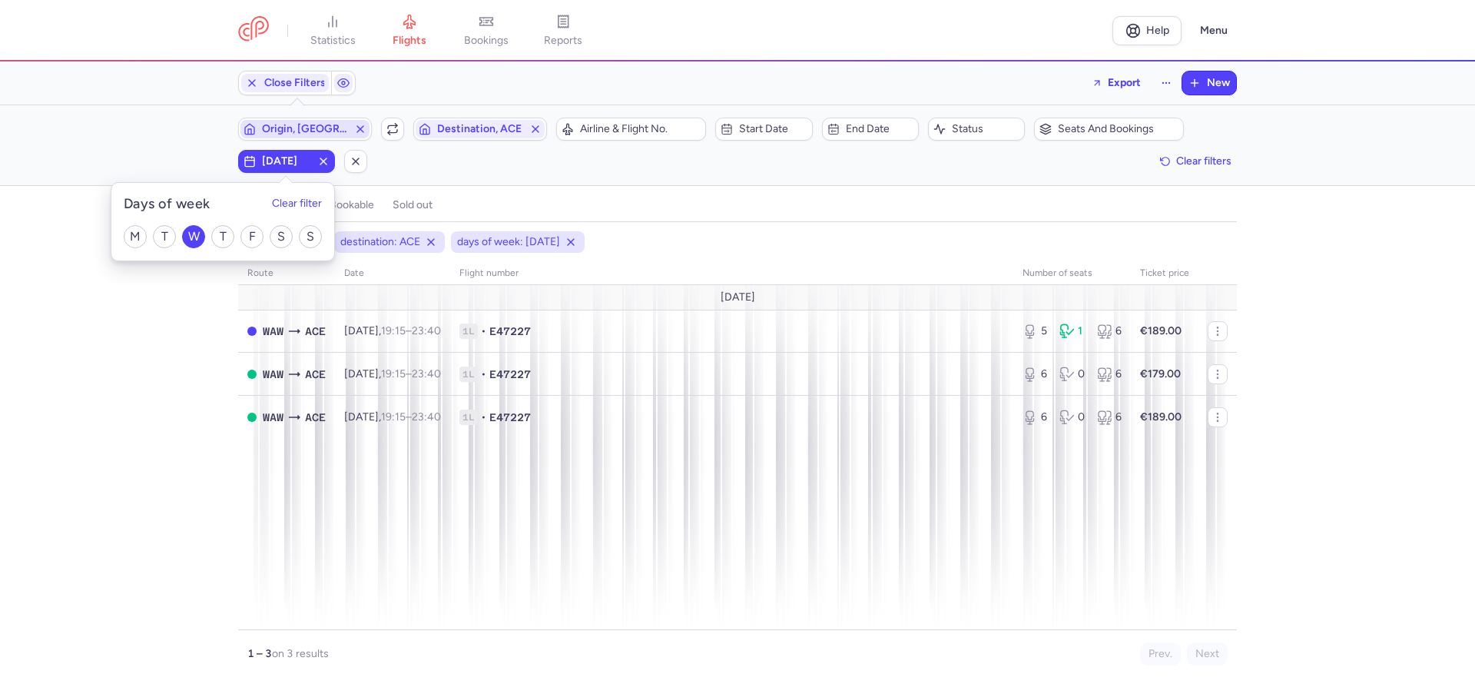
click at [48, 352] on div "origin: WAW destination: ACE days of week: WEDNESDAY route date Flight number n…" at bounding box center [737, 457] width 1475 height 453
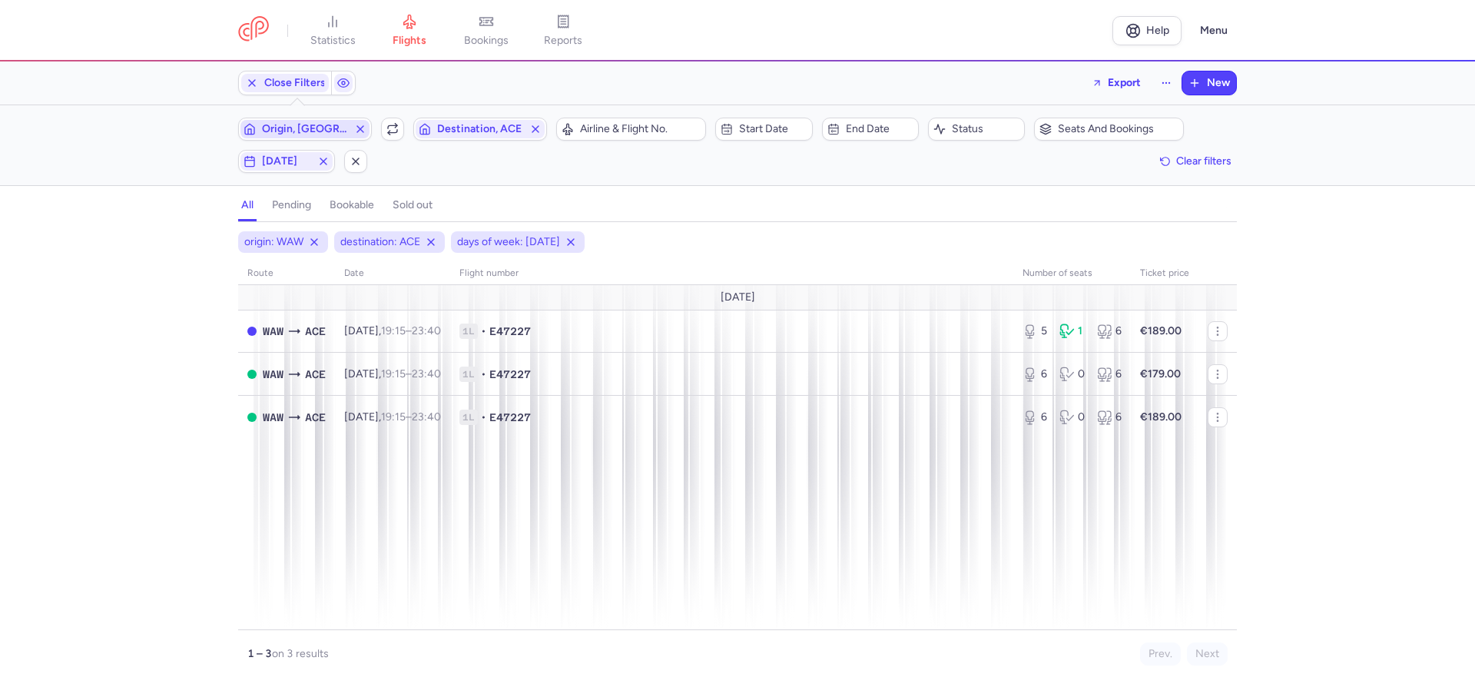
click at [339, 128] on span "Origin, [GEOGRAPHIC_DATA]" at bounding box center [305, 129] width 86 height 12
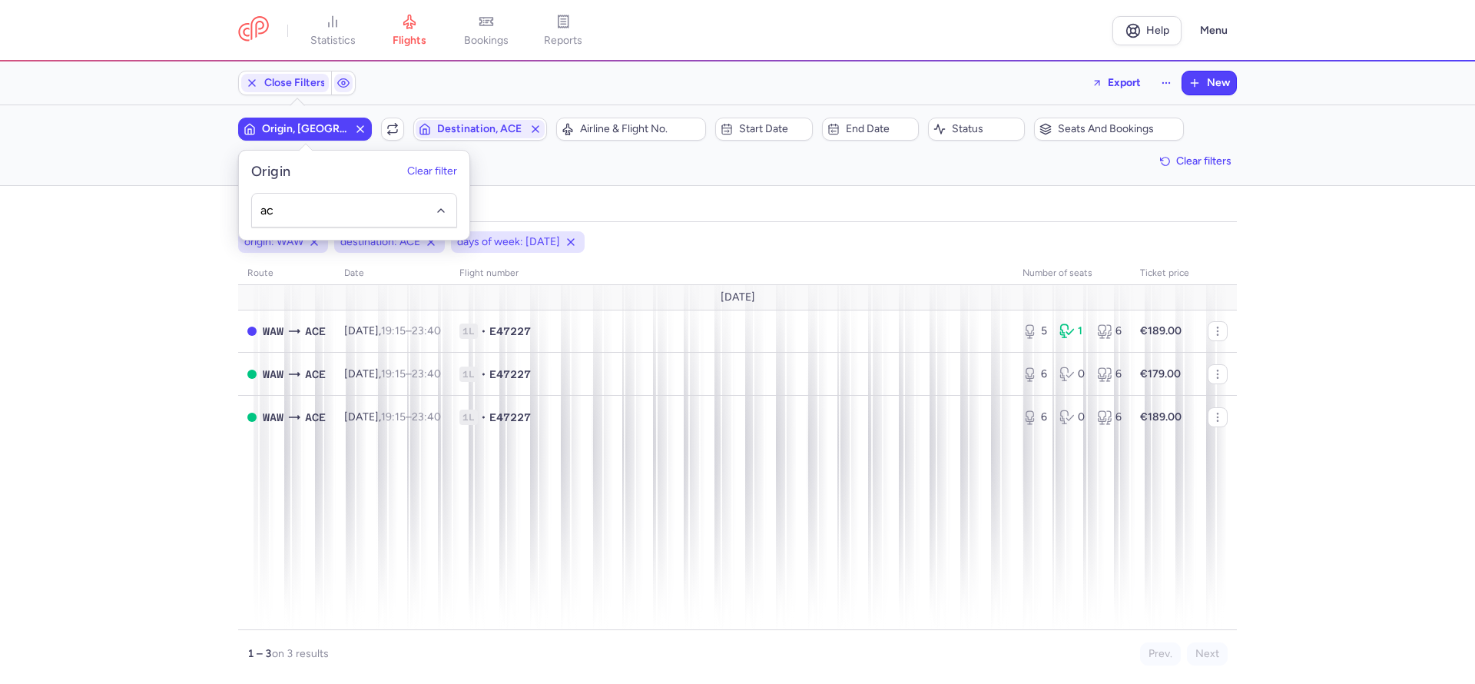
type input "ace"
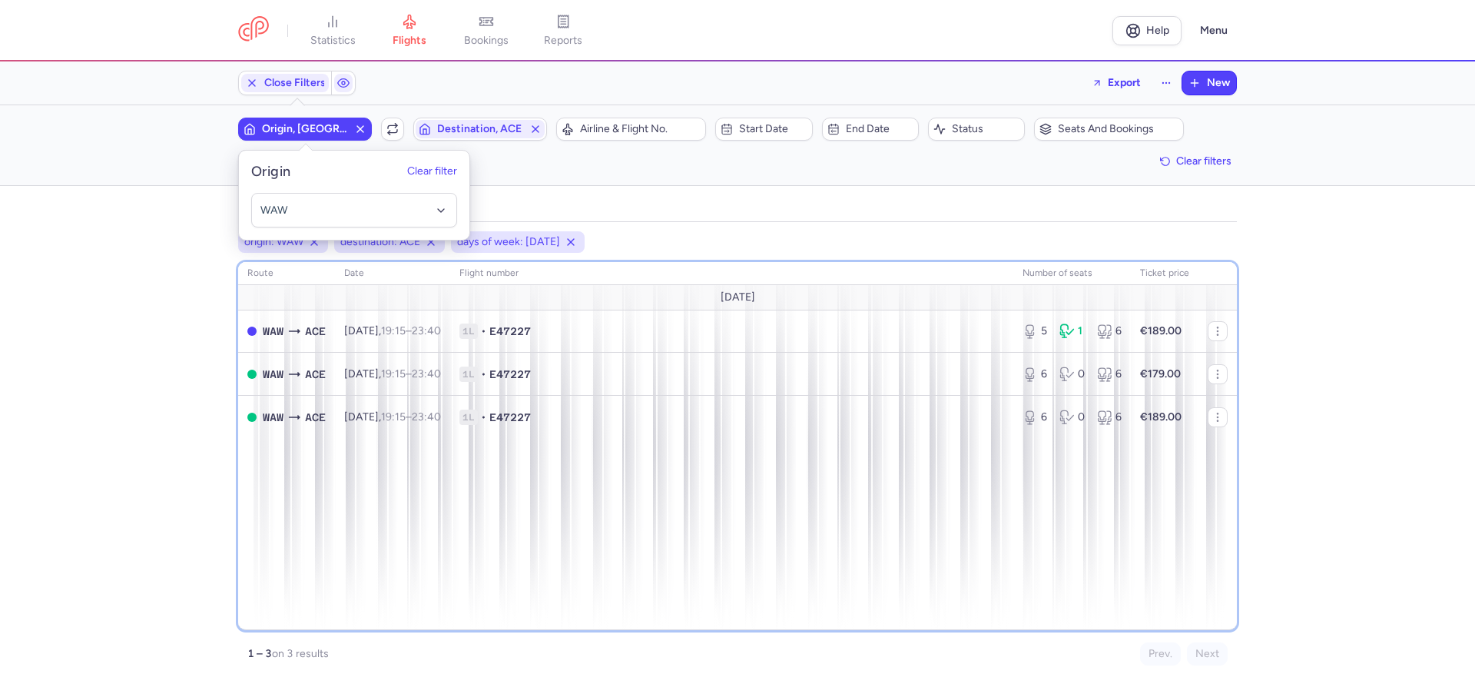
drag, startPoint x: 476, startPoint y: 556, endPoint x: 423, endPoint y: 379, distance: 185.0
click at [476, 556] on div "route date Flight number number of seats Ticket price August 25 WAW ACE Wed, 13…" at bounding box center [737, 446] width 999 height 368
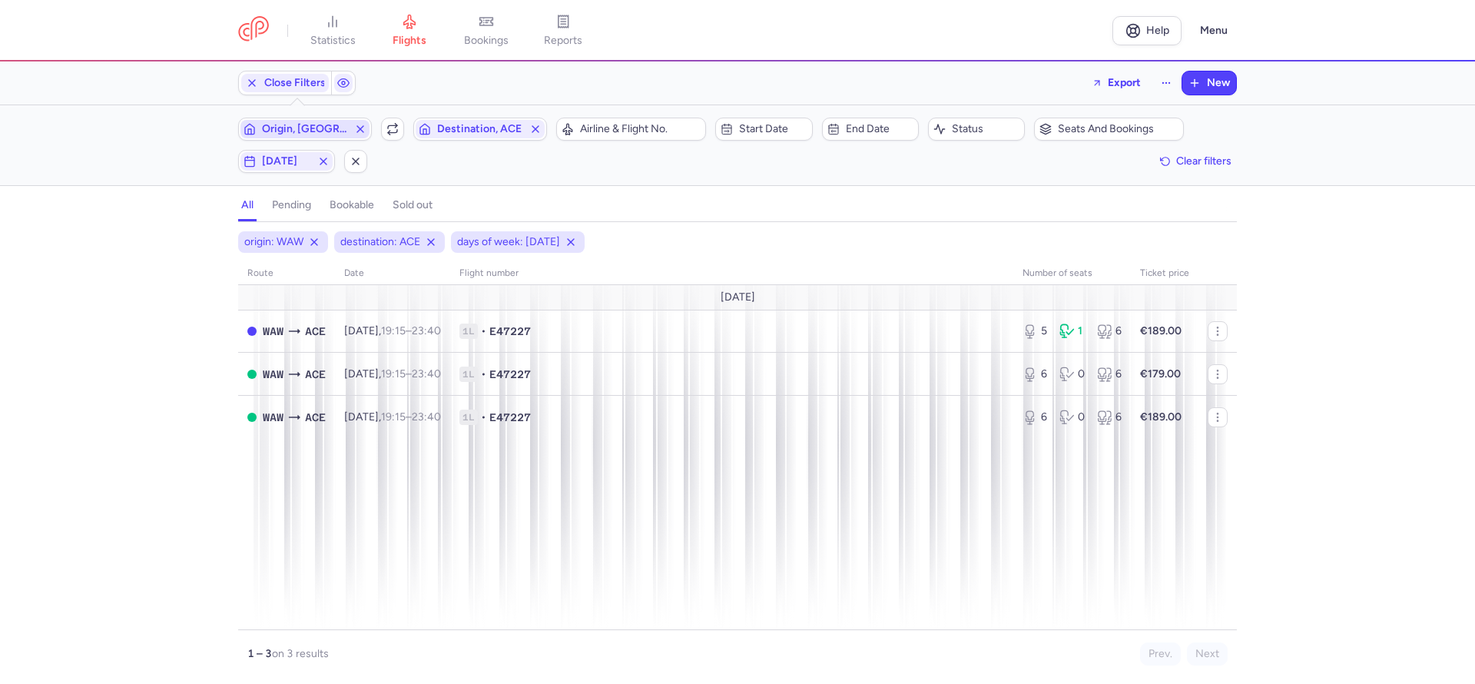
click at [307, 118] on button "Origin, [GEOGRAPHIC_DATA]" at bounding box center [305, 129] width 134 height 23
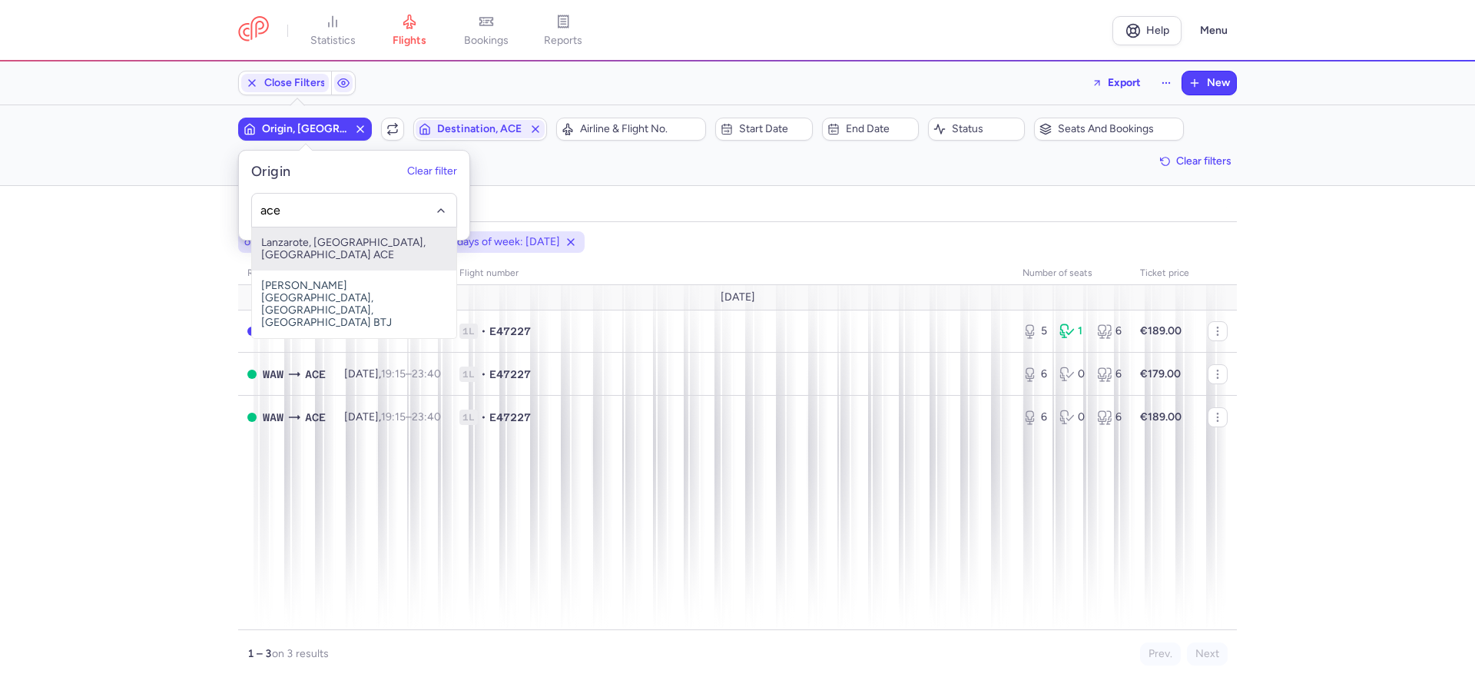
click at [336, 247] on span "Lanzarote, Lanzarote, Spain ACE" at bounding box center [354, 248] width 204 height 43
type input "ace"
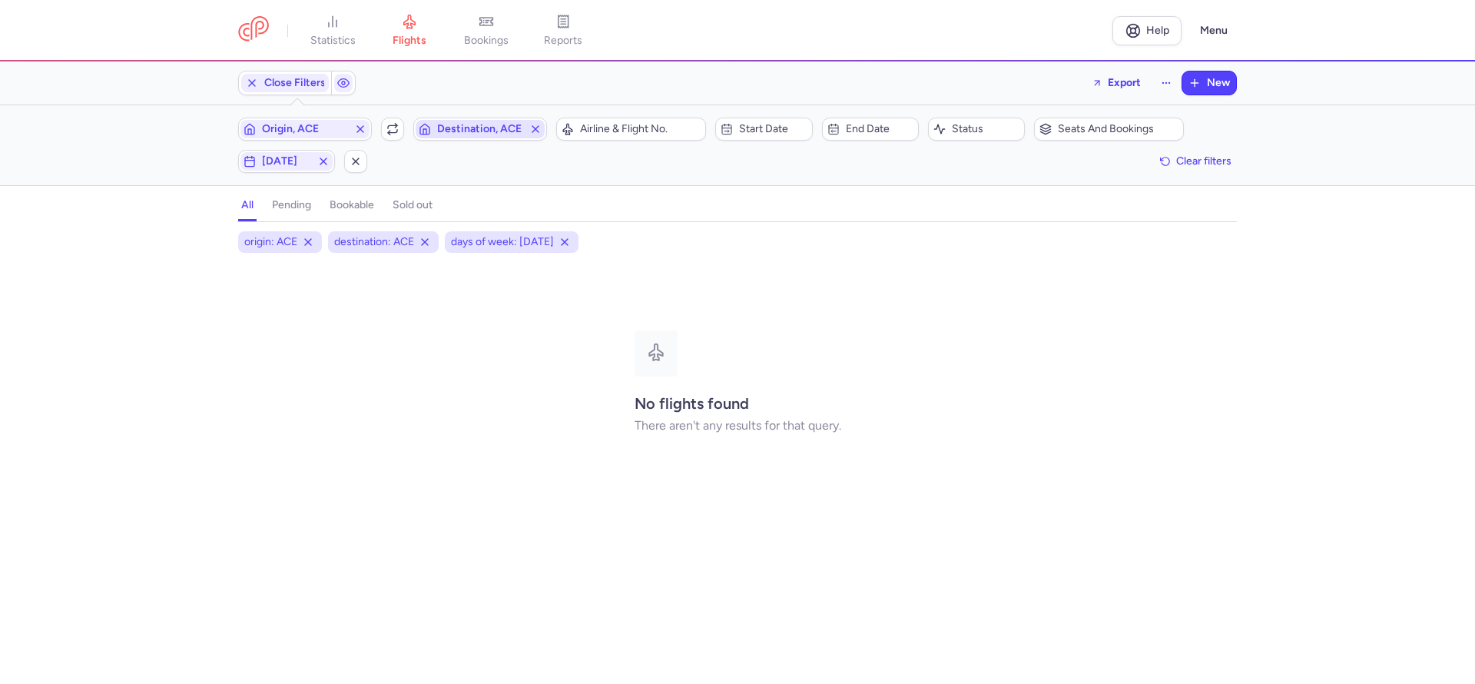
click at [497, 131] on span "Destination, ACE" at bounding box center [480, 129] width 86 height 12
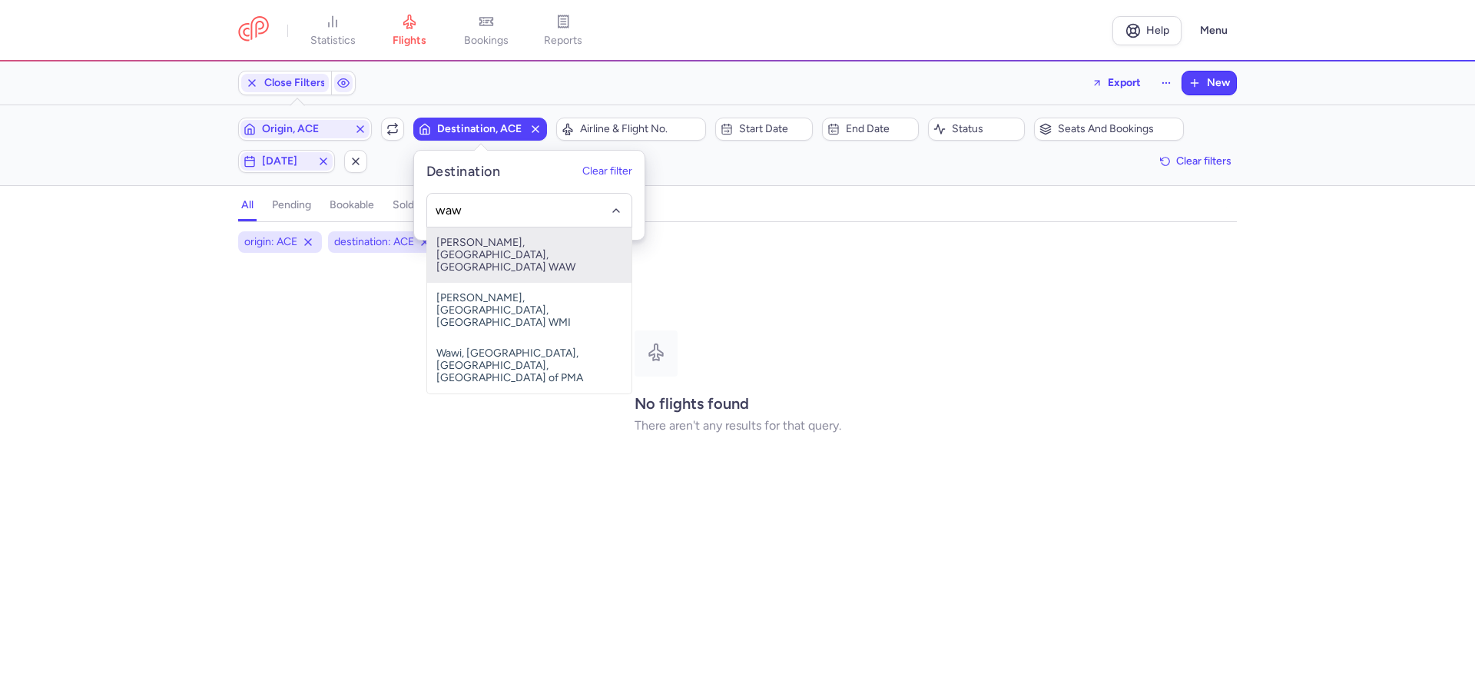
click at [496, 255] on span "[PERSON_NAME], [GEOGRAPHIC_DATA], [GEOGRAPHIC_DATA] WAW" at bounding box center [529, 254] width 204 height 55
type input "waw"
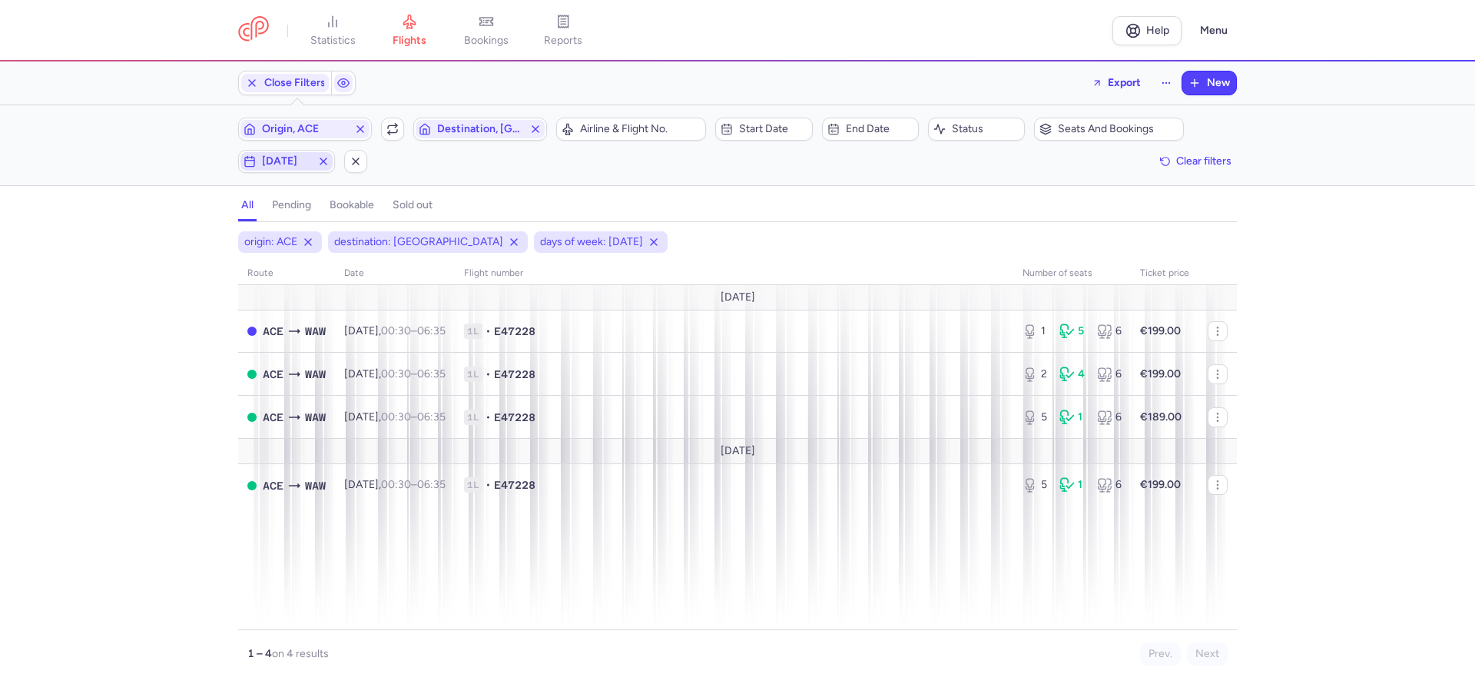
click at [298, 161] on span "wednesday" at bounding box center [286, 161] width 49 height 12
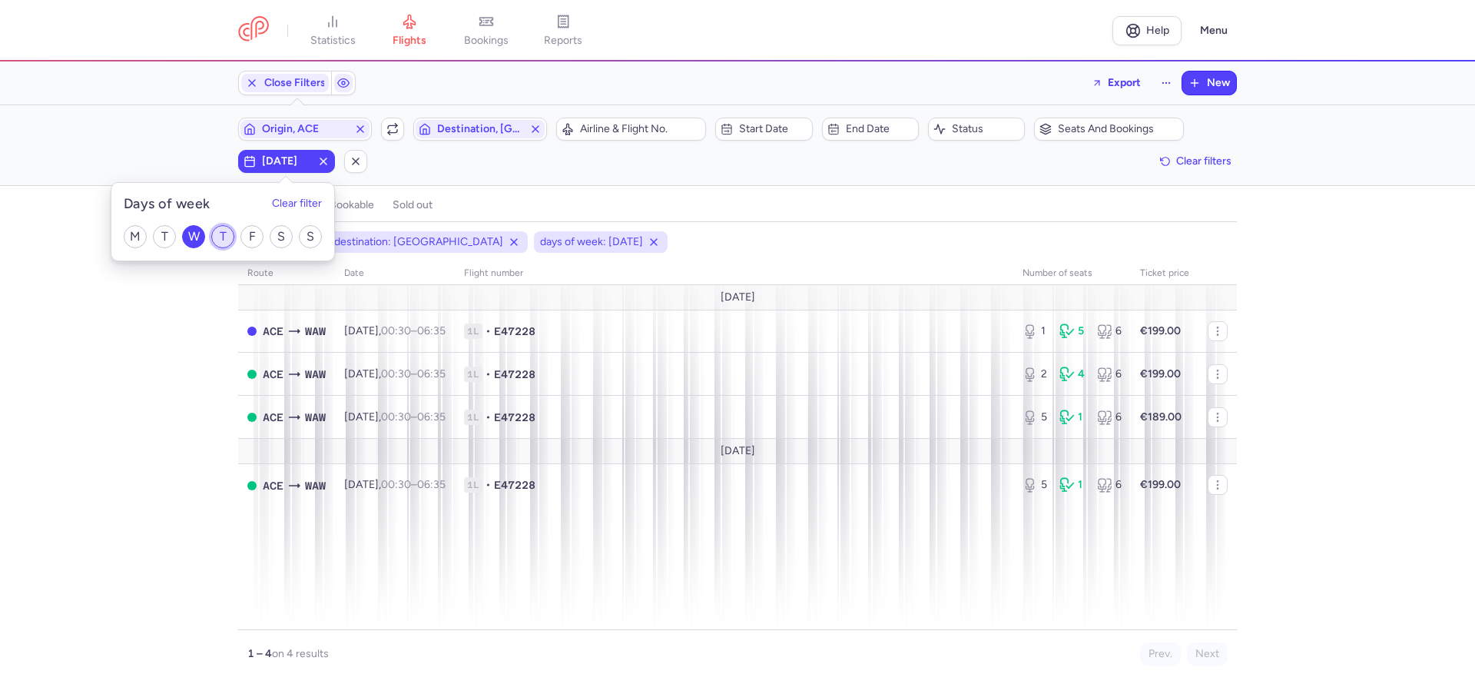
click at [219, 236] on input "T" at bounding box center [222, 236] width 23 height 23
click at [225, 237] on input "T" at bounding box center [222, 236] width 23 height 23
click at [224, 239] on input "T" at bounding box center [222, 236] width 23 height 23
checkbox input "true"
click at [95, 347] on div "origin: ACE destination: WAW days of week: WEDNESDAY,THURSDAY route date Flight…" at bounding box center [737, 457] width 1475 height 453
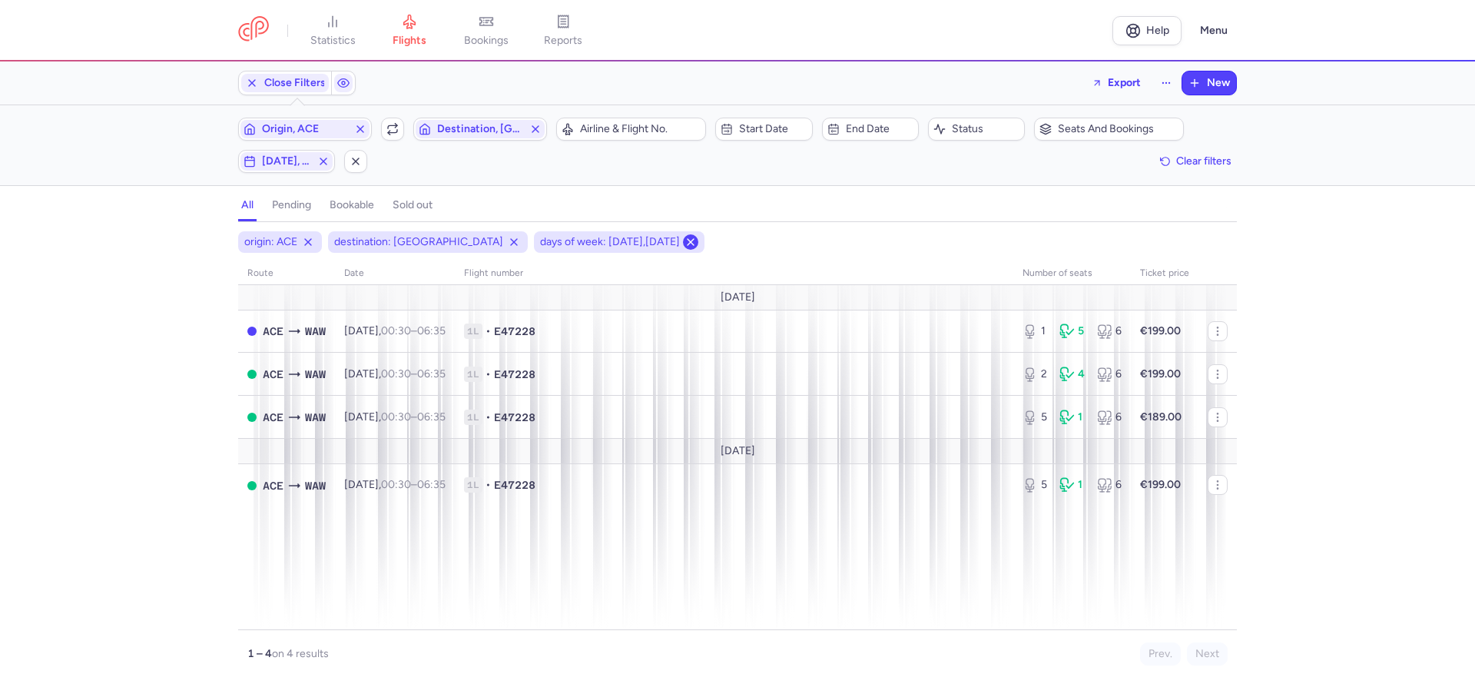
click at [685, 243] on icon at bounding box center [691, 242] width 12 height 12
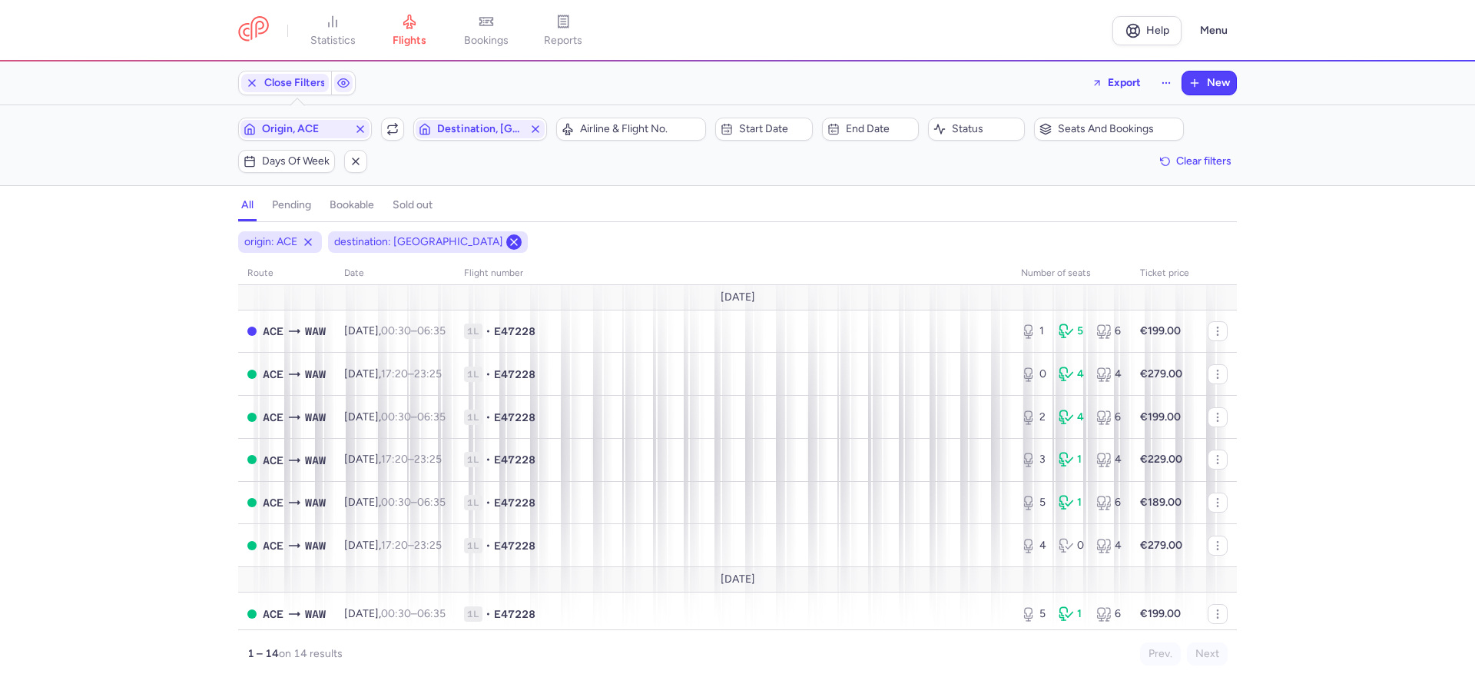
click at [508, 241] on icon at bounding box center [514, 242] width 12 height 12
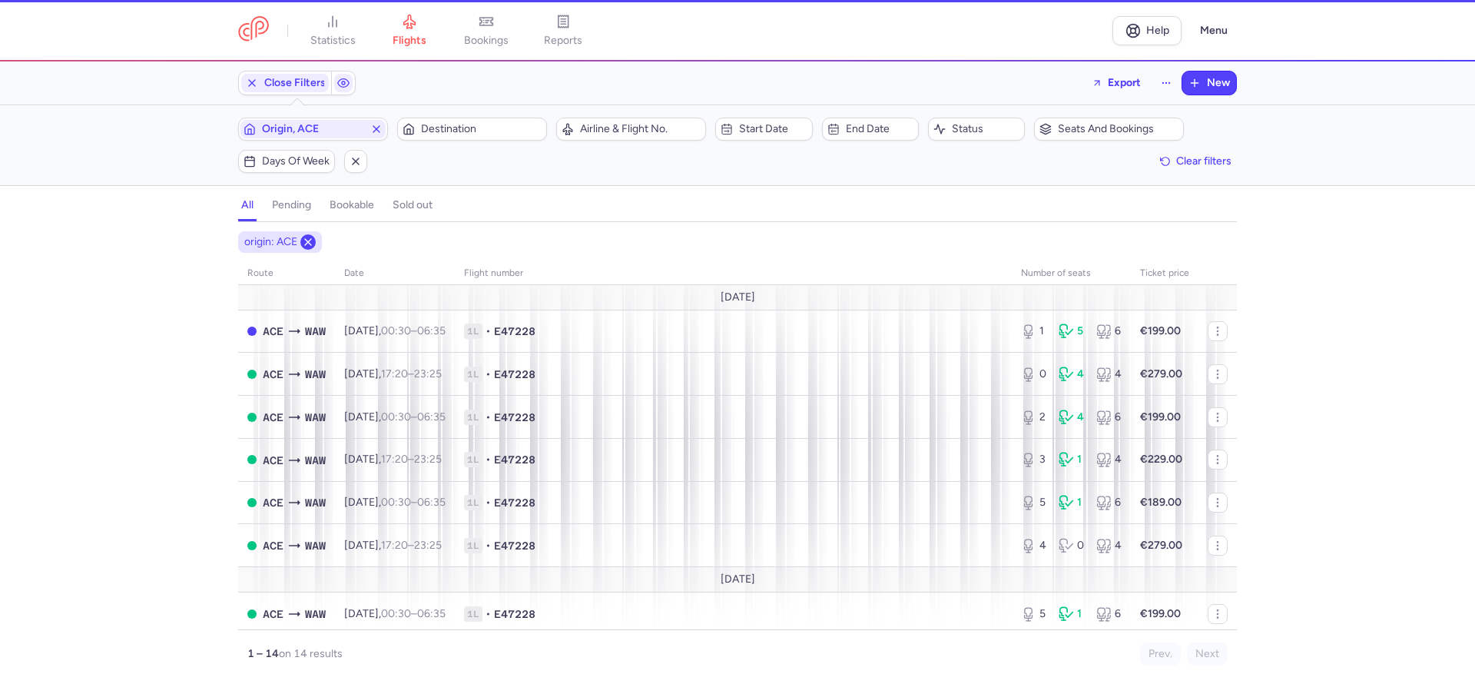
click at [306, 246] on icon at bounding box center [308, 242] width 12 height 12
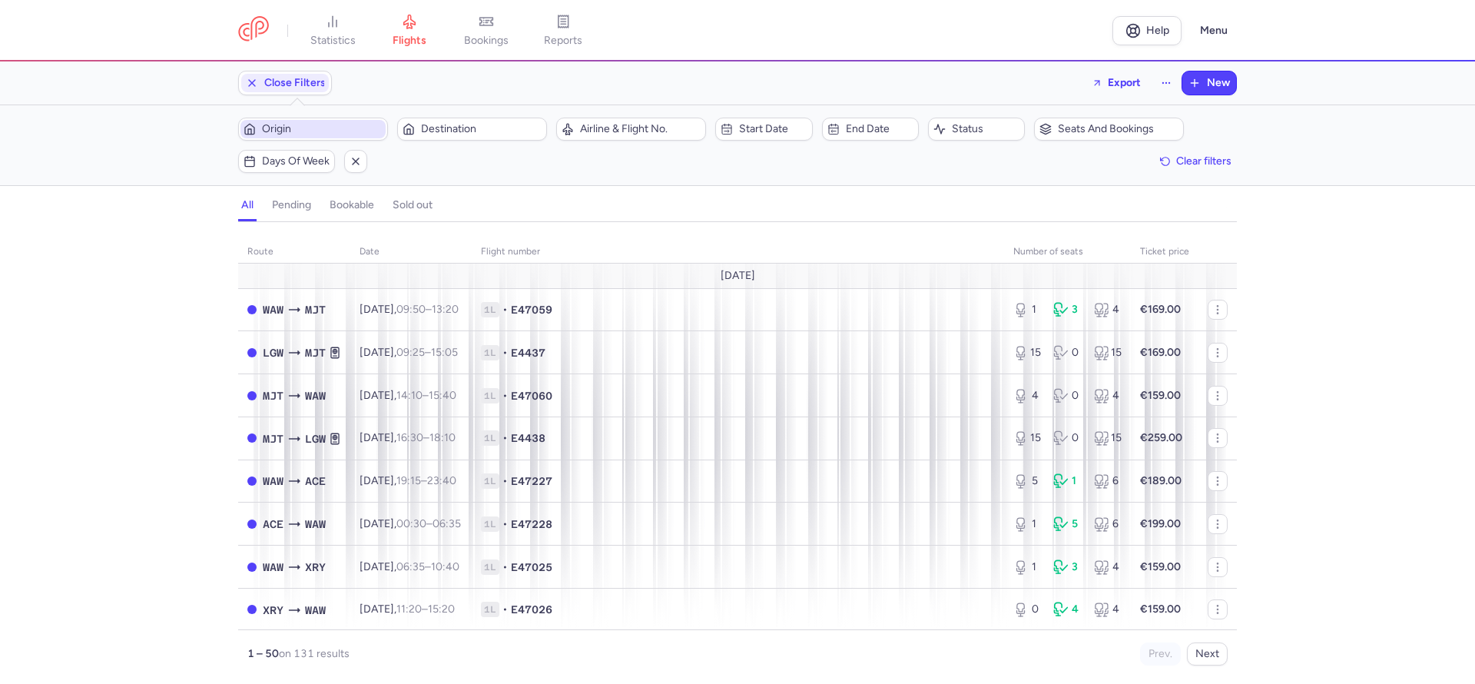
click at [305, 129] on span "Origin" at bounding box center [322, 129] width 121 height 12
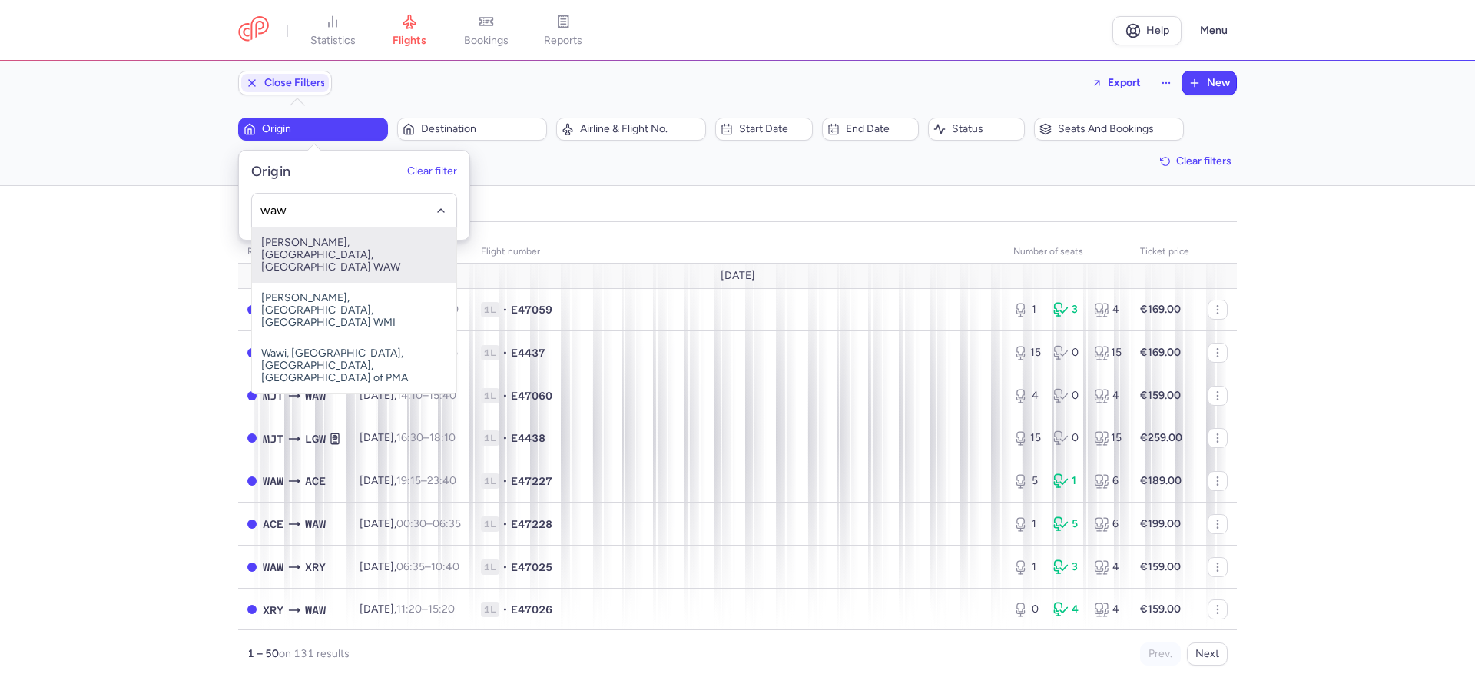
click at [321, 238] on span "[PERSON_NAME], [GEOGRAPHIC_DATA], [GEOGRAPHIC_DATA] WAW" at bounding box center [354, 254] width 204 height 55
type input "waw"
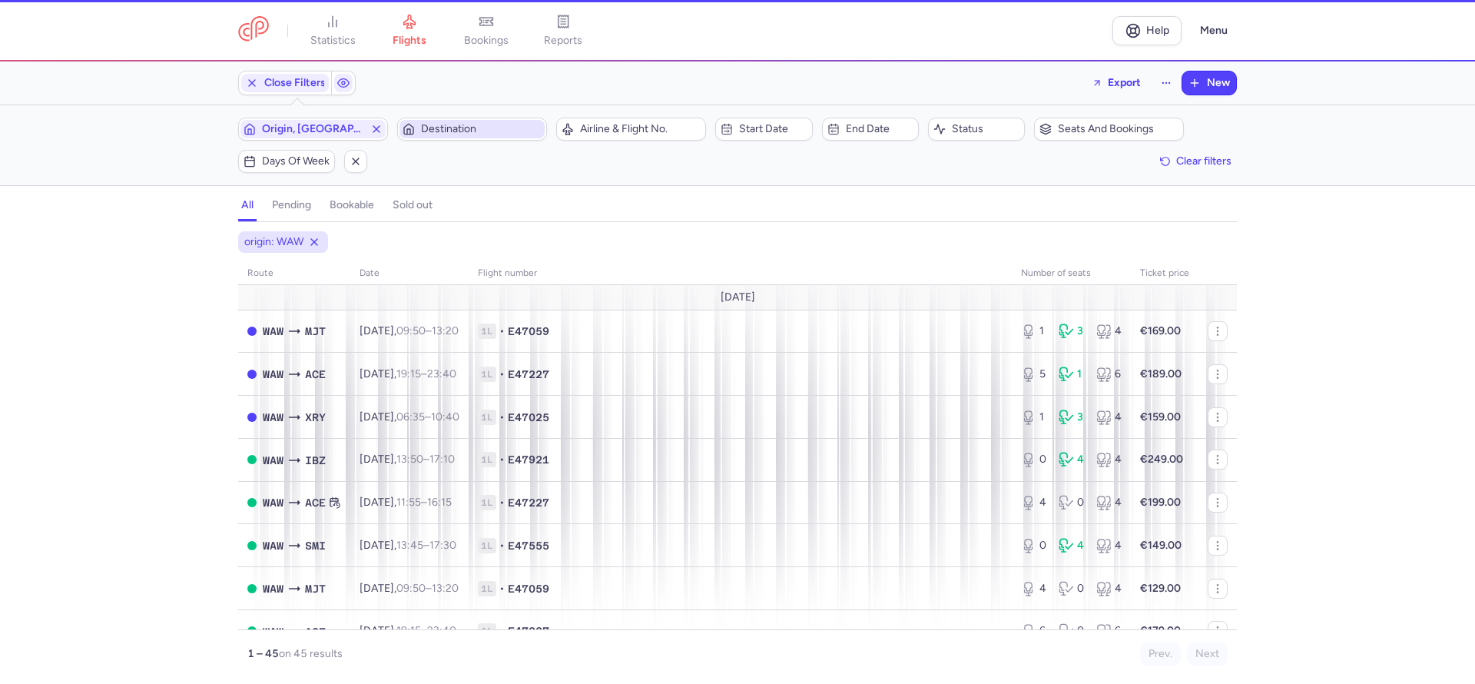
click at [433, 128] on span "Destination" at bounding box center [481, 129] width 121 height 12
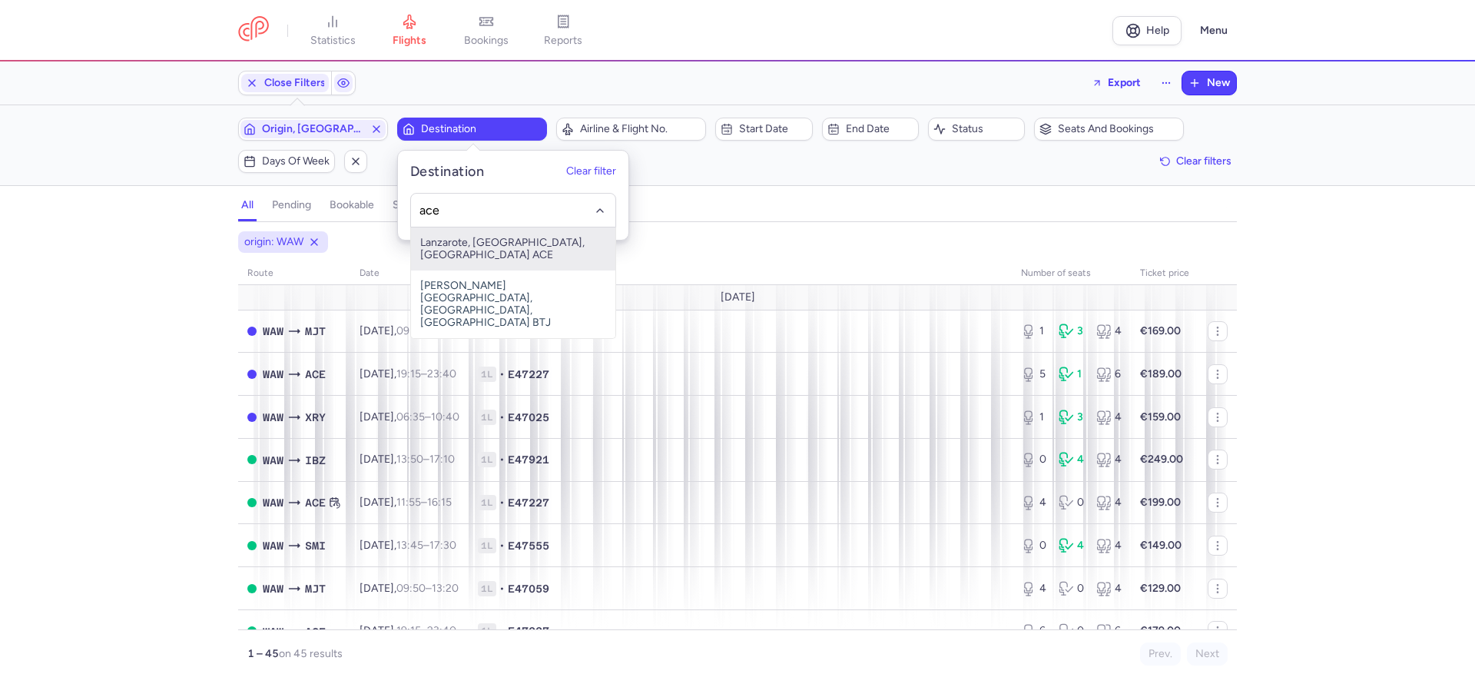
click at [456, 237] on span "Lanzarote, Lanzarote, Spain ACE" at bounding box center [513, 248] width 204 height 43
type input "ace"
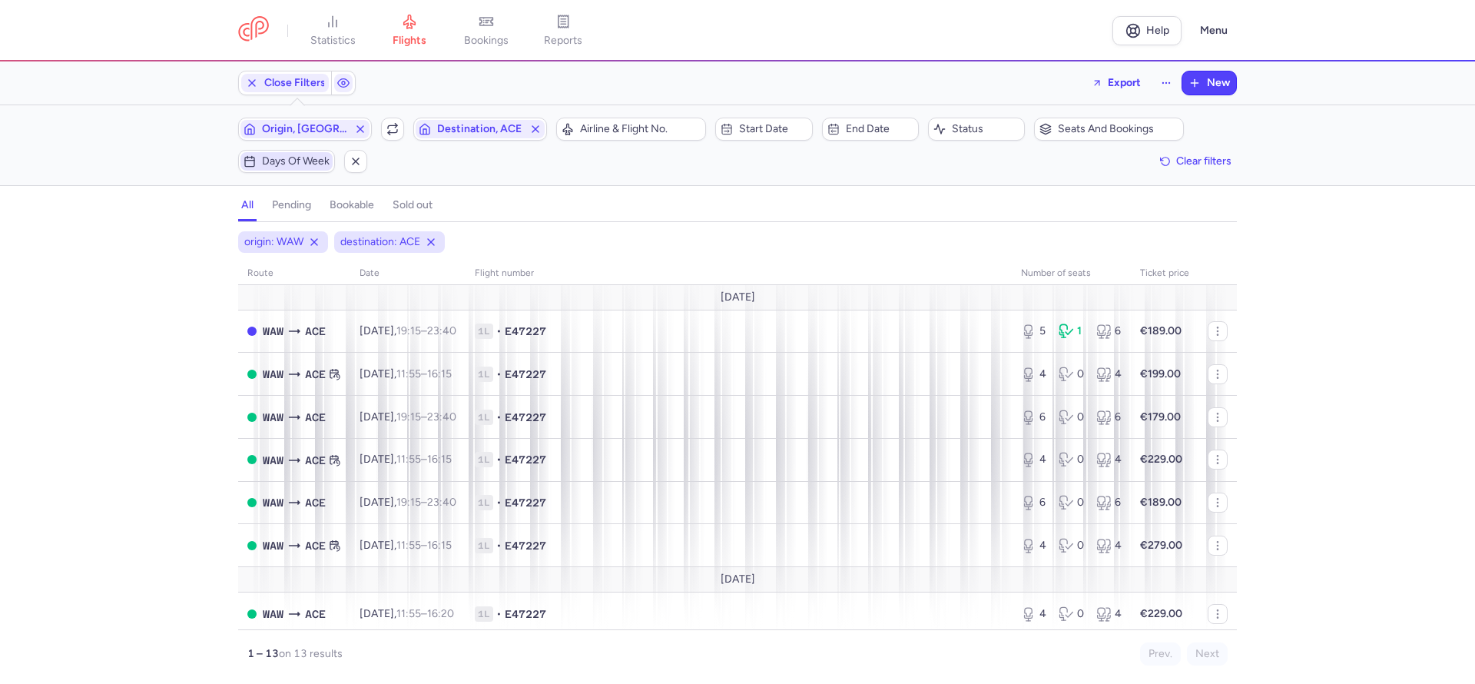
click at [300, 162] on span "Days of week" at bounding box center [296, 161] width 68 height 12
click at [281, 238] on input "S" at bounding box center [281, 236] width 23 height 23
checkbox input "true"
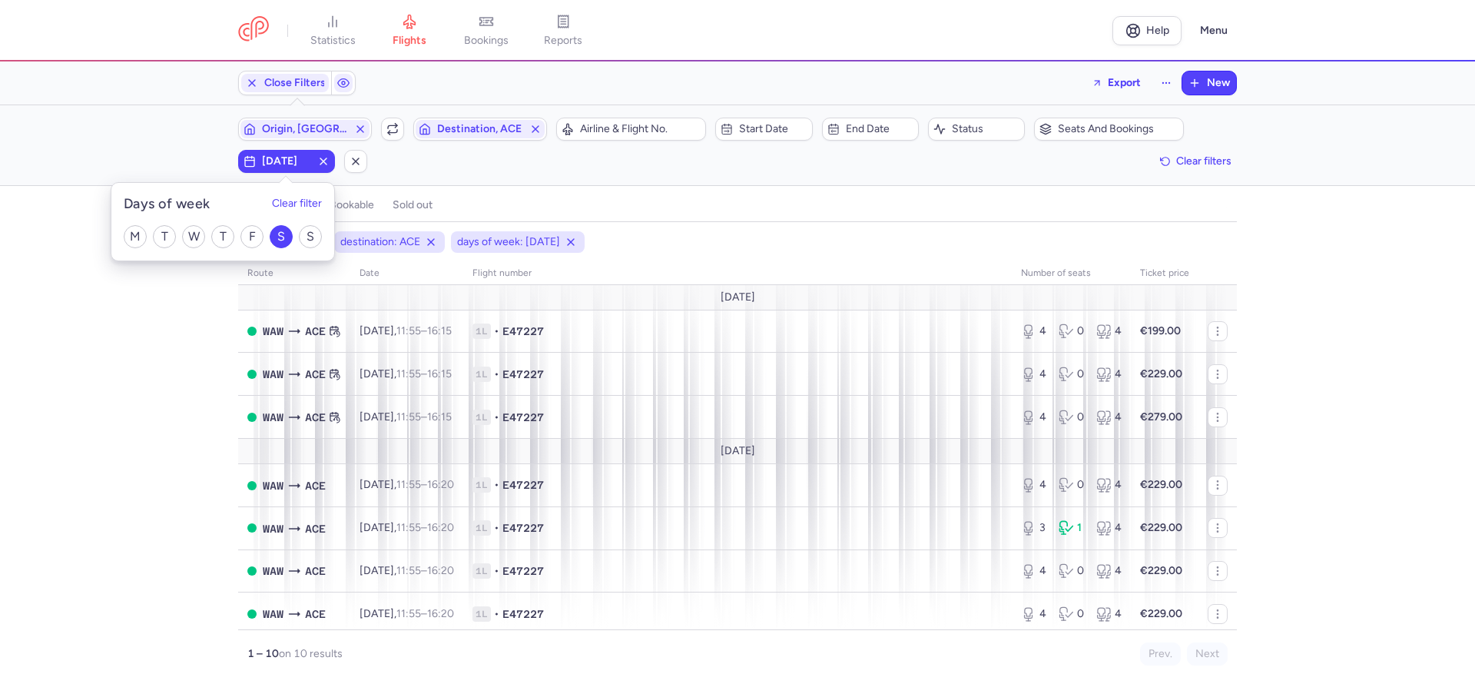
click at [177, 404] on div "origin: WAW destination: ACE days of week: SATURDAY route date Flight number nu…" at bounding box center [737, 457] width 1475 height 453
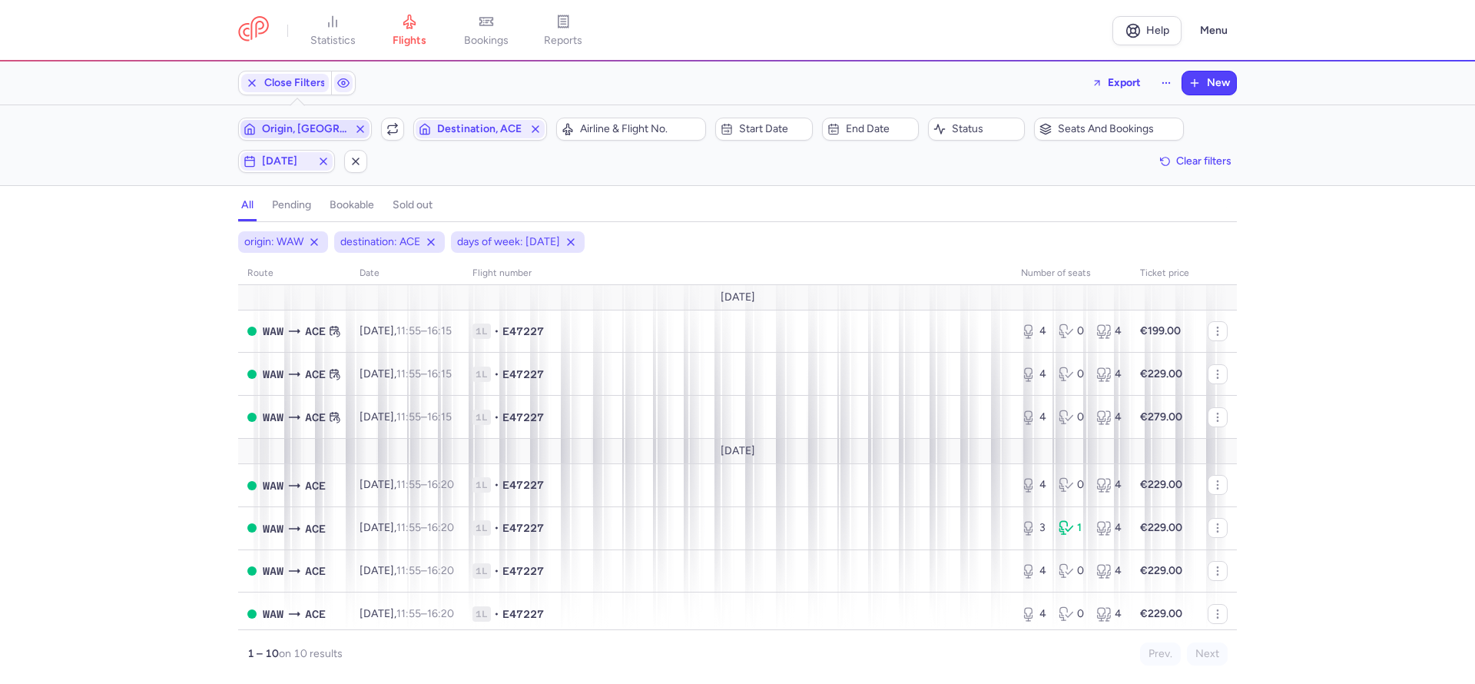
click at [311, 129] on span "Origin, [GEOGRAPHIC_DATA]" at bounding box center [305, 129] width 86 height 12
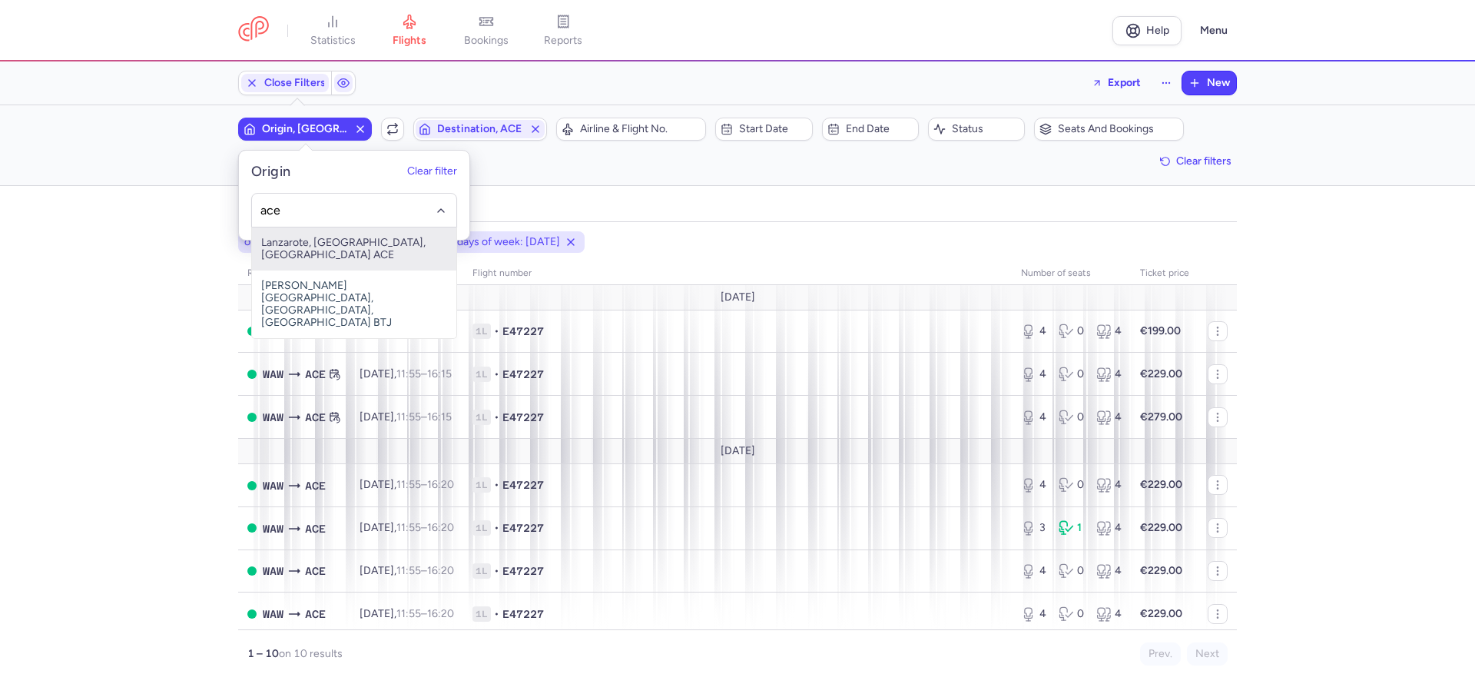
drag, startPoint x: 323, startPoint y: 247, endPoint x: 316, endPoint y: 242, distance: 8.3
click at [321, 246] on span "Lanzarote, Lanzarote, Spain ACE" at bounding box center [354, 248] width 204 height 43
type input "ace"
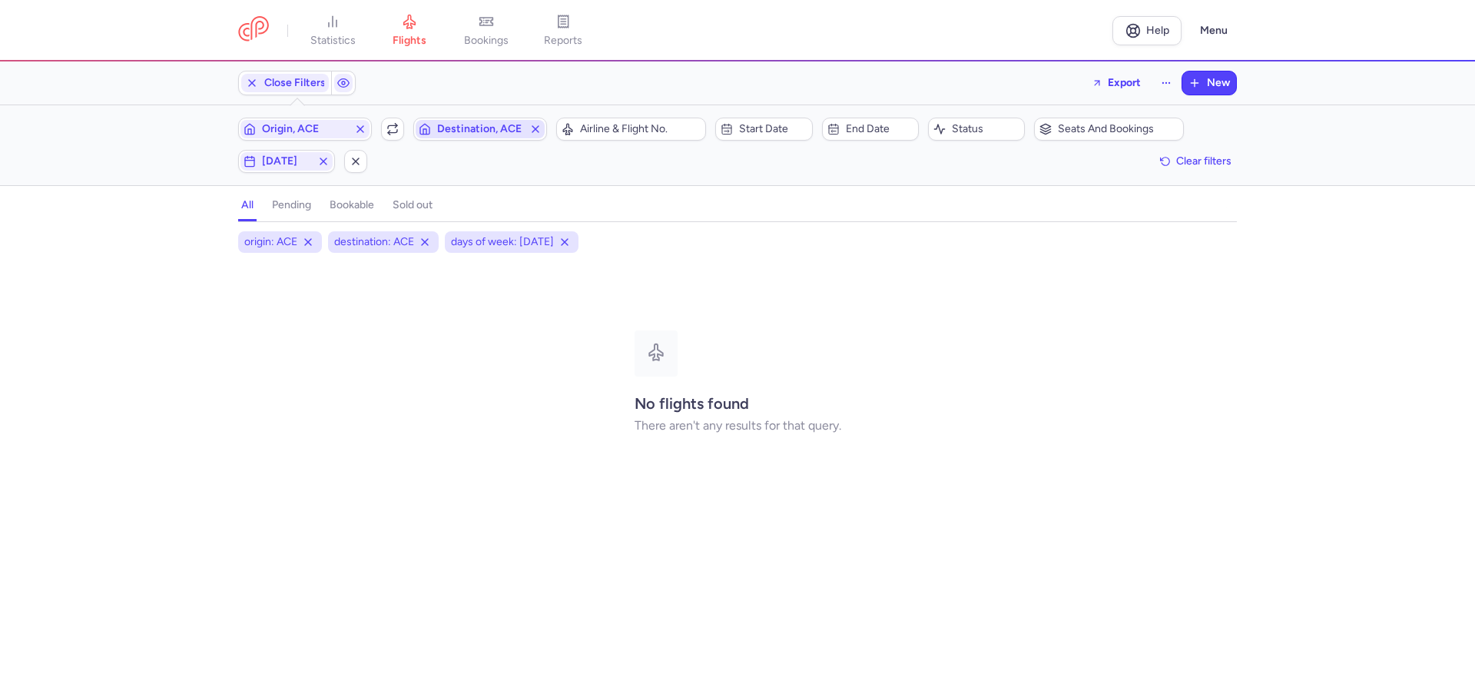
click at [456, 126] on span "Destination, ACE" at bounding box center [480, 129] width 86 height 12
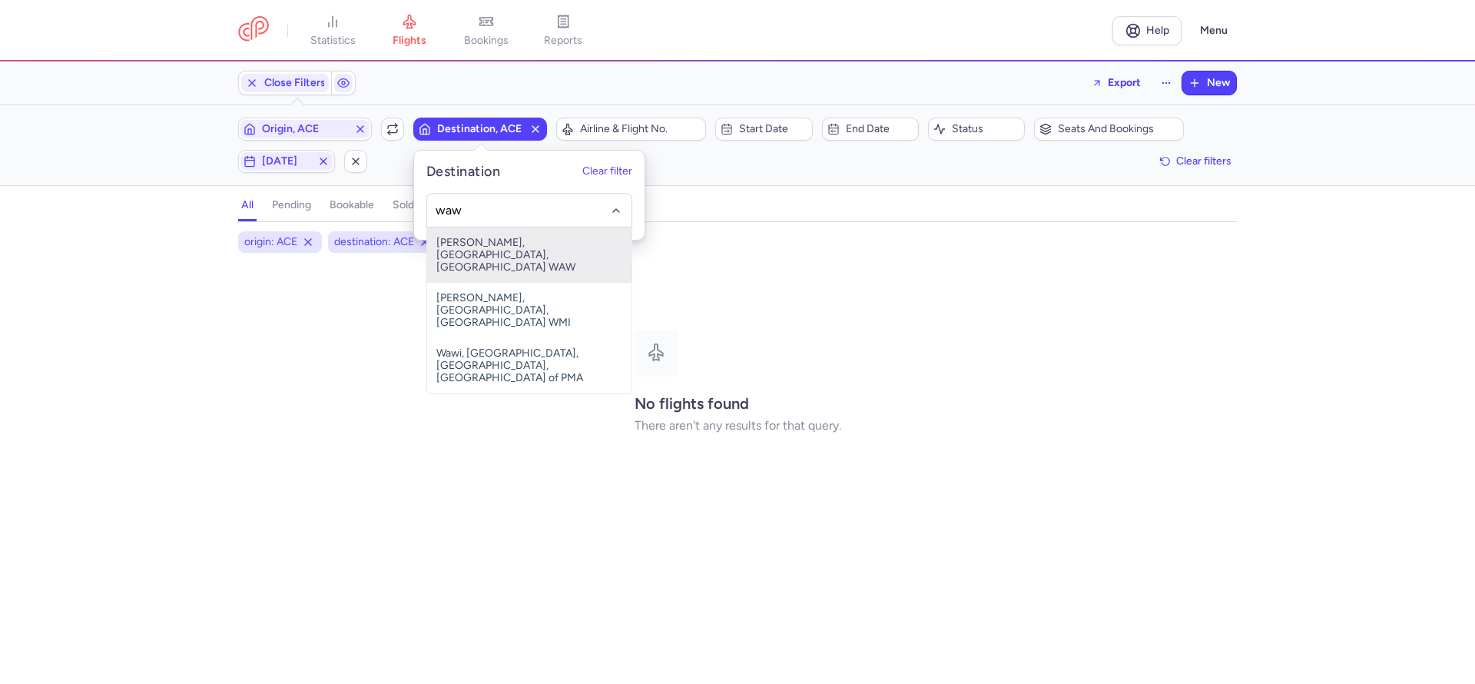
click at [497, 250] on span "[PERSON_NAME], [GEOGRAPHIC_DATA], [GEOGRAPHIC_DATA] WAW" at bounding box center [529, 254] width 204 height 55
type input "waw"
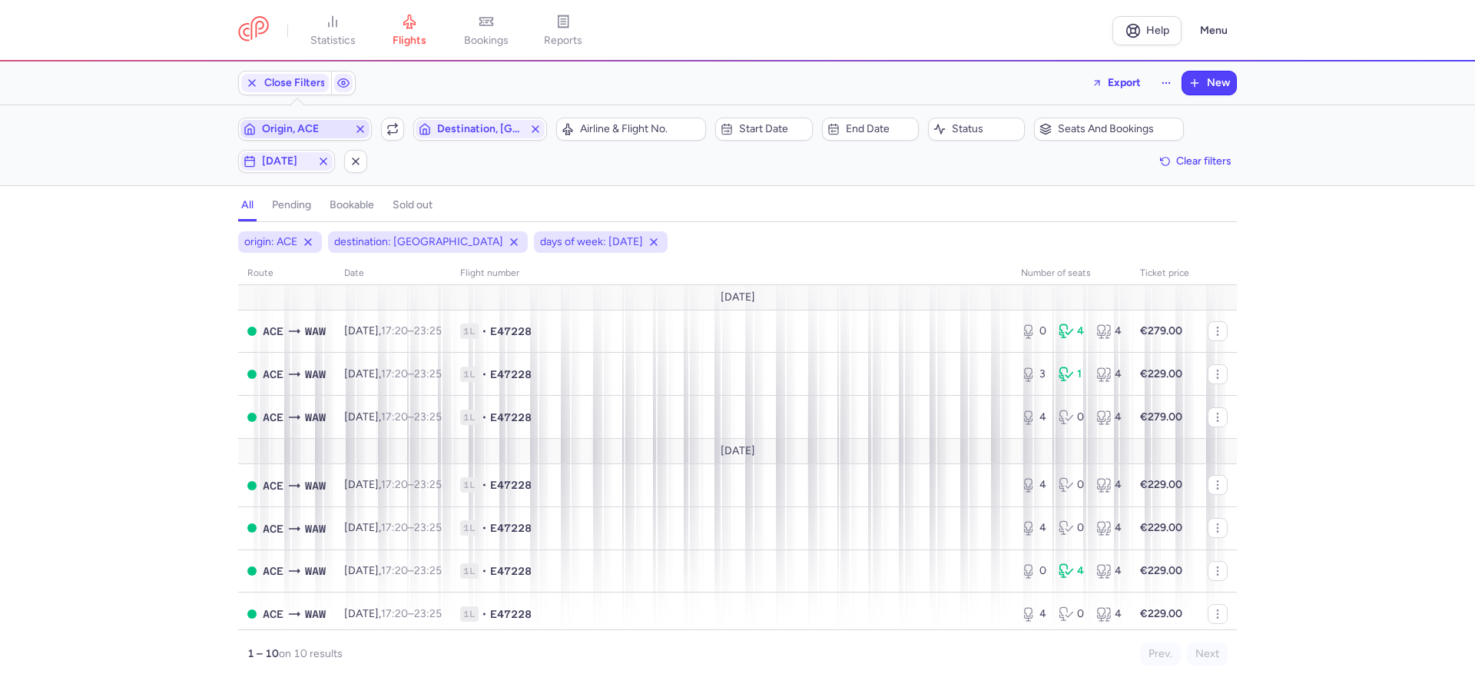
click at [310, 121] on span "Origin, ACE" at bounding box center [304, 129] width 129 height 18
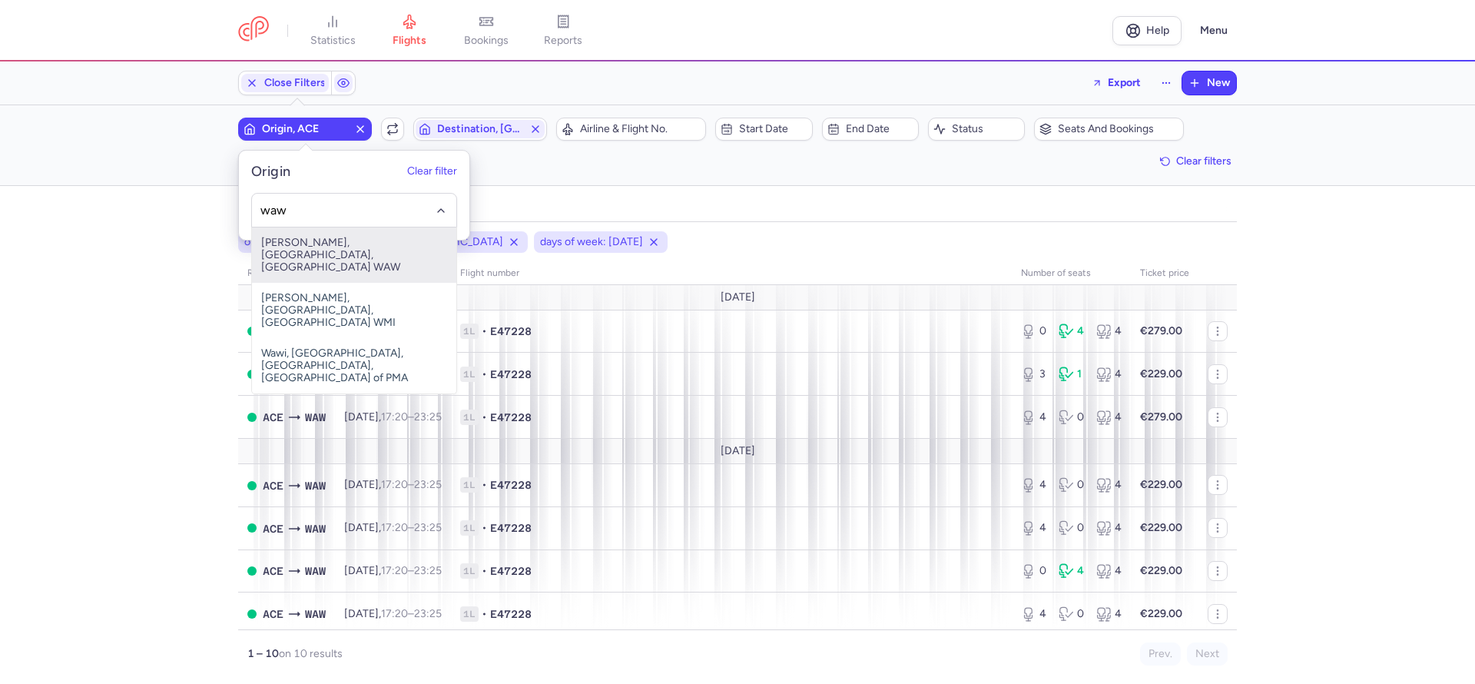
click at [333, 247] on span "[PERSON_NAME], [GEOGRAPHIC_DATA], [GEOGRAPHIC_DATA] WAW" at bounding box center [354, 254] width 204 height 55
type input "waw"
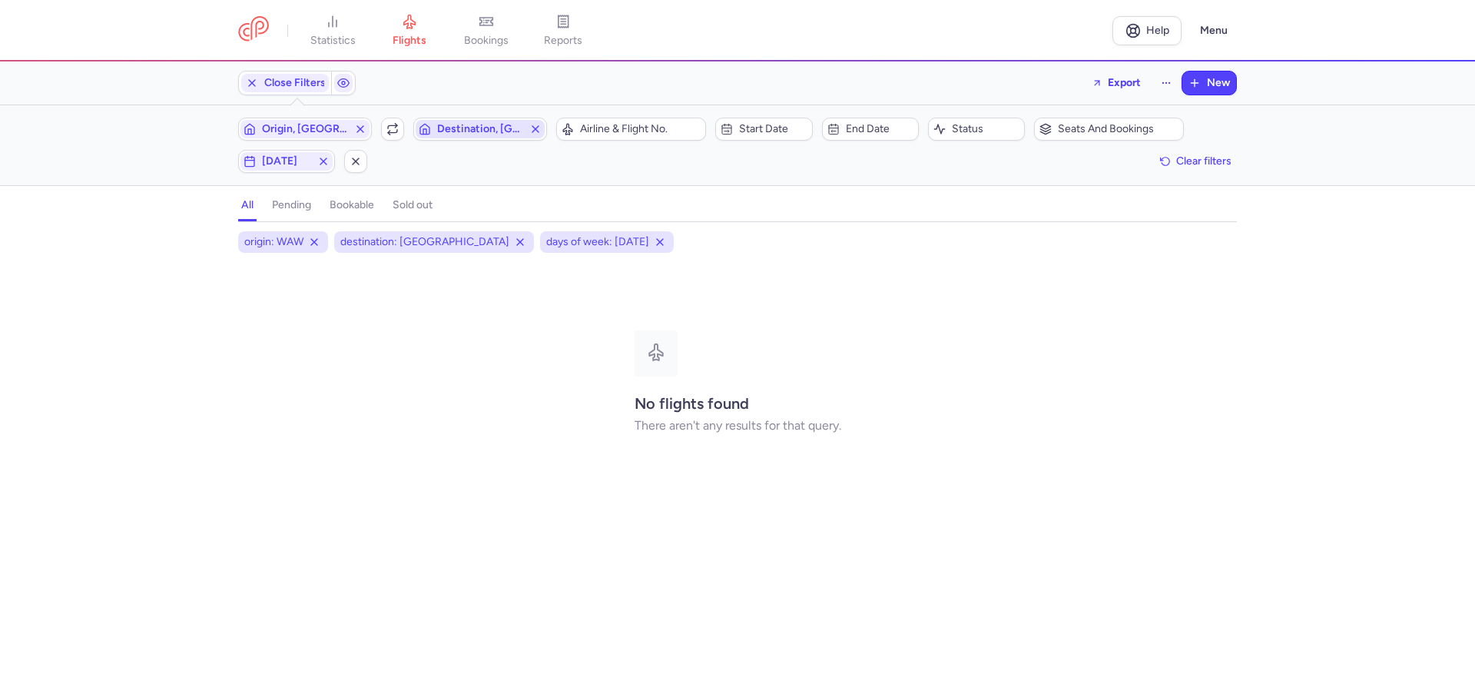
click at [476, 128] on span "Destination, [GEOGRAPHIC_DATA]" at bounding box center [480, 129] width 86 height 12
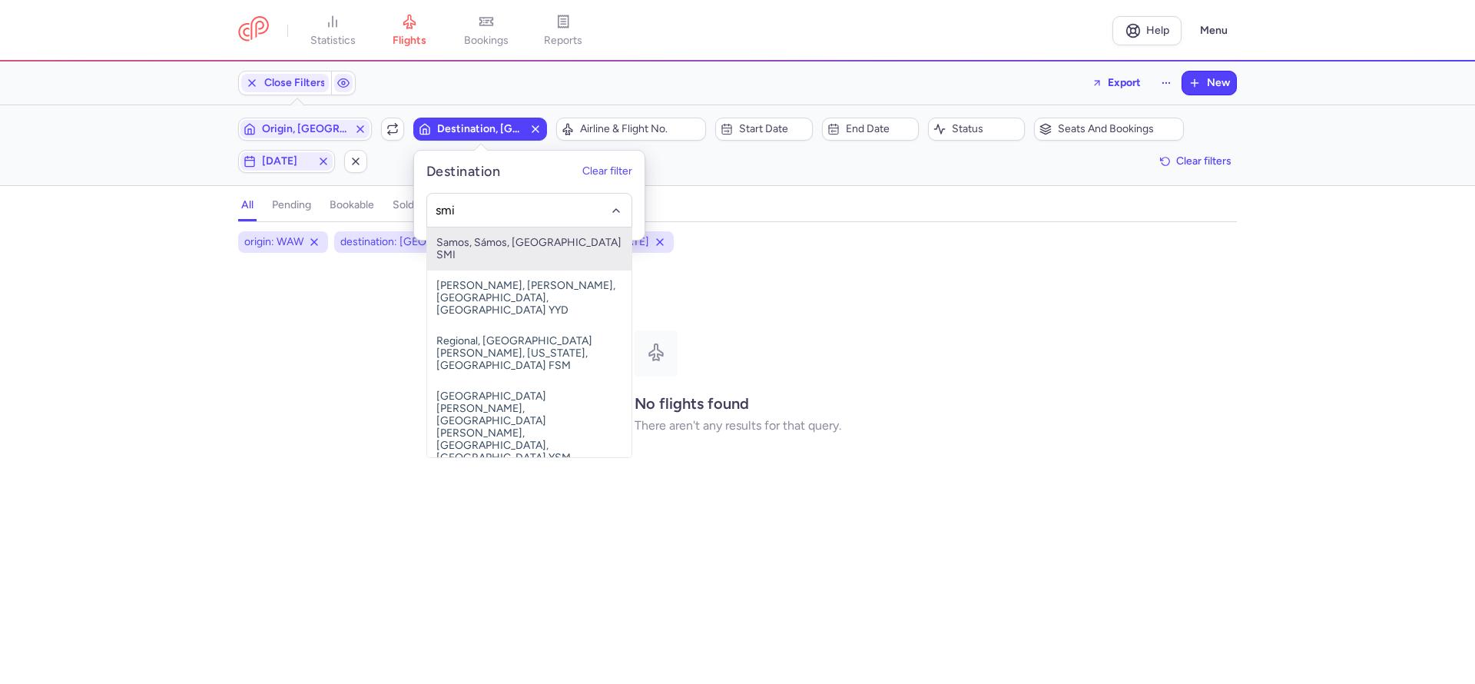
click at [535, 240] on span "Samos, Sámos, Greece SMI" at bounding box center [529, 248] width 204 height 43
type input "smi"
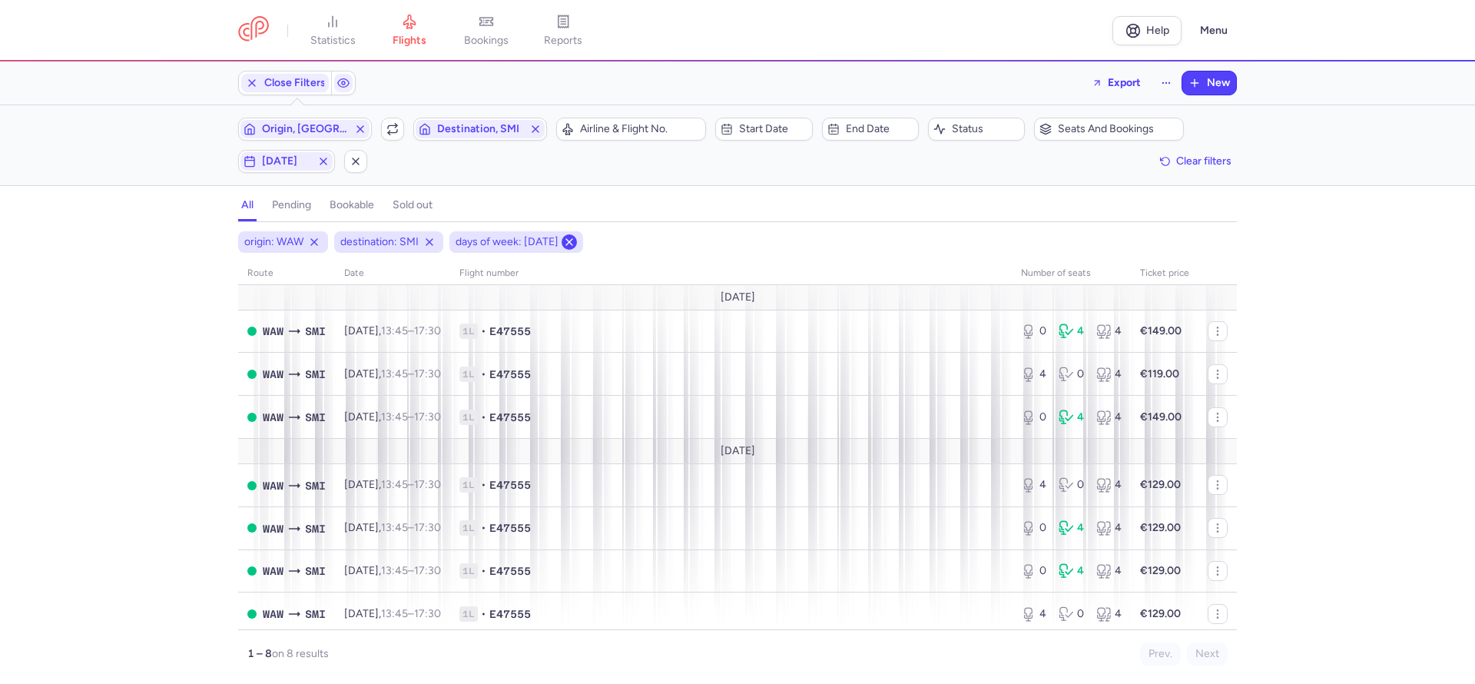
click at [575, 244] on icon at bounding box center [569, 242] width 12 height 12
click at [0, 361] on div "origin: WAW destination: SMI route date Flight number number of seats Ticket pr…" at bounding box center [737, 457] width 1475 height 453
click at [317, 121] on span "Origin, [GEOGRAPHIC_DATA]" at bounding box center [304, 129] width 129 height 18
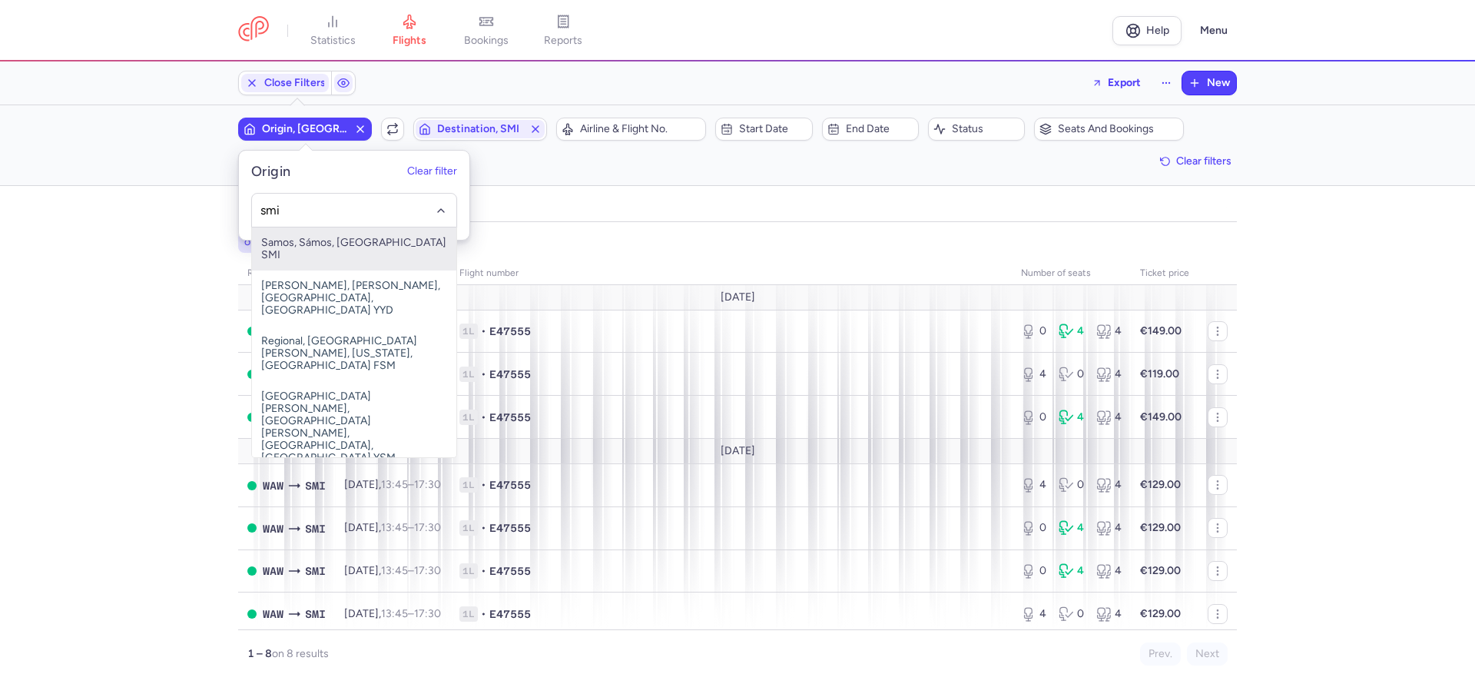
click at [339, 236] on span "Samos, Sámos, Greece SMI" at bounding box center [354, 248] width 204 height 43
type input "smi"
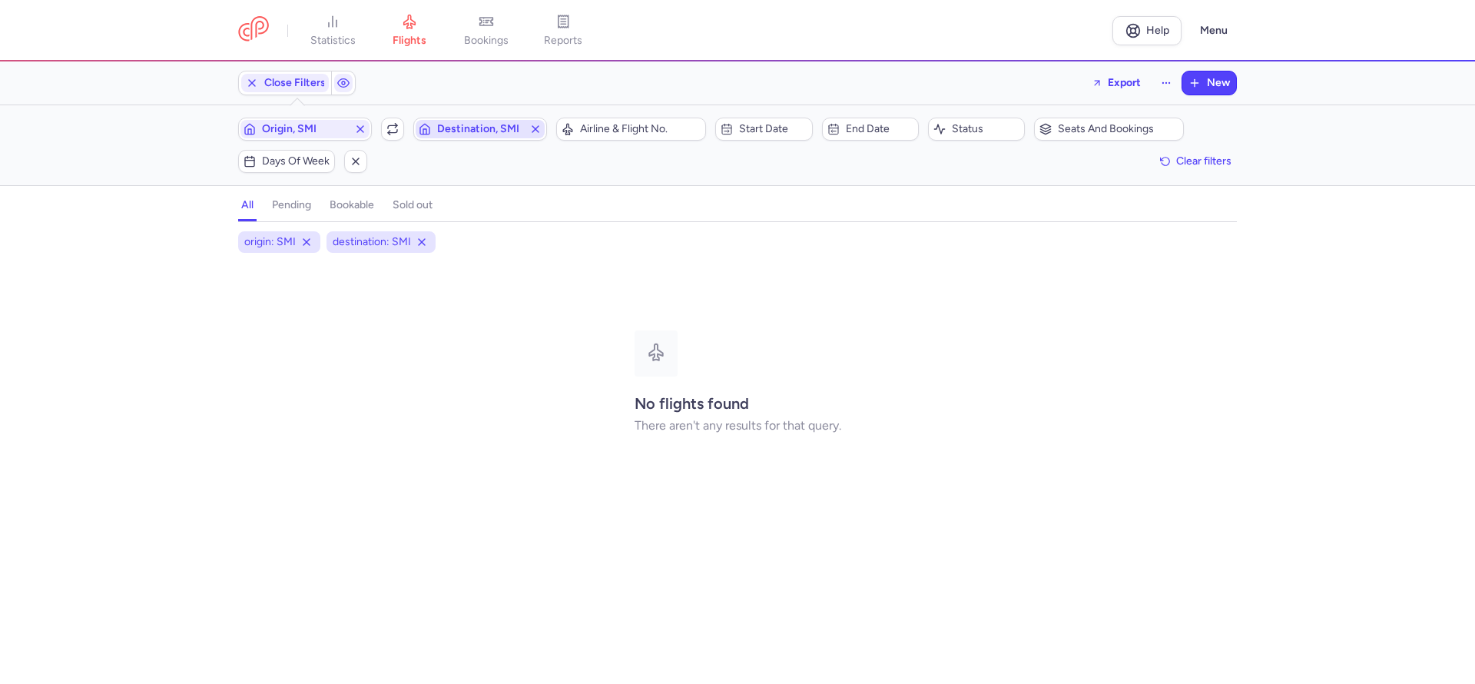
click at [449, 123] on span "Destination, SMI" at bounding box center [480, 129] width 86 height 12
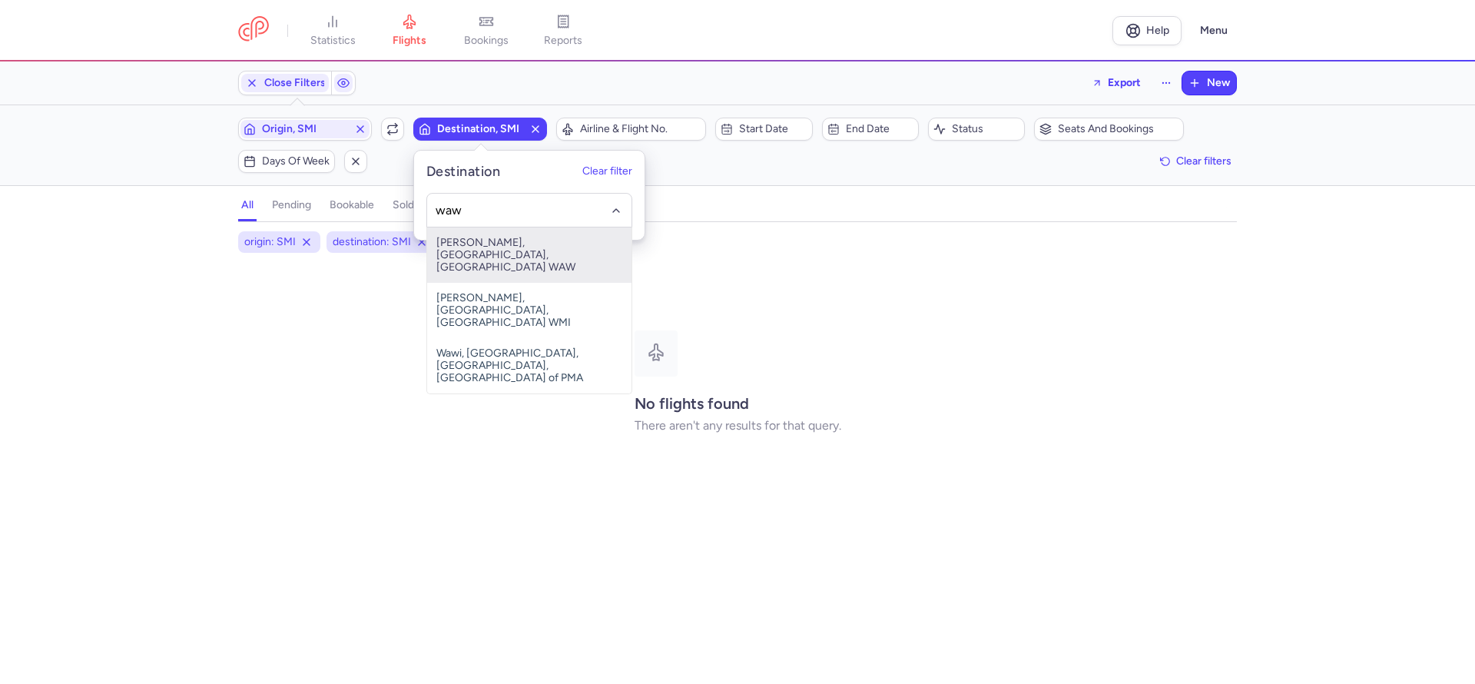
click at [480, 250] on span "[PERSON_NAME], [GEOGRAPHIC_DATA], [GEOGRAPHIC_DATA] WAW" at bounding box center [529, 254] width 204 height 55
type input "waw"
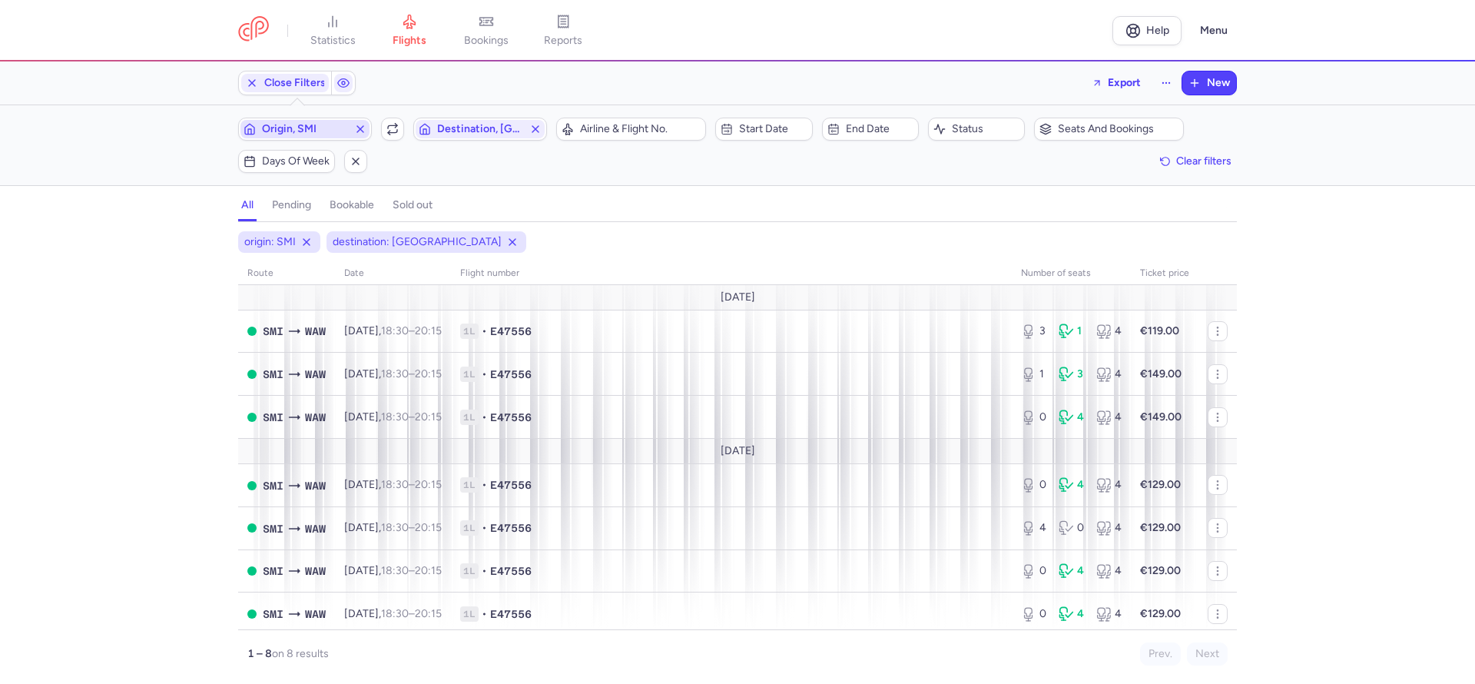
click at [320, 123] on span "Origin, SMI" at bounding box center [305, 129] width 86 height 12
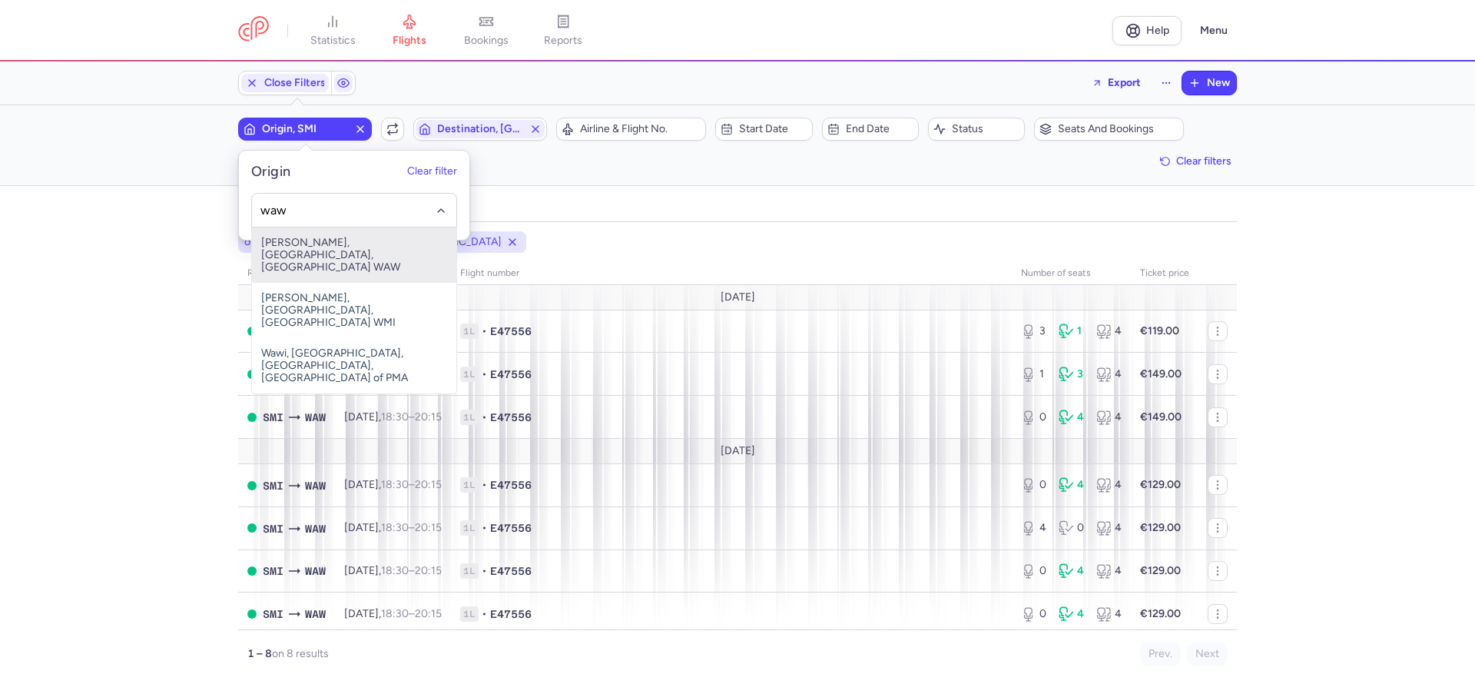
click at [323, 232] on span "[PERSON_NAME], [GEOGRAPHIC_DATA], [GEOGRAPHIC_DATA] WAW" at bounding box center [354, 254] width 204 height 55
type input "waw"
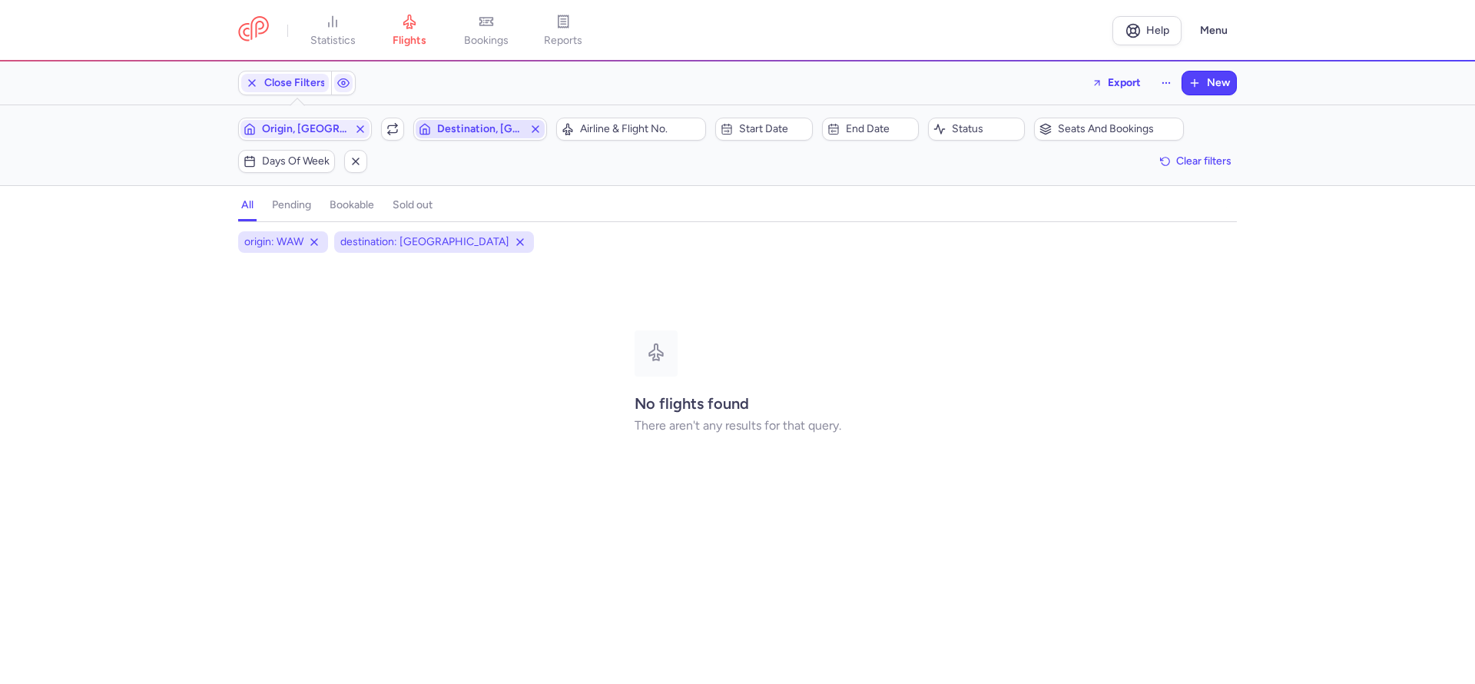
click at [439, 127] on span "Destination, [GEOGRAPHIC_DATA]" at bounding box center [480, 129] width 86 height 12
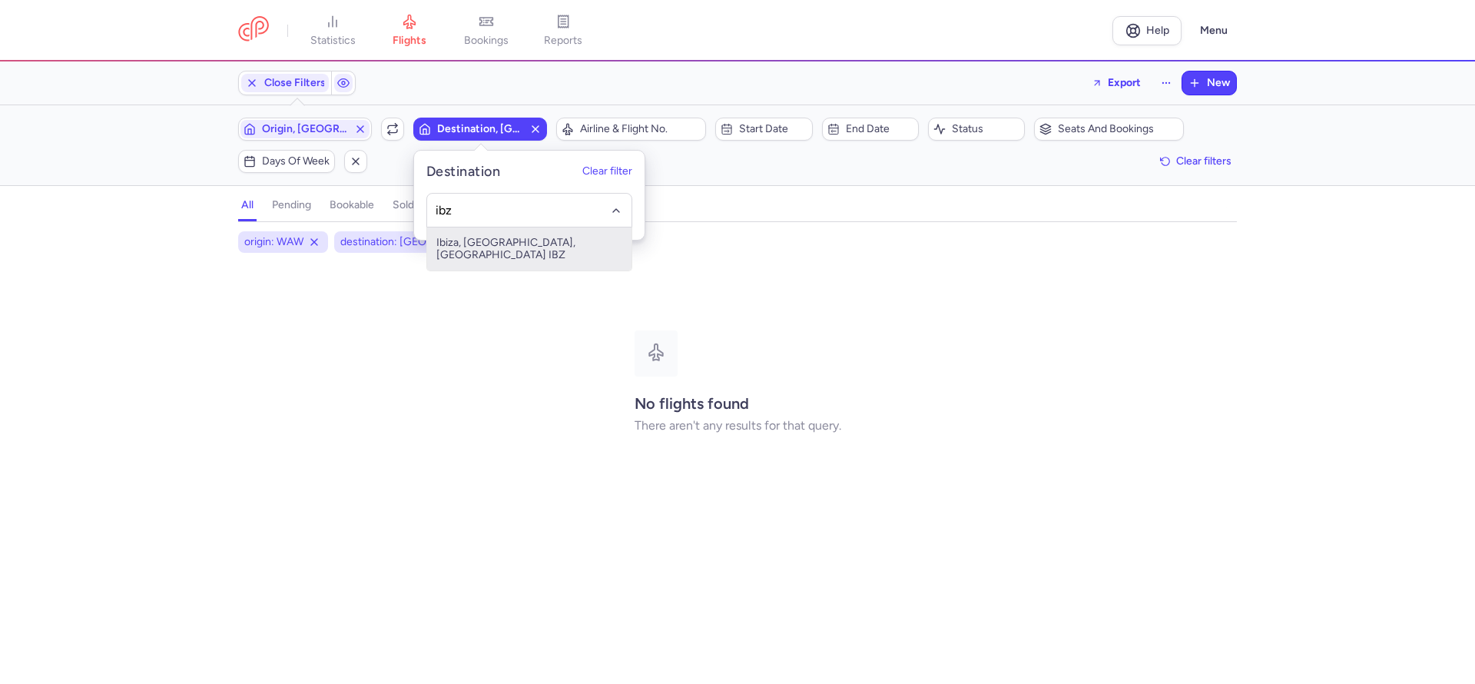
click at [490, 245] on span "Ibiza, Ibiza, Spain IBZ" at bounding box center [529, 248] width 204 height 43
type input "ibz"
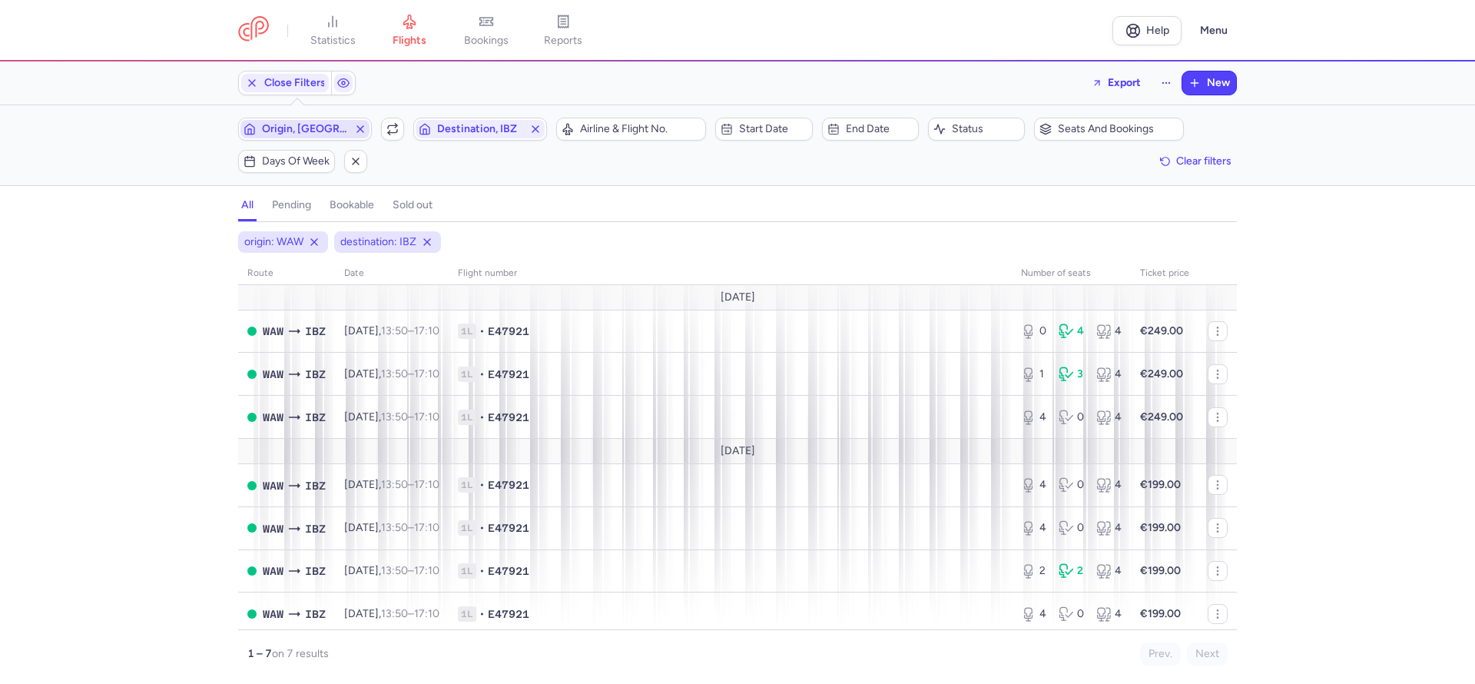
click at [336, 134] on span "Origin, [GEOGRAPHIC_DATA]" at bounding box center [305, 129] width 86 height 12
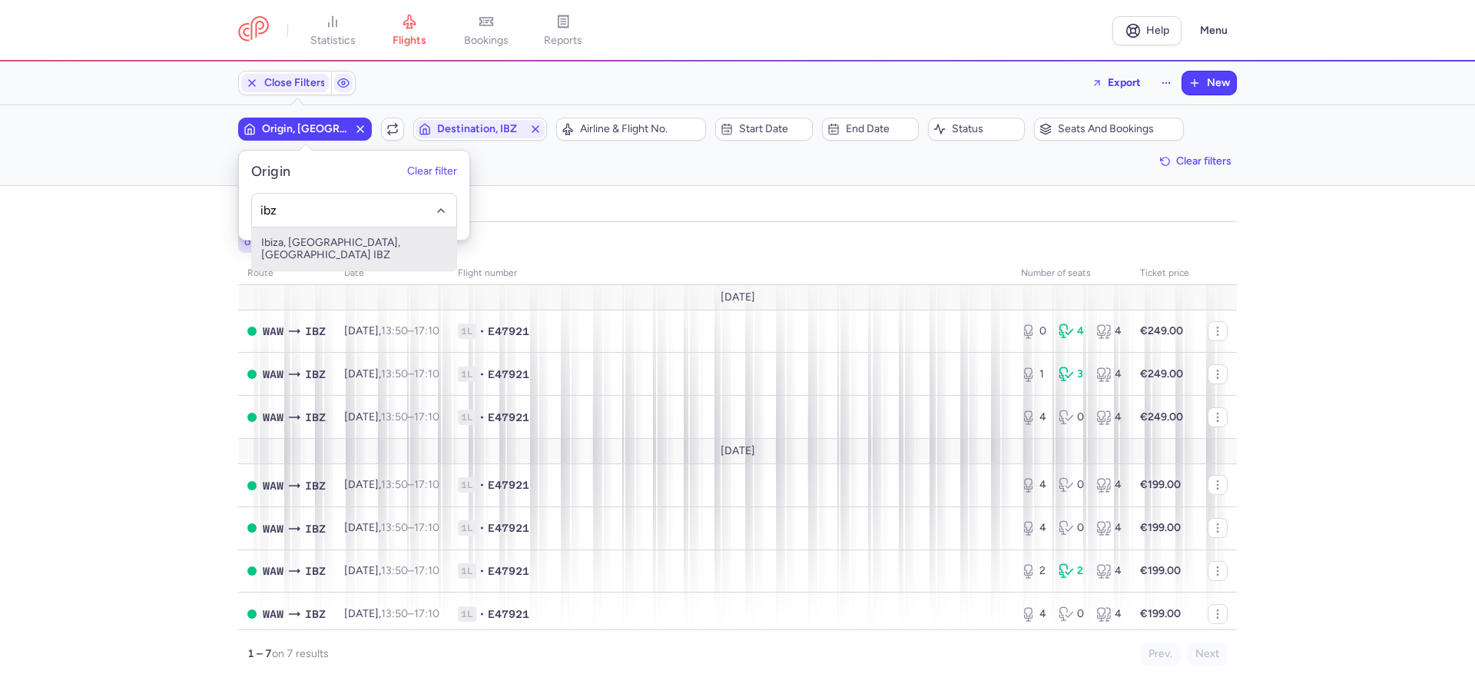
click at [362, 238] on span "Ibiza, Ibiza, Spain IBZ" at bounding box center [354, 248] width 204 height 43
type input "ibz"
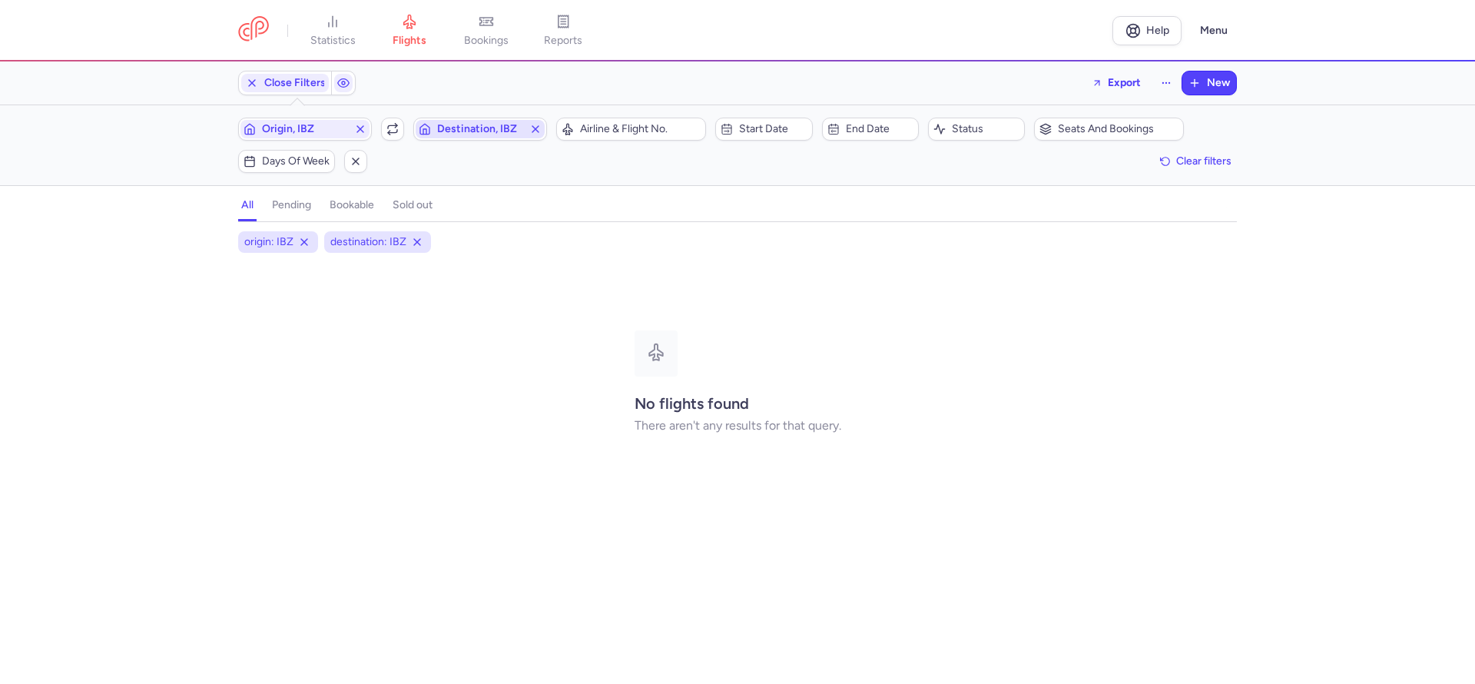
click at [443, 123] on span "Destination, IBZ" at bounding box center [480, 129] width 86 height 12
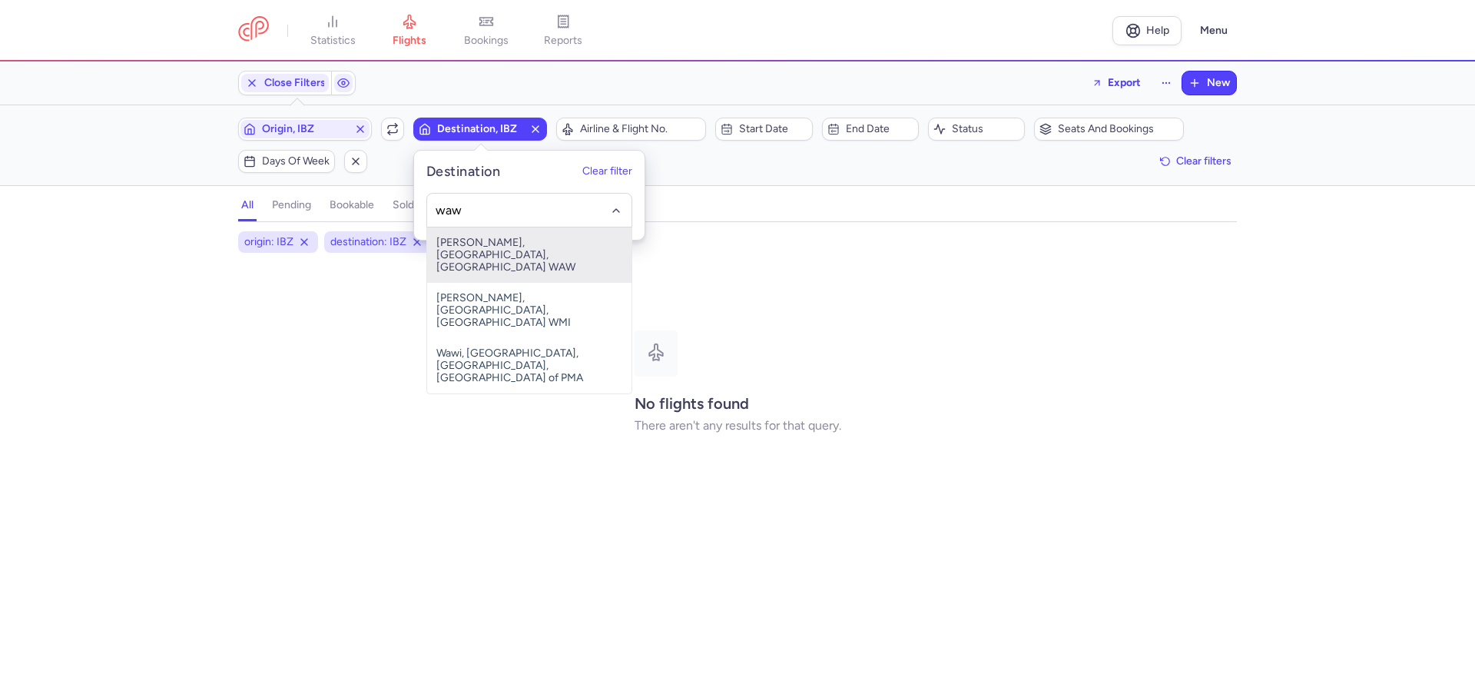
click at [516, 247] on span "[PERSON_NAME], [GEOGRAPHIC_DATA], [GEOGRAPHIC_DATA] WAW" at bounding box center [529, 254] width 204 height 55
type input "waw"
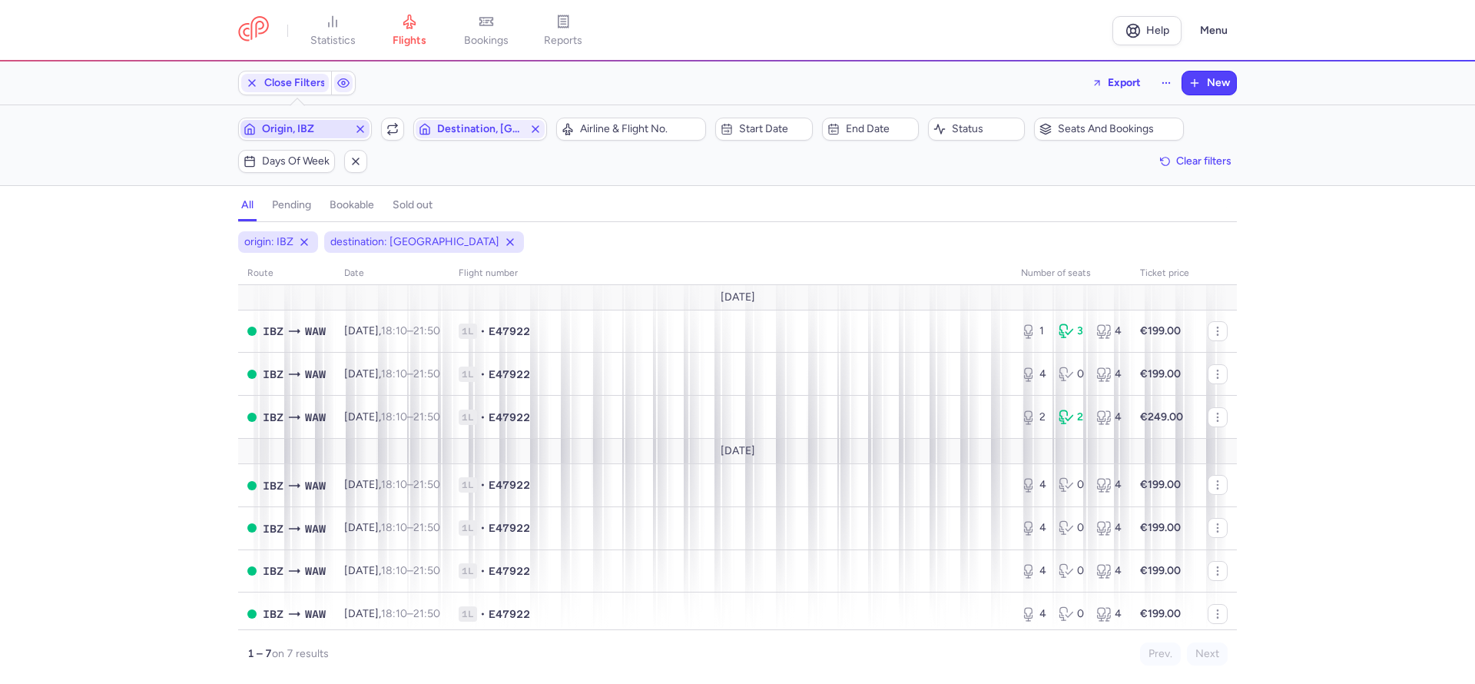
click at [320, 129] on span "Origin, IBZ" at bounding box center [305, 129] width 86 height 12
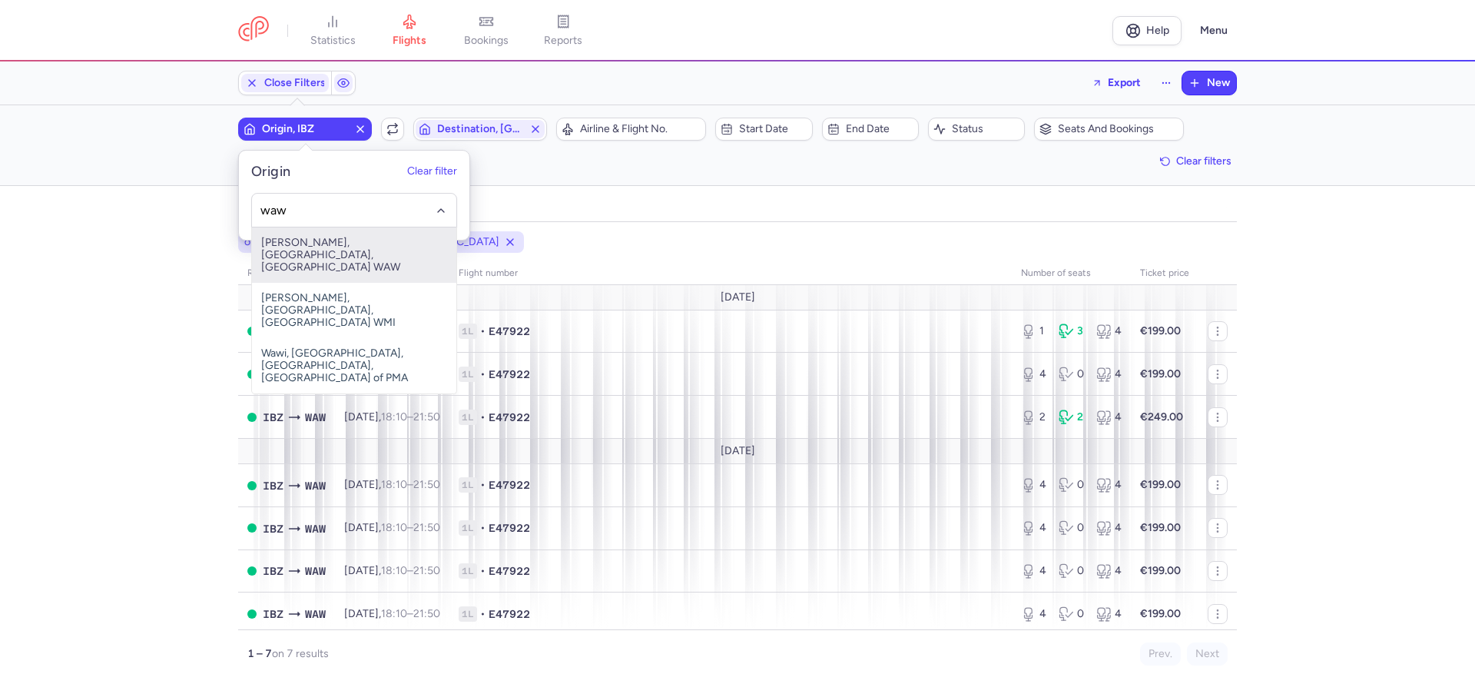
click at [313, 254] on span "[PERSON_NAME], [GEOGRAPHIC_DATA], [GEOGRAPHIC_DATA] WAW" at bounding box center [354, 254] width 204 height 55
type input "waw"
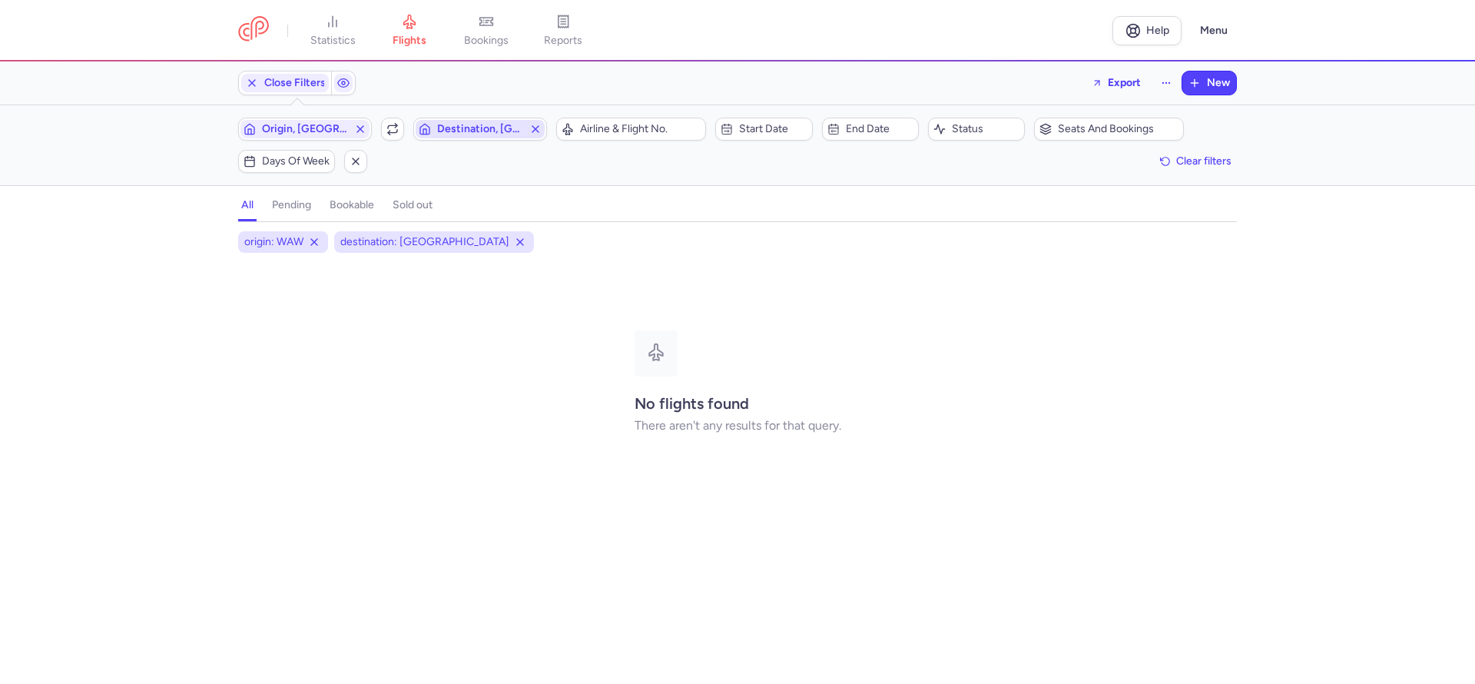
click at [463, 131] on span "Destination, [GEOGRAPHIC_DATA]" at bounding box center [480, 129] width 86 height 12
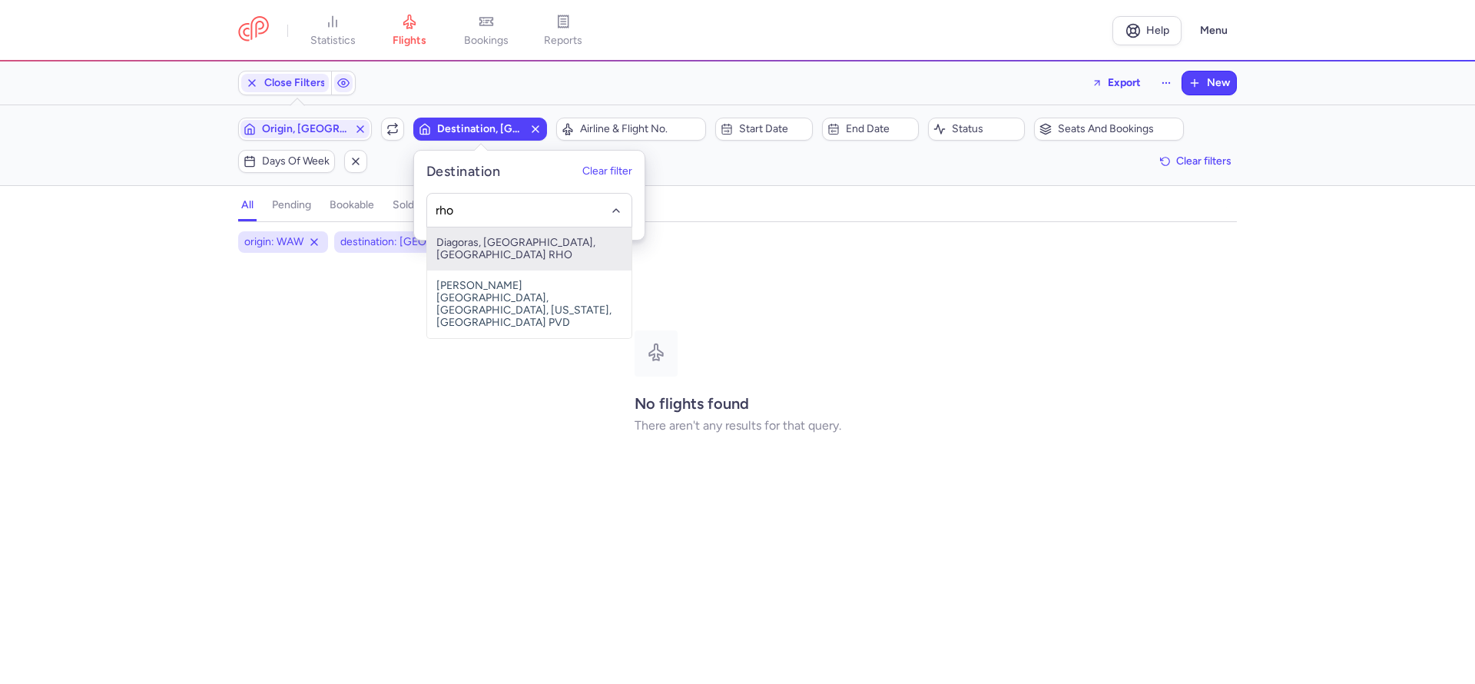
click at [506, 244] on span "Diagoras, Ródos, Greece RHO" at bounding box center [529, 248] width 204 height 43
type input "rho"
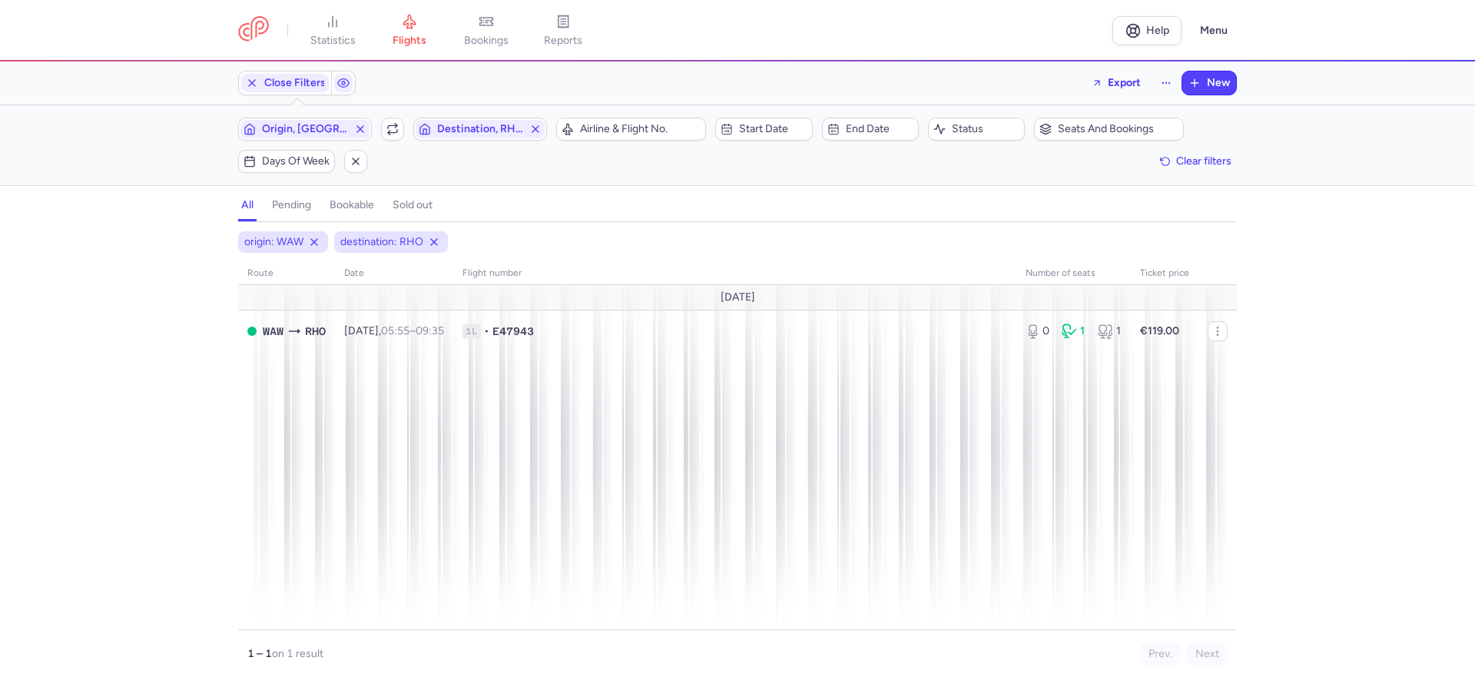
click at [62, 269] on div "origin: WAW destination: RHO route date Flight number number of seats Ticket pr…" at bounding box center [737, 457] width 1475 height 453
click at [393, 137] on span "button" at bounding box center [392, 129] width 18 height 18
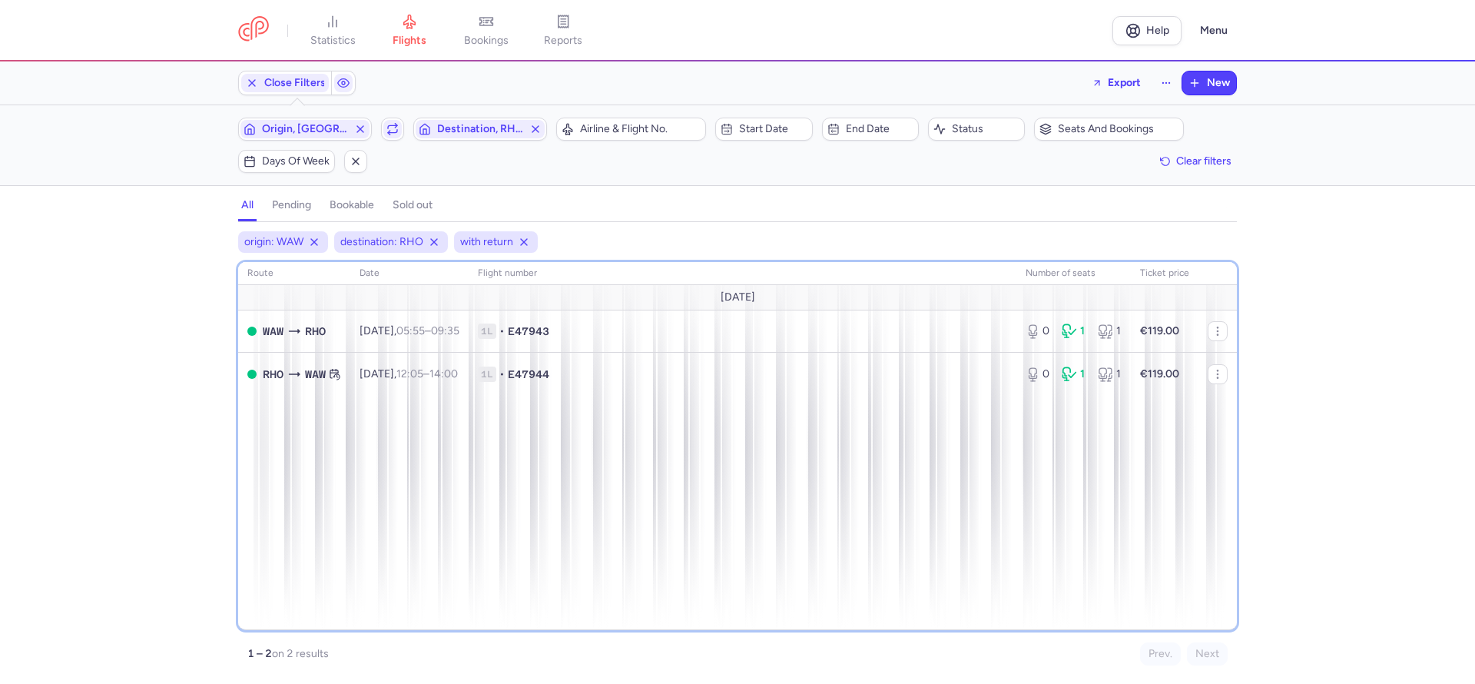
click at [499, 476] on div "route date Flight number number of seats Ticket price August 25 WAW RHO Fri, 22…" at bounding box center [737, 446] width 999 height 368
drag, startPoint x: 496, startPoint y: 565, endPoint x: 400, endPoint y: 672, distance: 143.6
click at [496, 565] on div "route date Flight number number of seats Ticket price August 25 WAW RHO Fri, 22…" at bounding box center [737, 446] width 999 height 368
